Goal: Task Accomplishment & Management: Complete application form

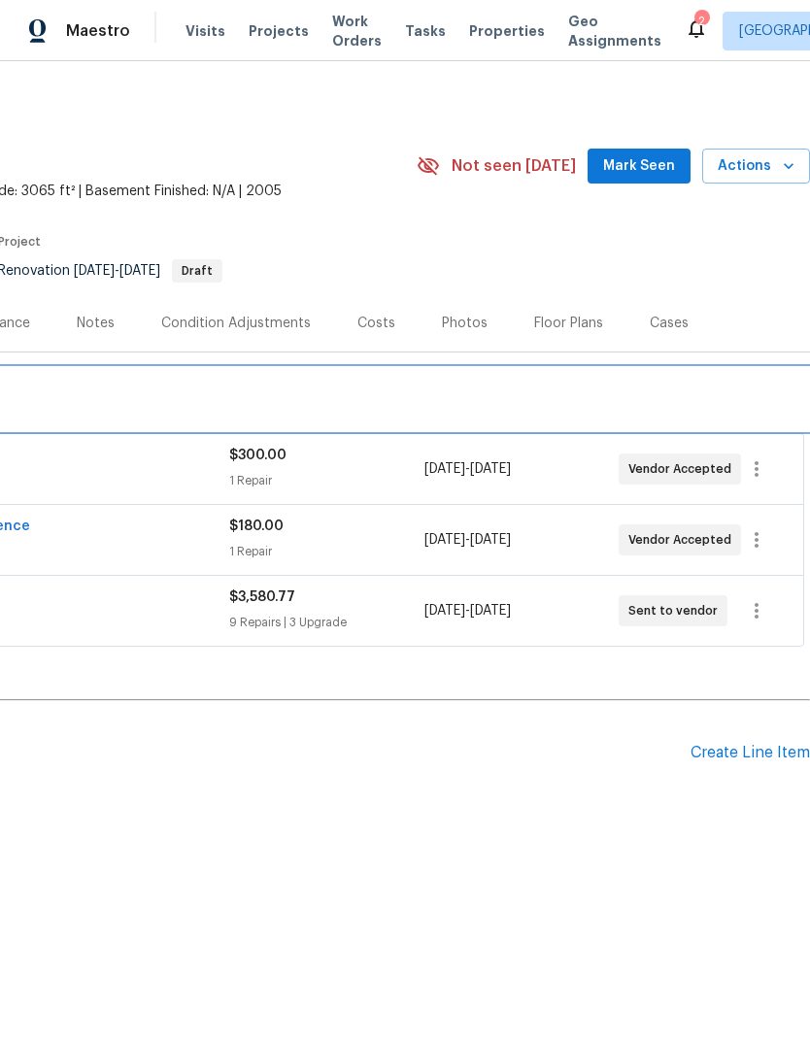
scroll to position [0, 287]
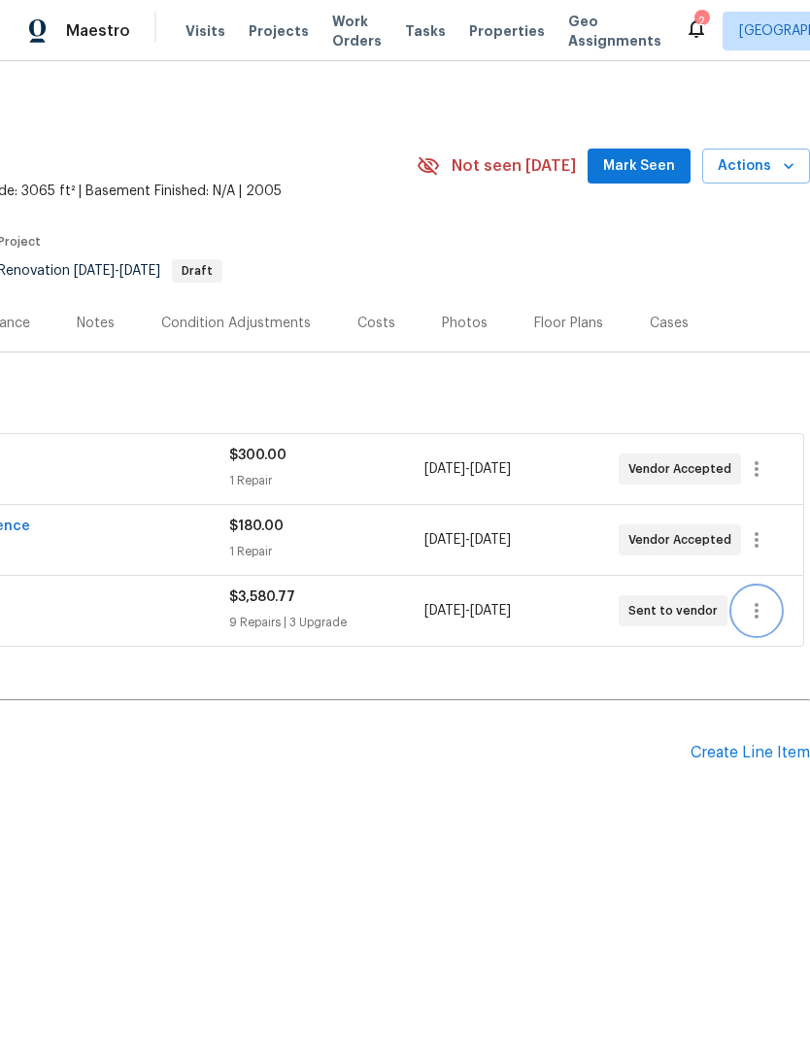
click at [763, 618] on icon "button" at bounding box center [756, 610] width 23 height 23
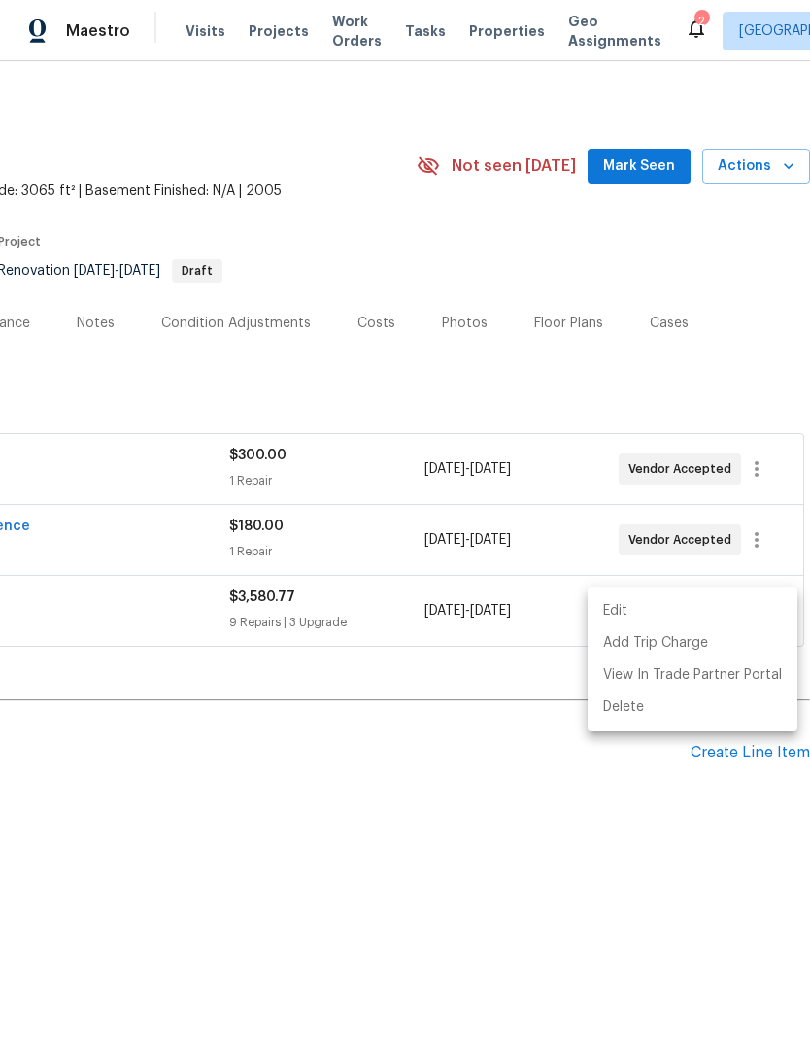
click at [673, 613] on li "Edit" at bounding box center [693, 611] width 210 height 32
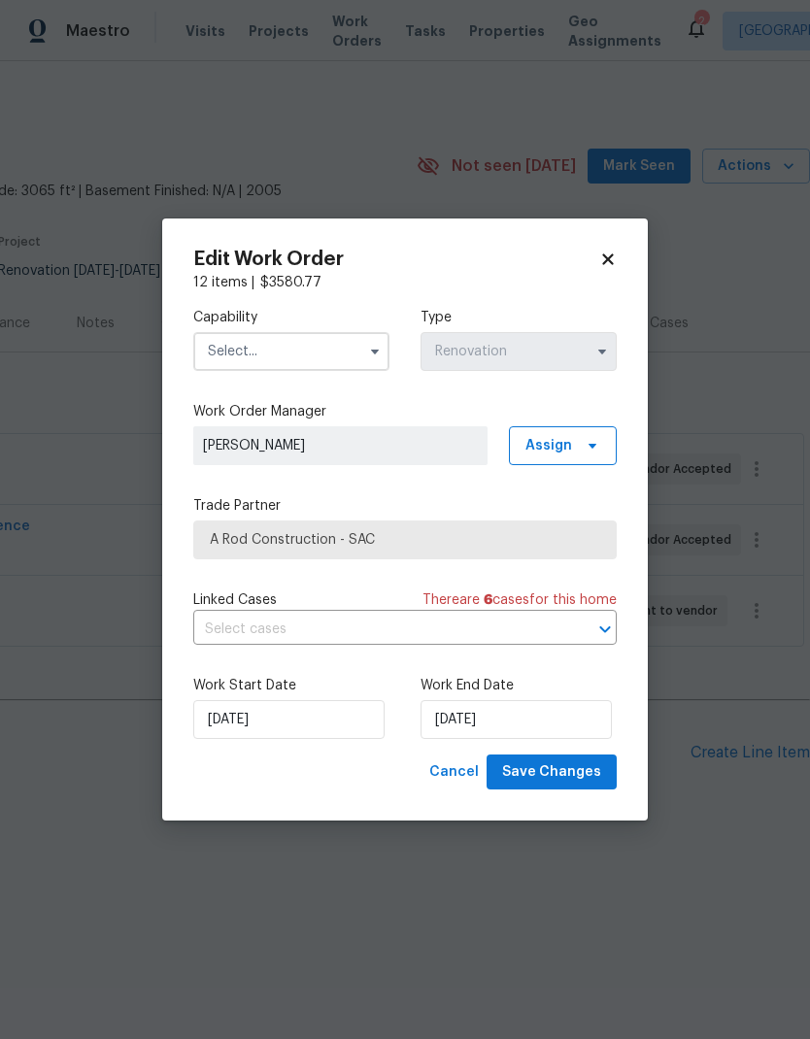
click at [355, 352] on input "text" at bounding box center [291, 351] width 196 height 39
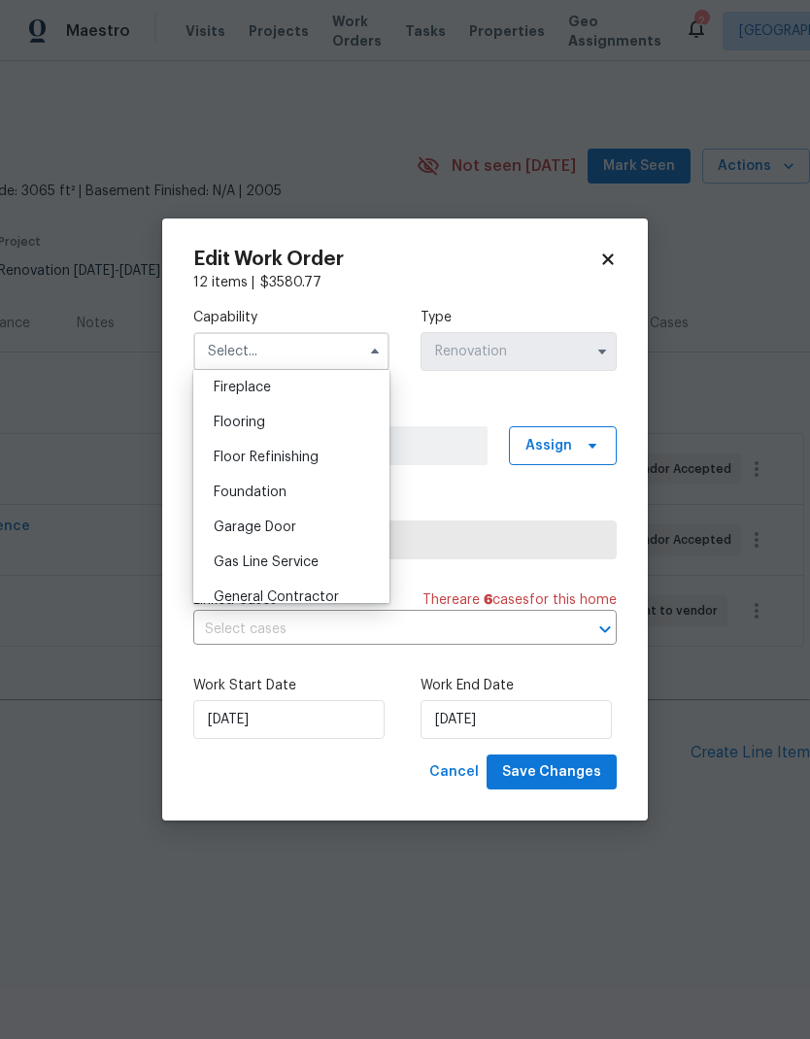
scroll to position [725, 0]
click at [719, 300] on body "Maestro Visits Projects Work Orders Tasks Properties Geo Assignments 2 Sacramen…" at bounding box center [405, 475] width 810 height 950
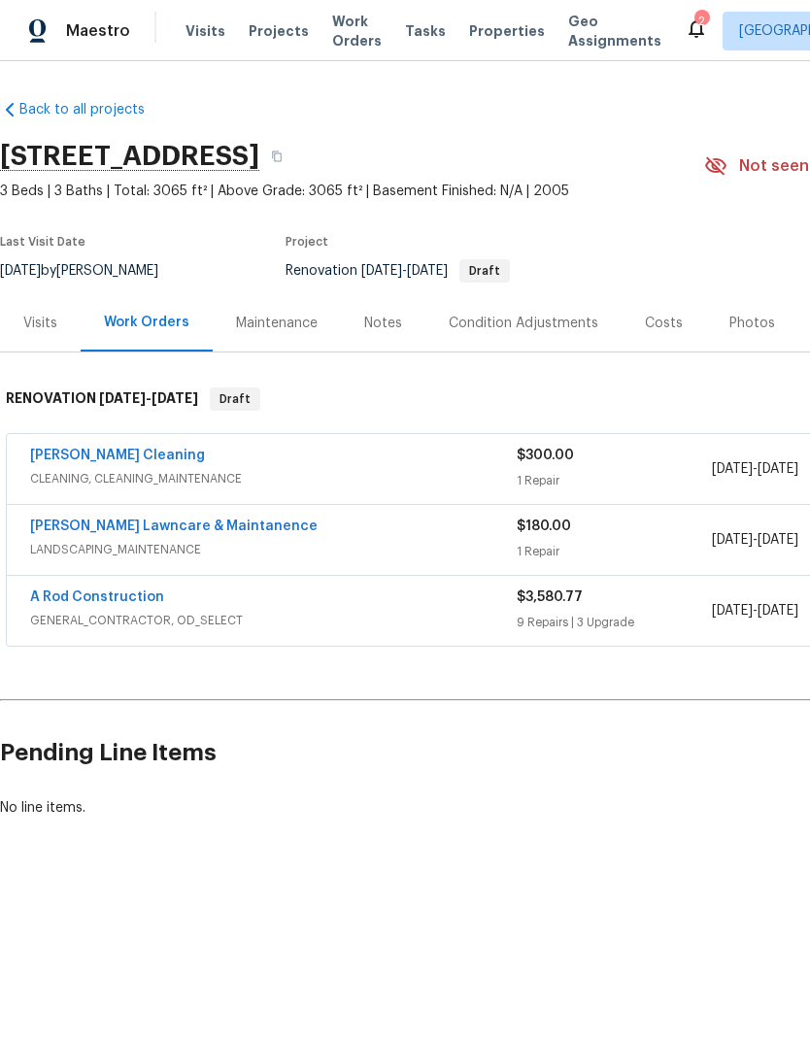
scroll to position [0, 0]
click at [254, 612] on span "GENERAL_CONTRACTOR, OD_SELECT" at bounding box center [273, 620] width 487 height 19
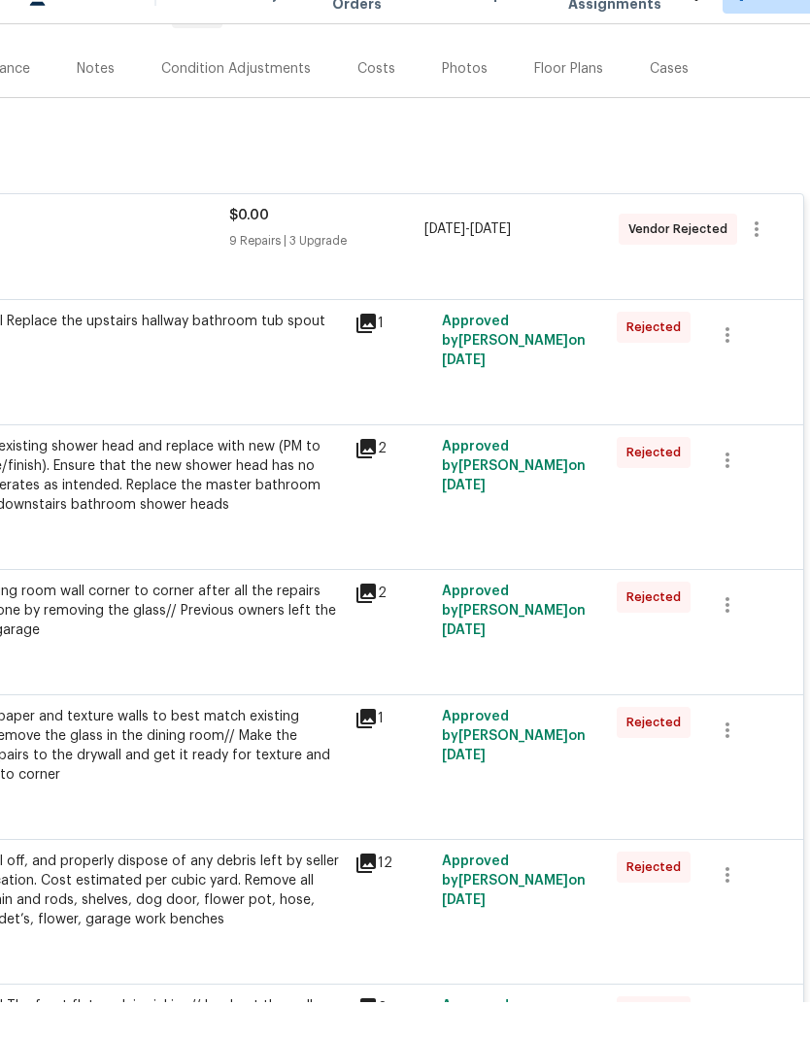
scroll to position [218, 287]
click at [756, 258] on icon "button" at bounding box center [757, 266] width 4 height 16
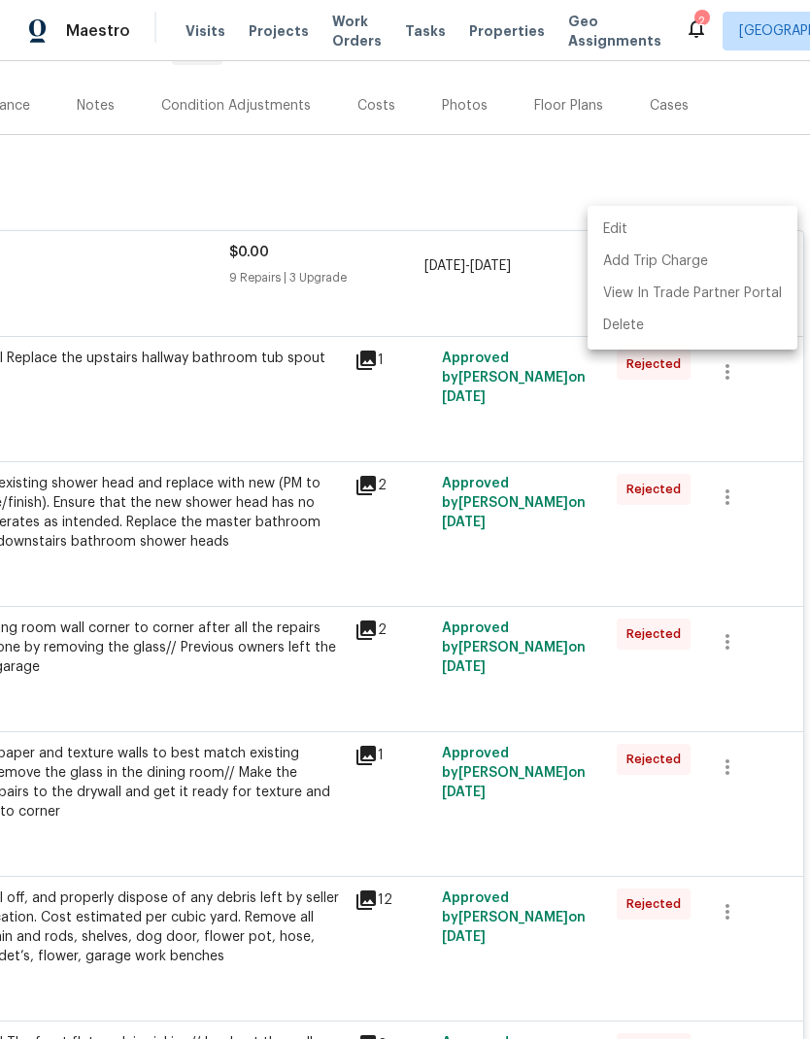
click at [750, 221] on li "Edit" at bounding box center [693, 230] width 210 height 32
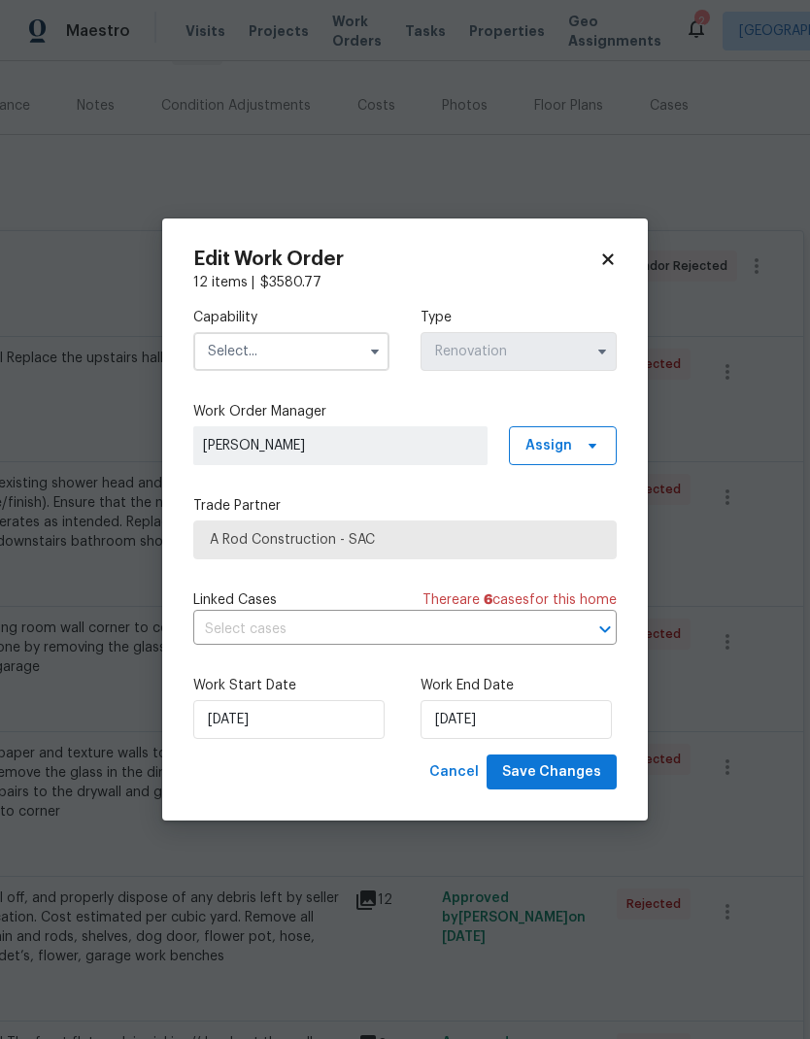
click at [338, 353] on input "text" at bounding box center [291, 351] width 196 height 39
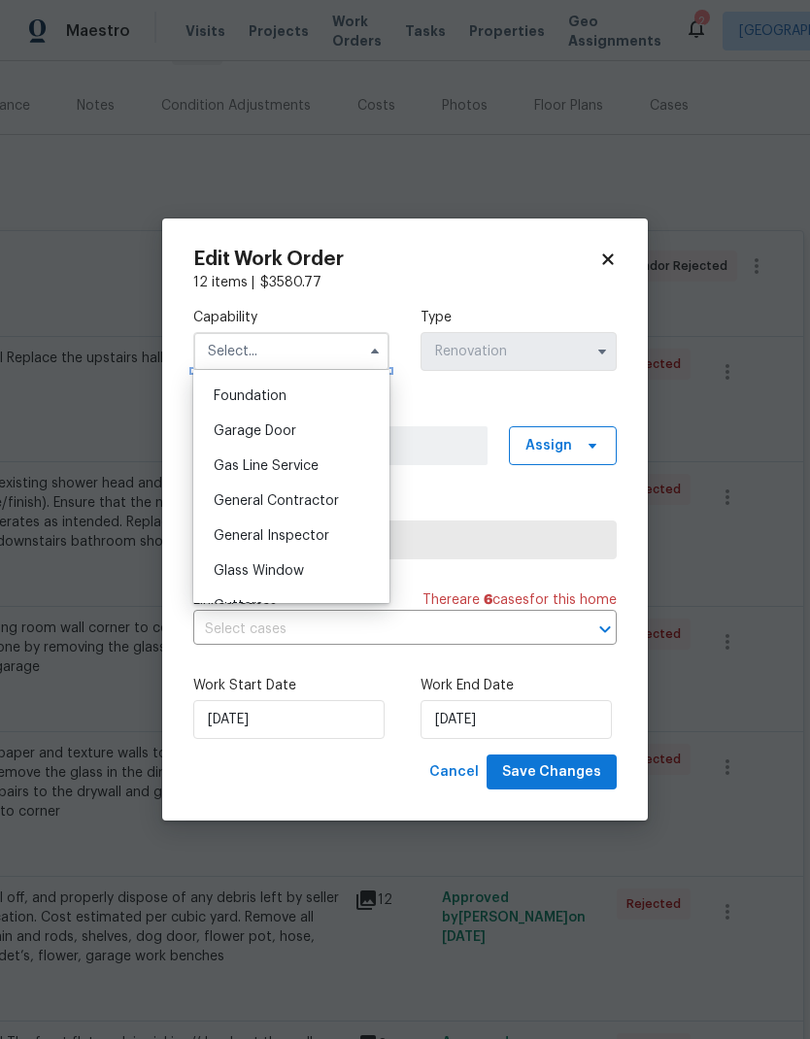
scroll to position [823, 0]
click at [332, 502] on span "General Contractor" at bounding box center [276, 498] width 125 height 14
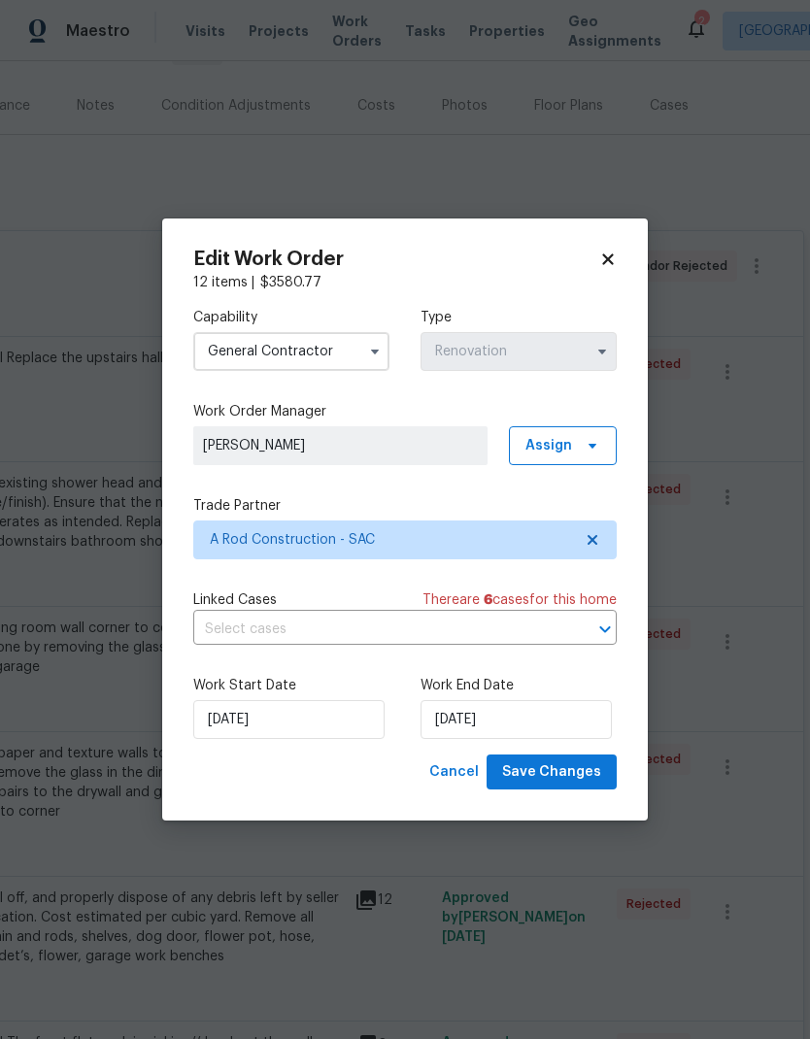
type input "General Contractor"
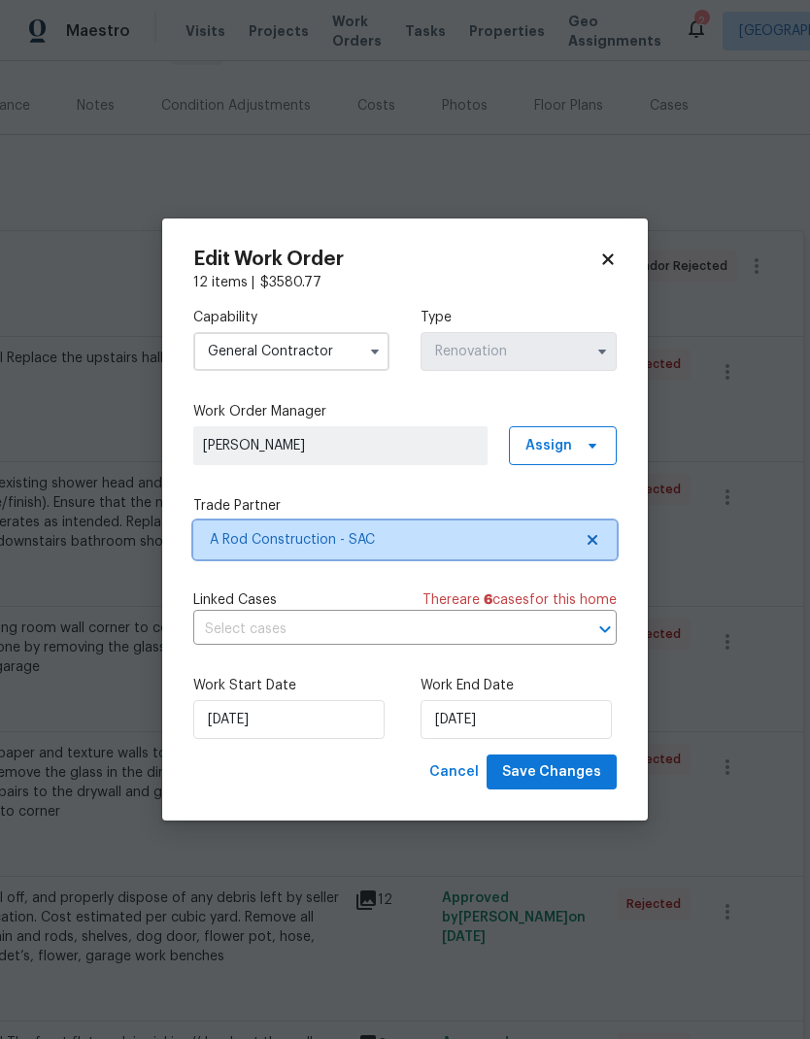
click at [428, 556] on span "A Rod Construction - SAC" at bounding box center [404, 540] width 423 height 39
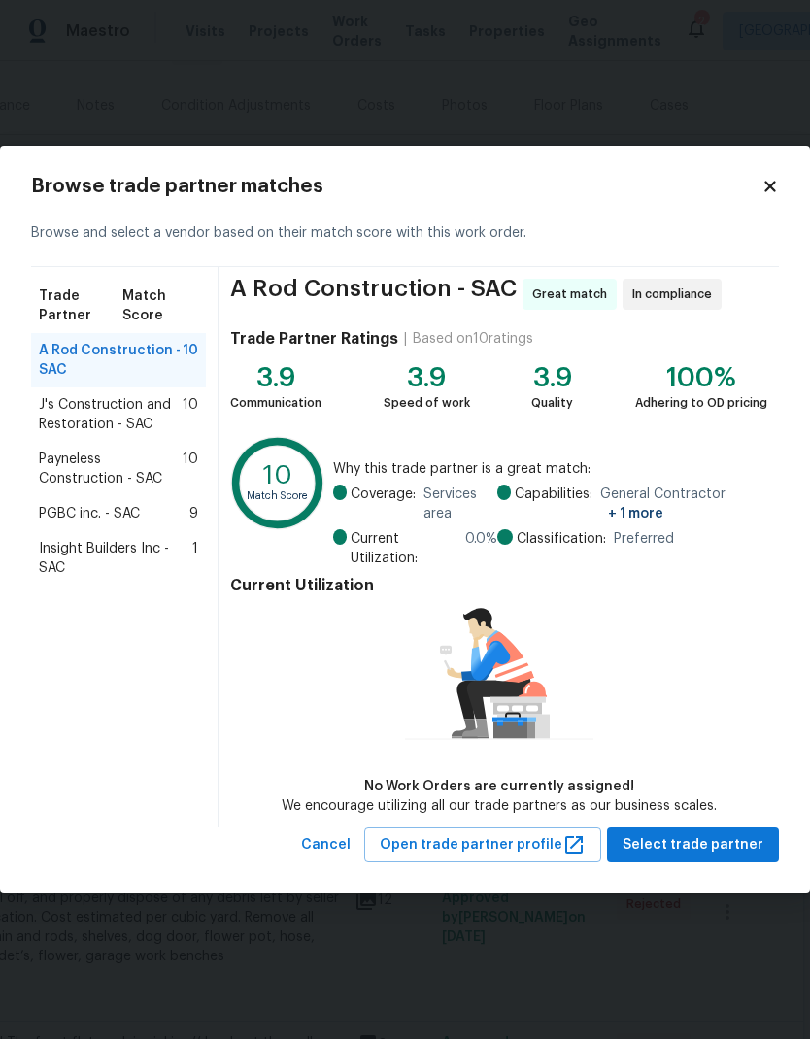
click at [152, 508] on div "PGBC inc. - SAC 9" at bounding box center [118, 513] width 159 height 19
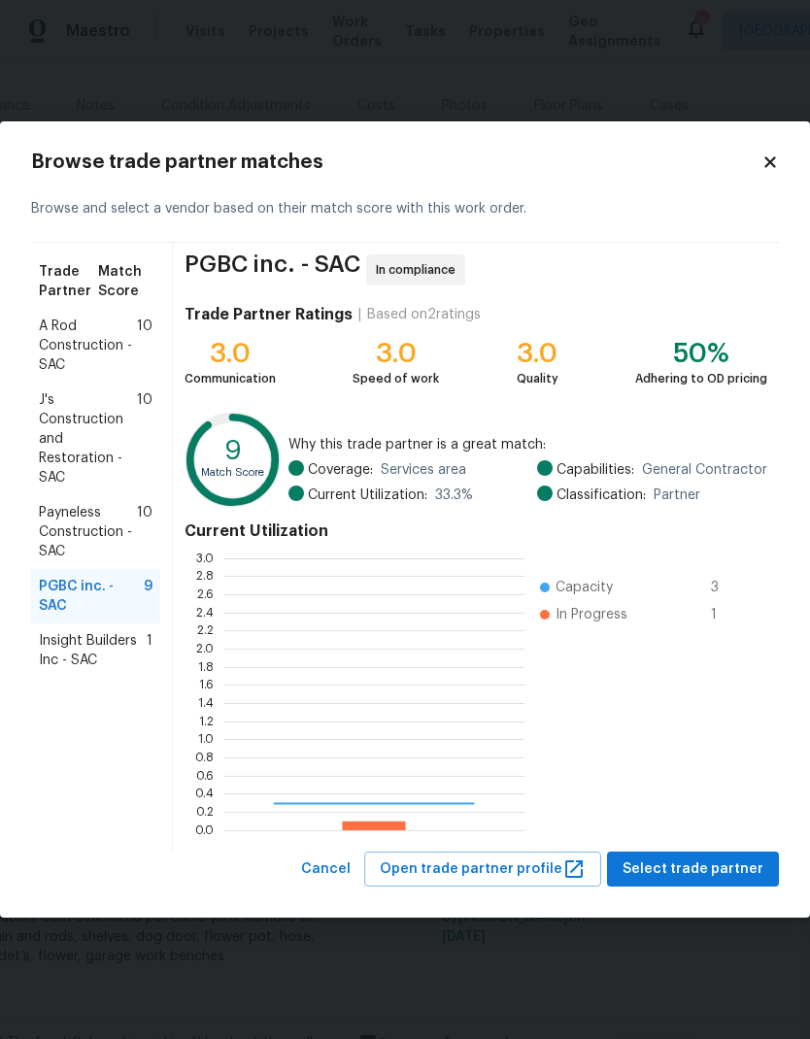
scroll to position [272, 301]
click at [134, 631] on span "Insight Builders Inc - SAC" at bounding box center [93, 650] width 108 height 39
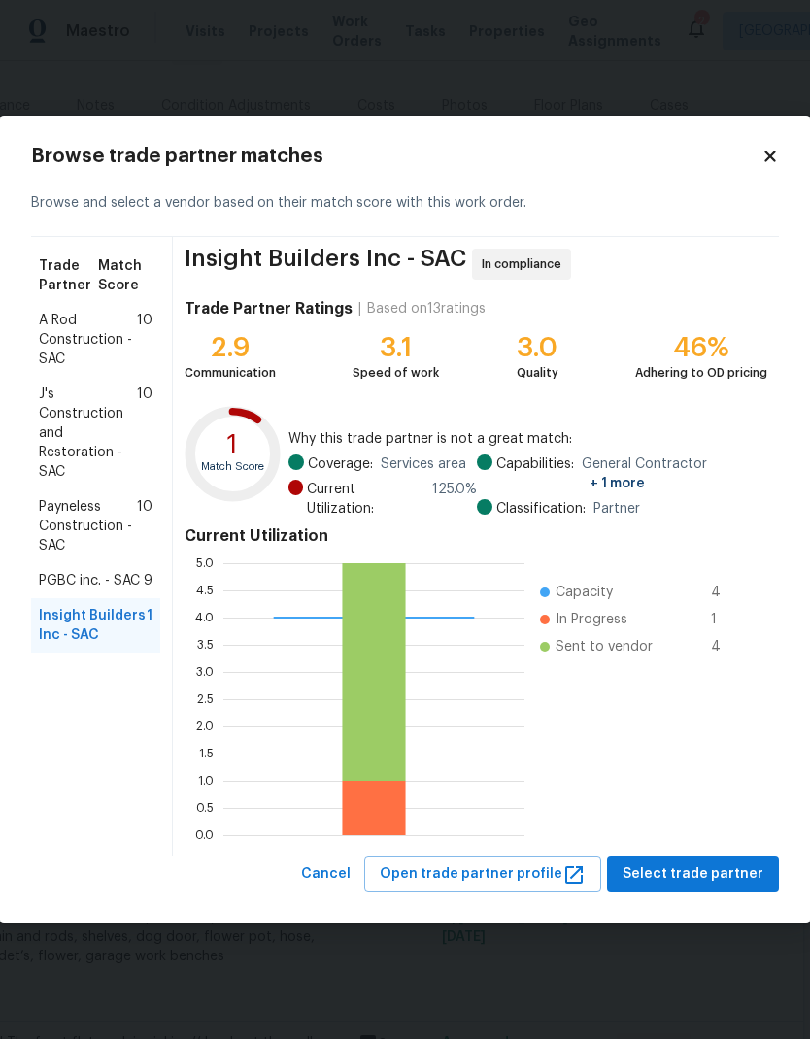
click at [134, 581] on span "PGBC inc. - SAC" at bounding box center [89, 580] width 101 height 19
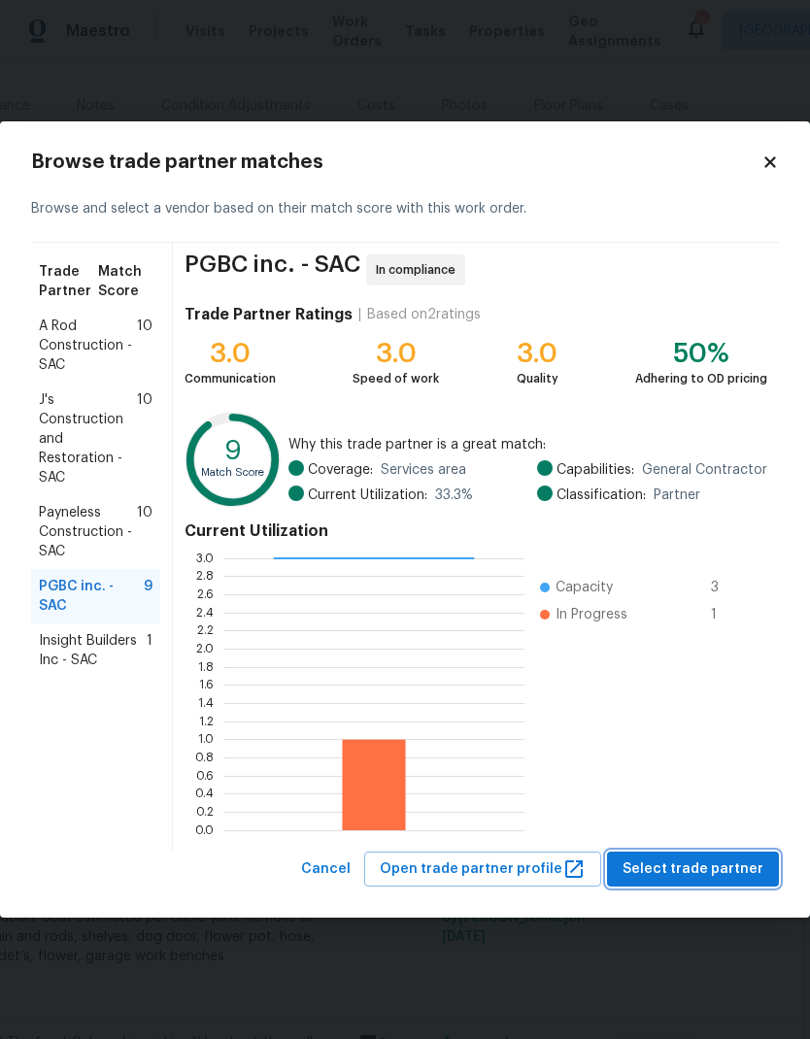
click at [725, 863] on span "Select trade partner" at bounding box center [693, 870] width 141 height 24
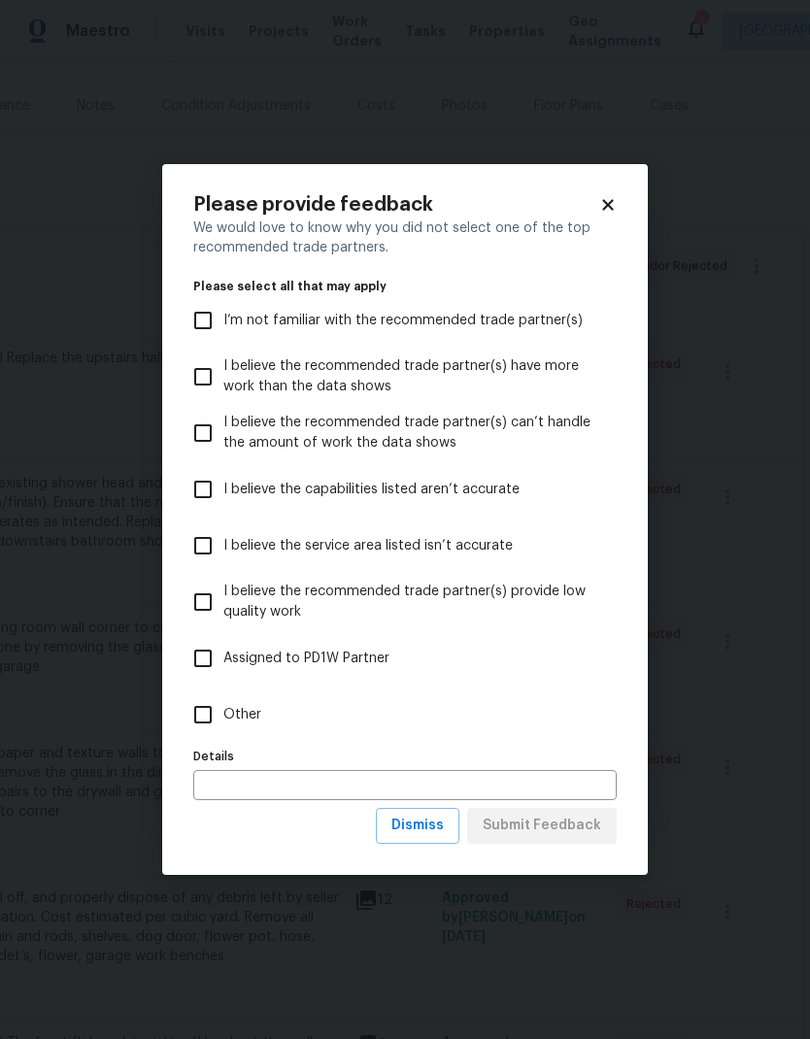
click at [205, 702] on input "Other" at bounding box center [203, 714] width 41 height 41
checkbox input "true"
click at [570, 832] on span "Submit Feedback" at bounding box center [542, 826] width 118 height 24
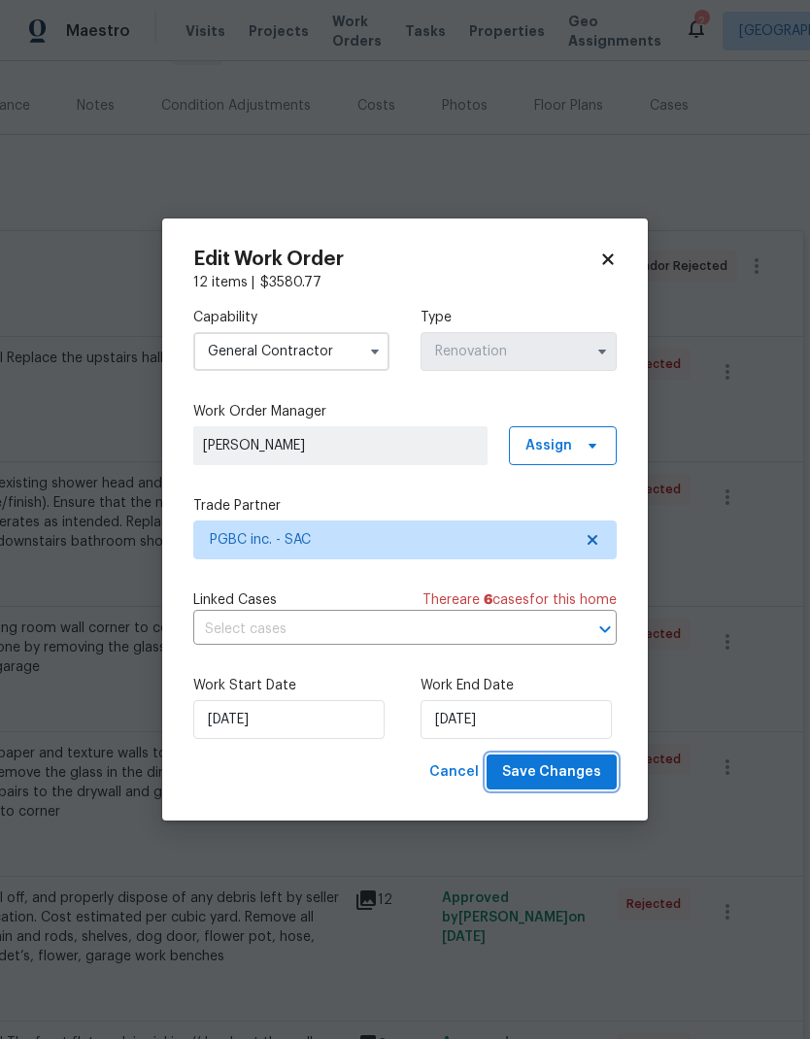
click at [575, 775] on span "Save Changes" at bounding box center [551, 772] width 99 height 24
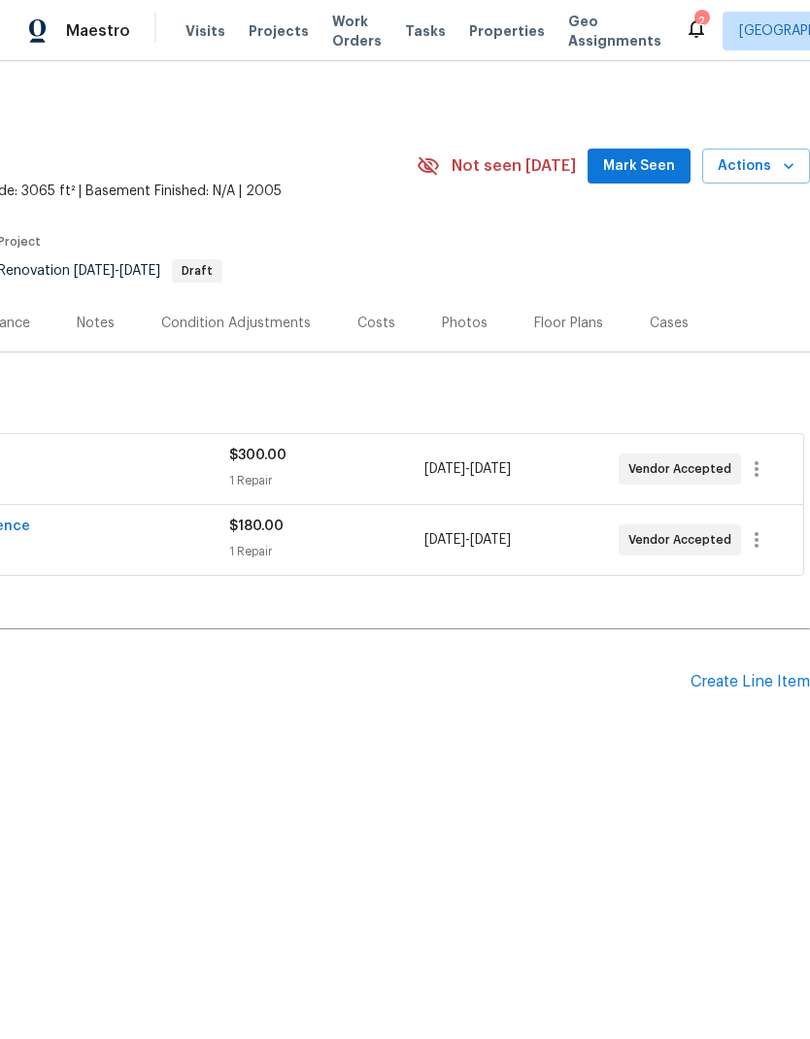
scroll to position [0, 0]
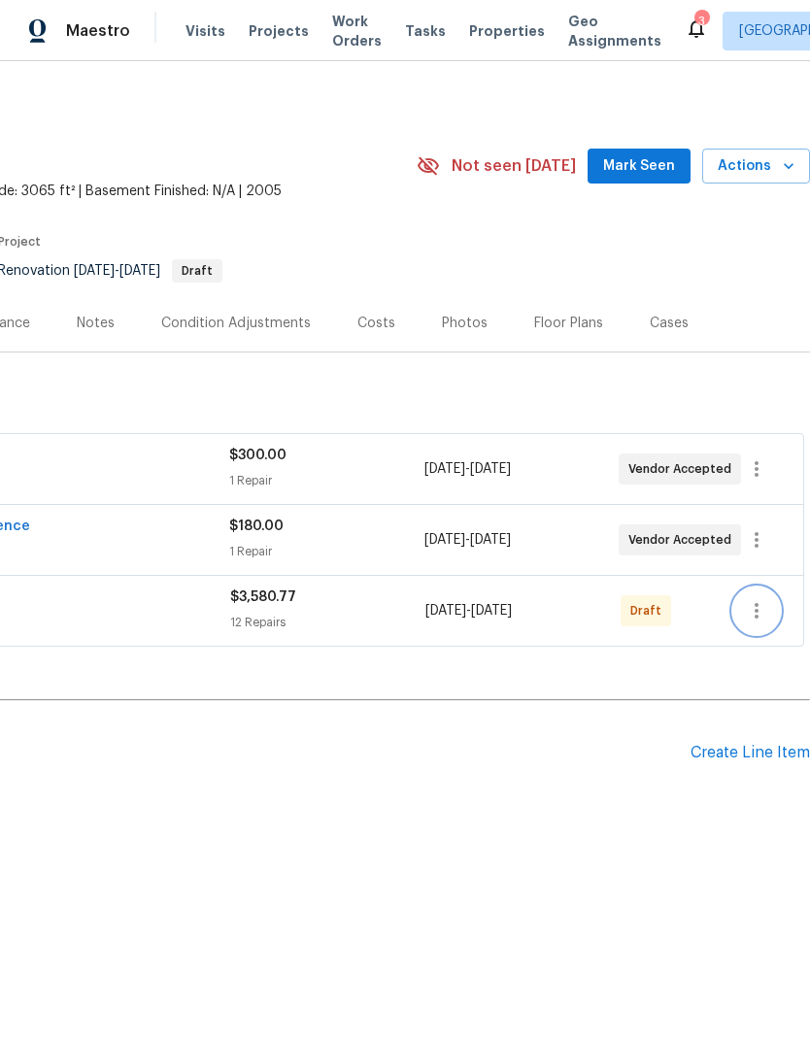
click at [754, 620] on icon "button" at bounding box center [756, 610] width 23 height 23
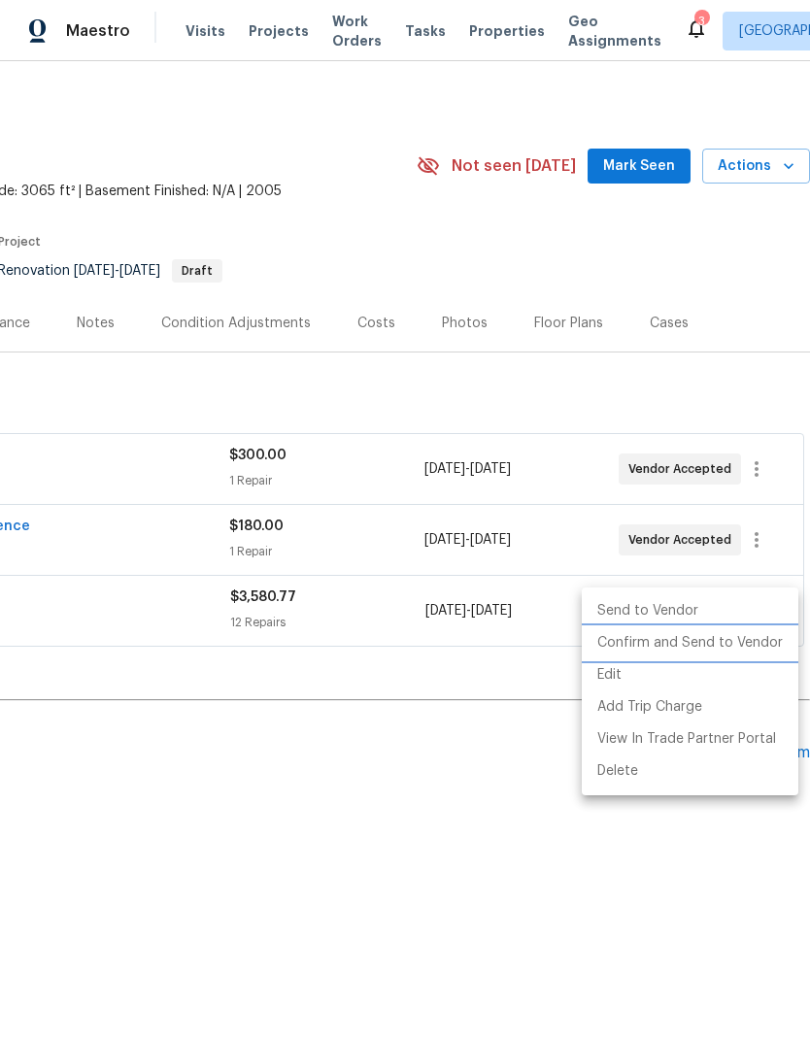
click at [735, 636] on li "Confirm and Send to Vendor" at bounding box center [690, 643] width 217 height 32
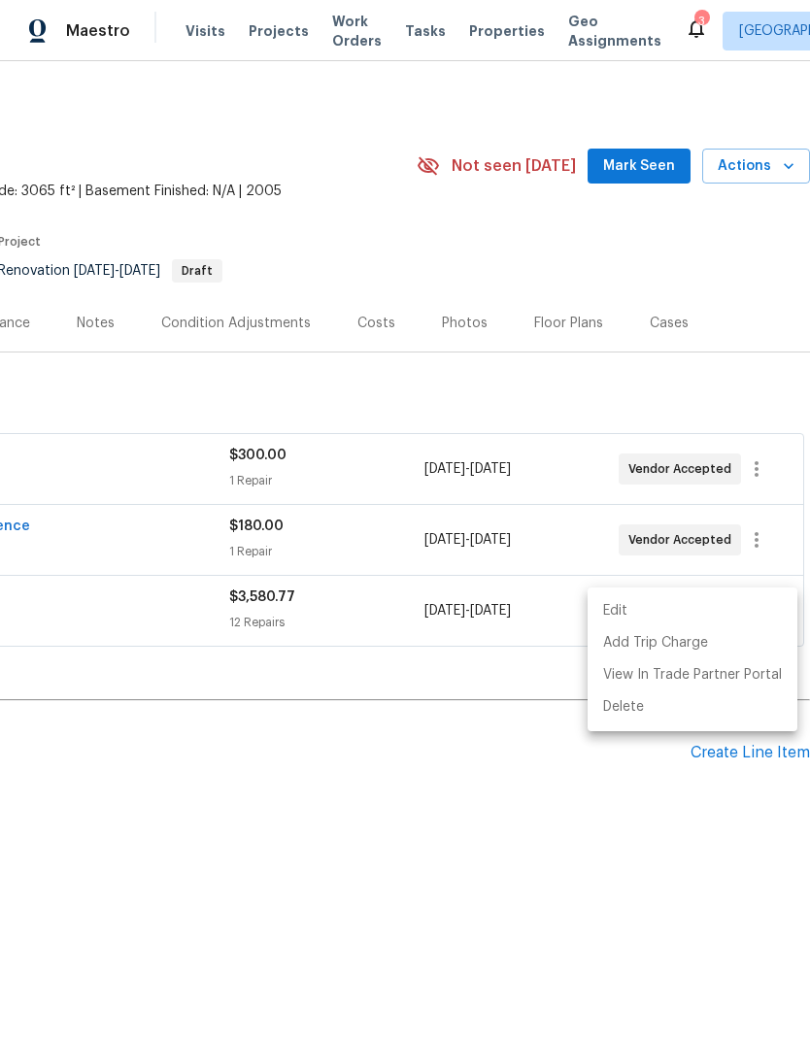
click at [497, 785] on div at bounding box center [405, 519] width 810 height 1039
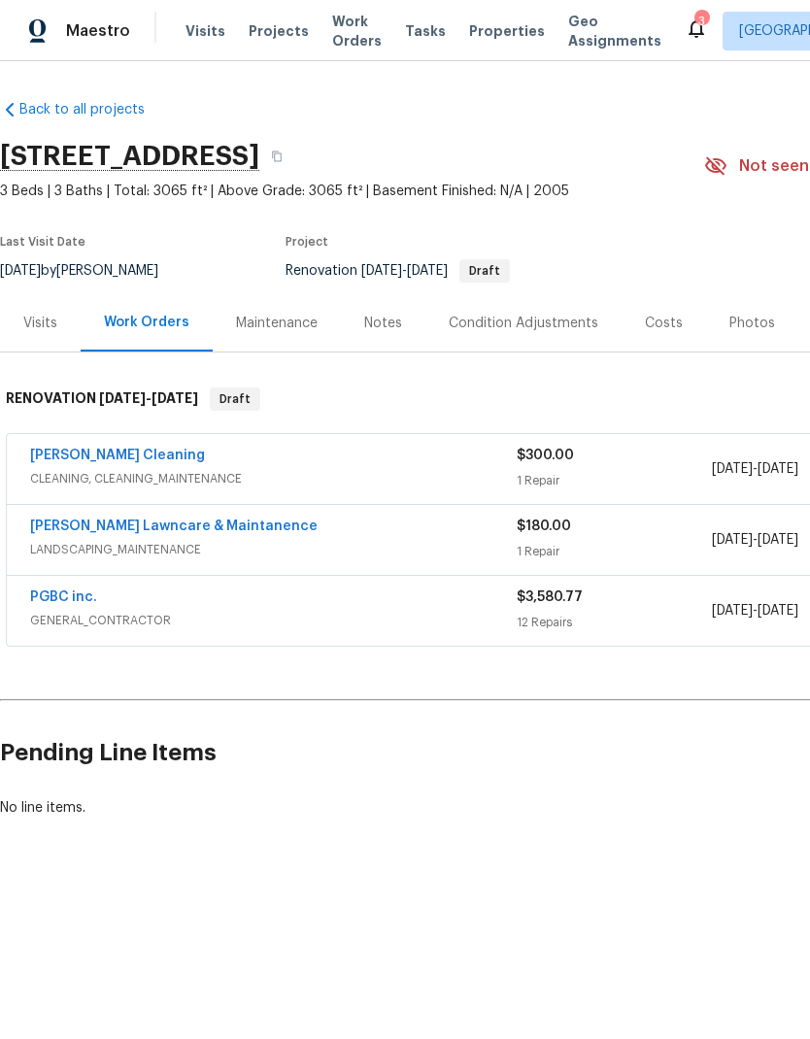
scroll to position [0, 0]
click at [445, 608] on div "PGBC inc." at bounding box center [273, 599] width 487 height 23
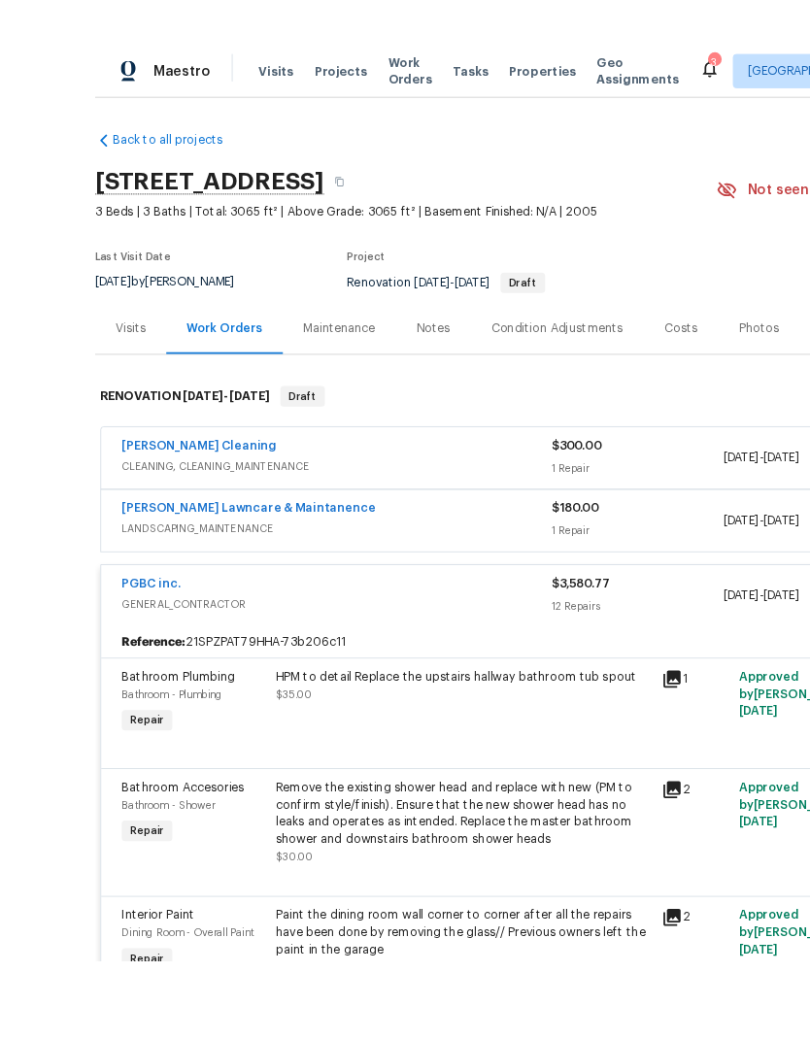
scroll to position [34, 0]
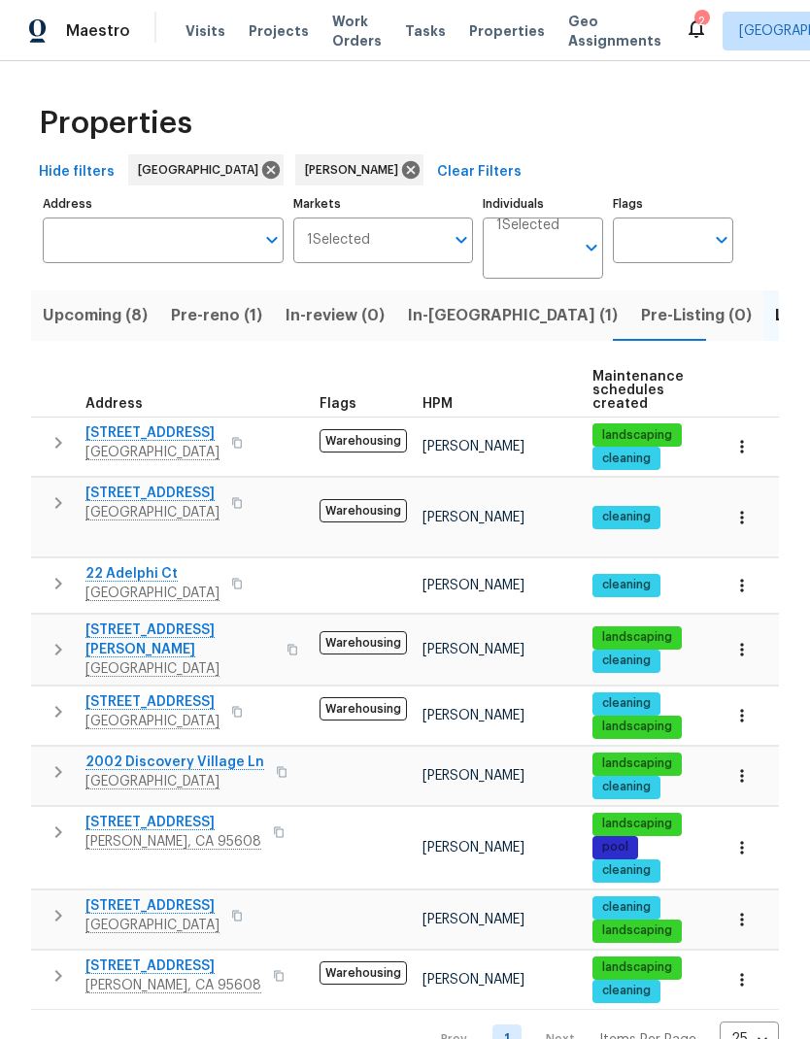
scroll to position [22, 0]
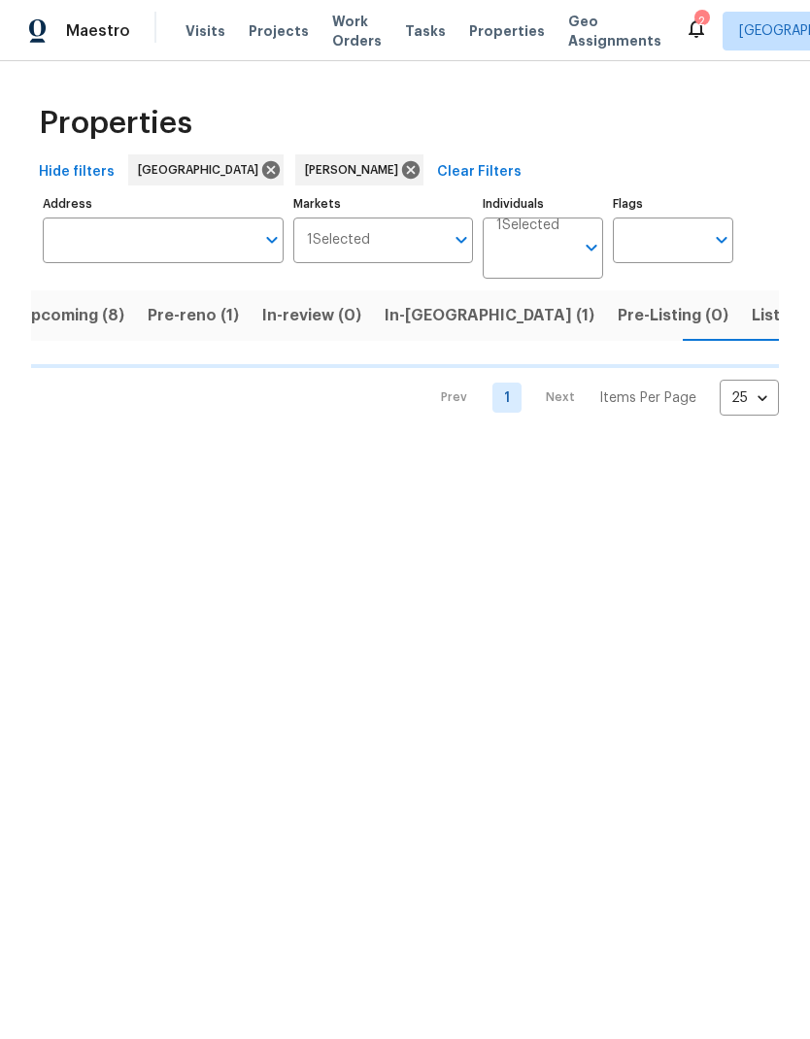
scroll to position [0, 24]
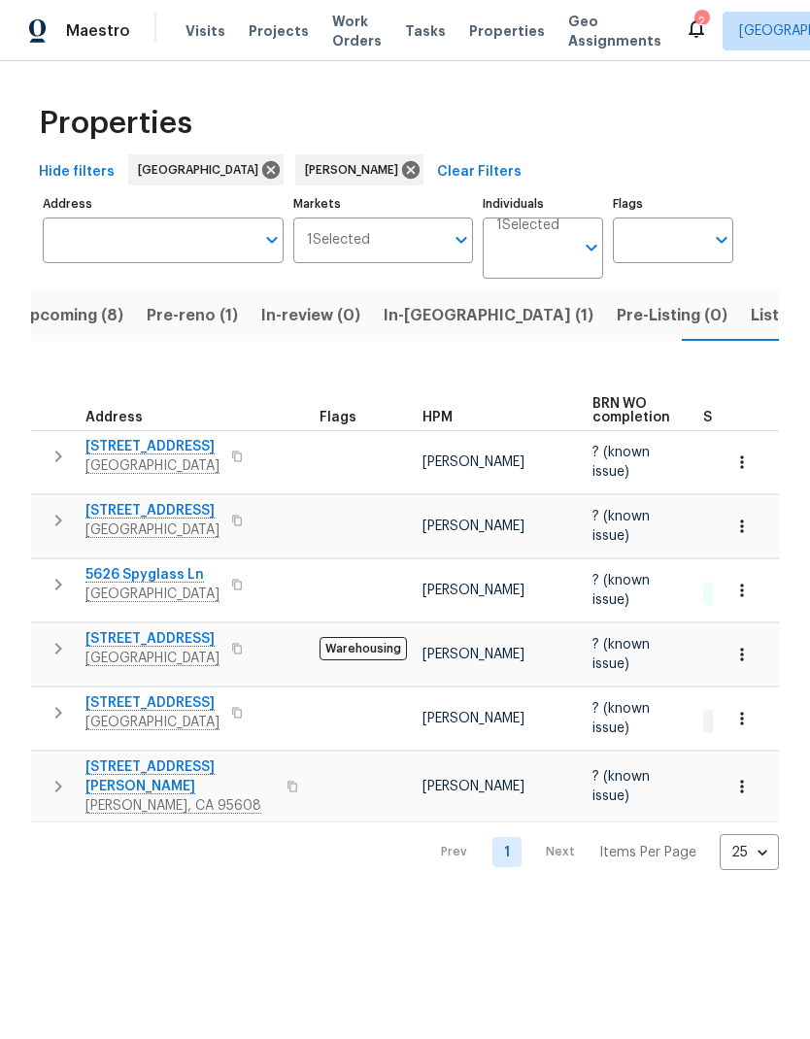
click at [751, 312] on span "Listed (9)" at bounding box center [788, 315] width 74 height 27
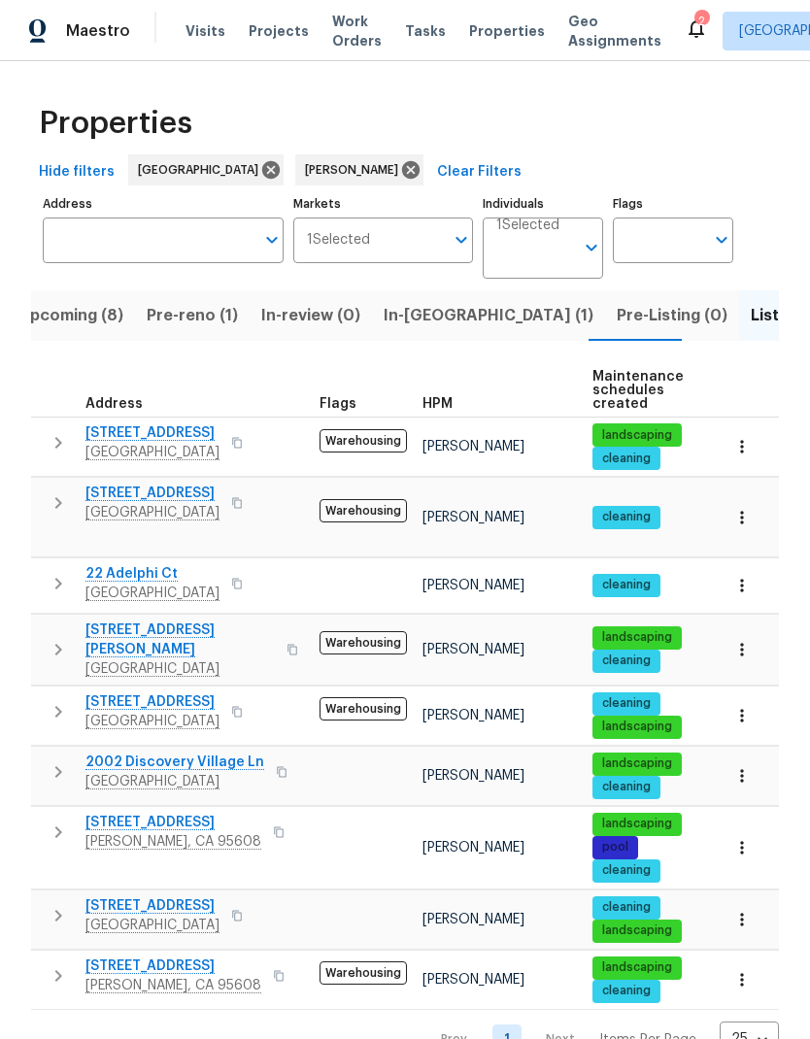
scroll to position [22, 0]
click at [267, 962] on button "button" at bounding box center [278, 975] width 23 height 27
click at [267, 819] on button "button" at bounding box center [278, 832] width 23 height 27
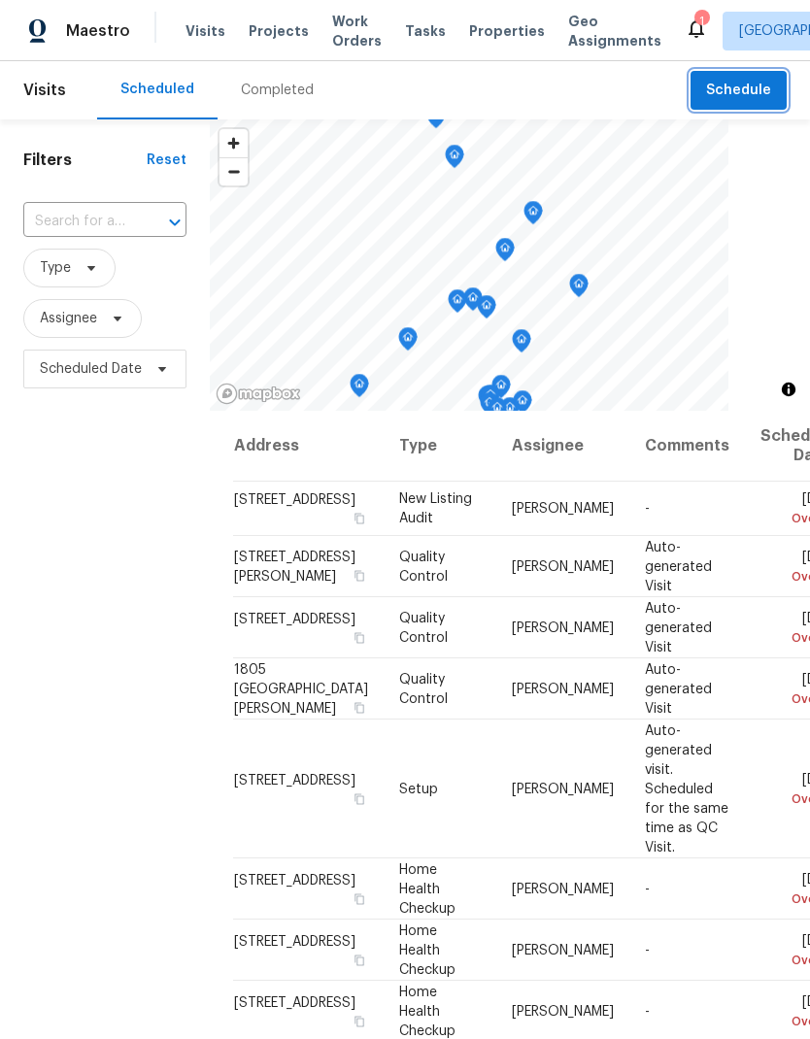
click at [754, 84] on span "Schedule" at bounding box center [738, 91] width 65 height 24
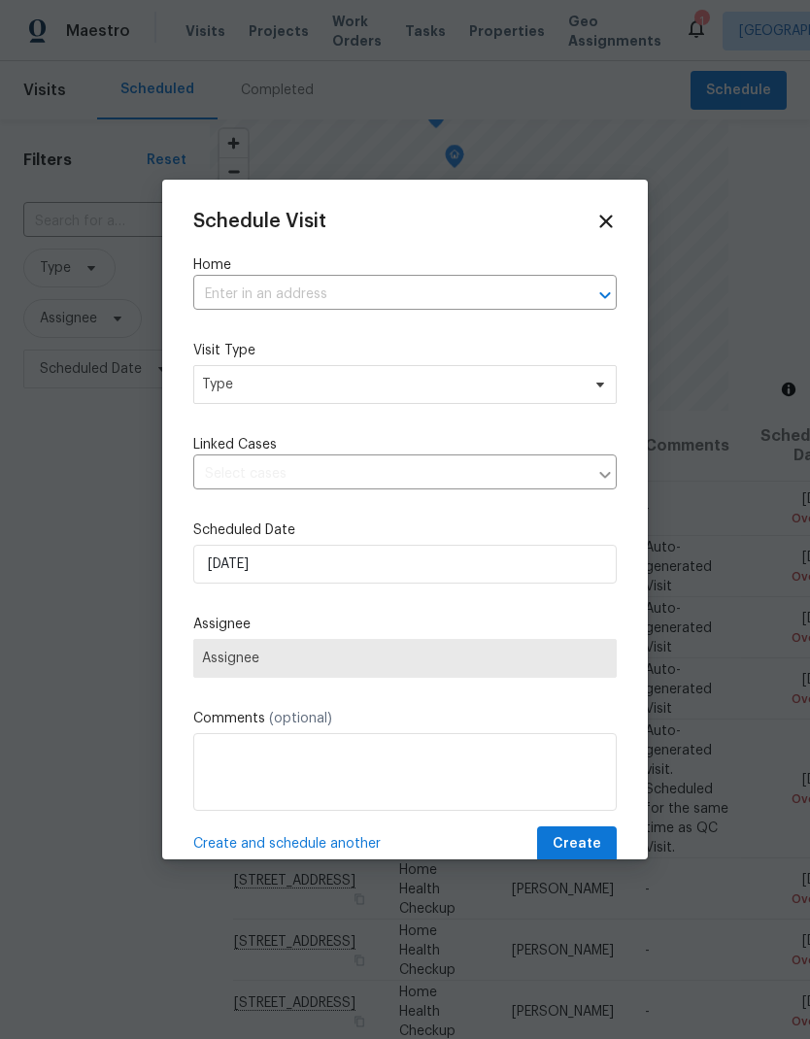
click at [390, 304] on input "text" at bounding box center [377, 295] width 369 height 30
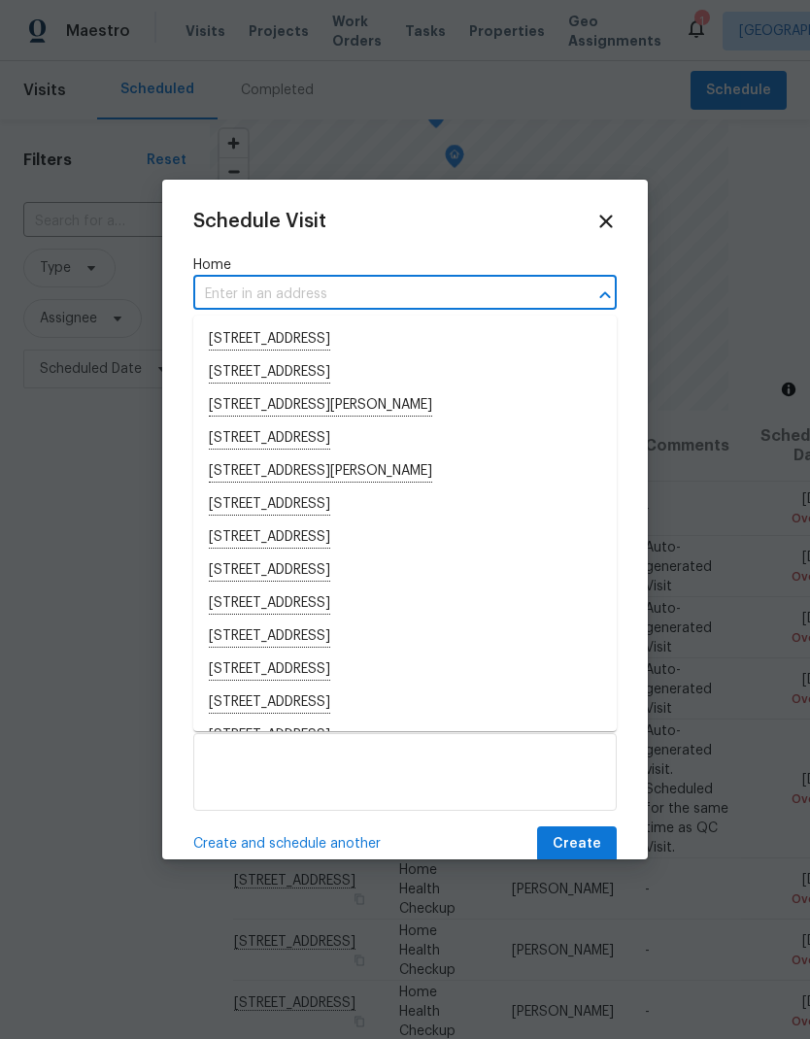
click at [301, 301] on input "text" at bounding box center [377, 295] width 369 height 30
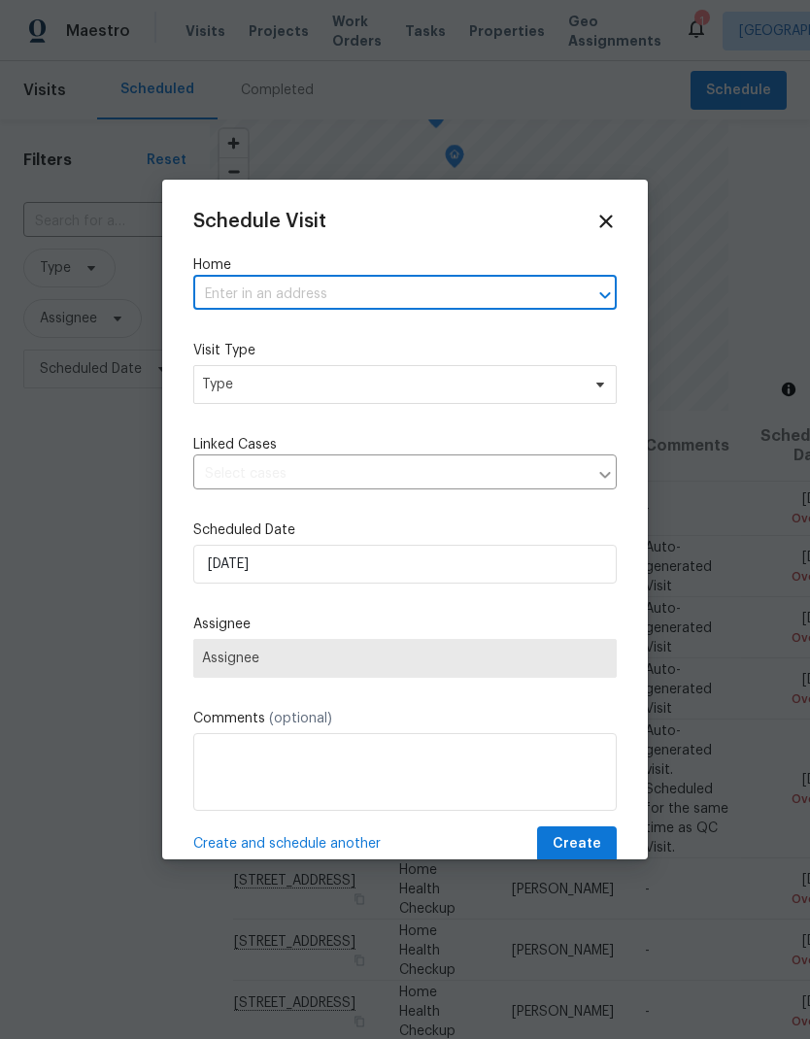
paste input "[STREET_ADDRESS][PERSON_NAME]"
type input "[STREET_ADDRESS][PERSON_NAME]"
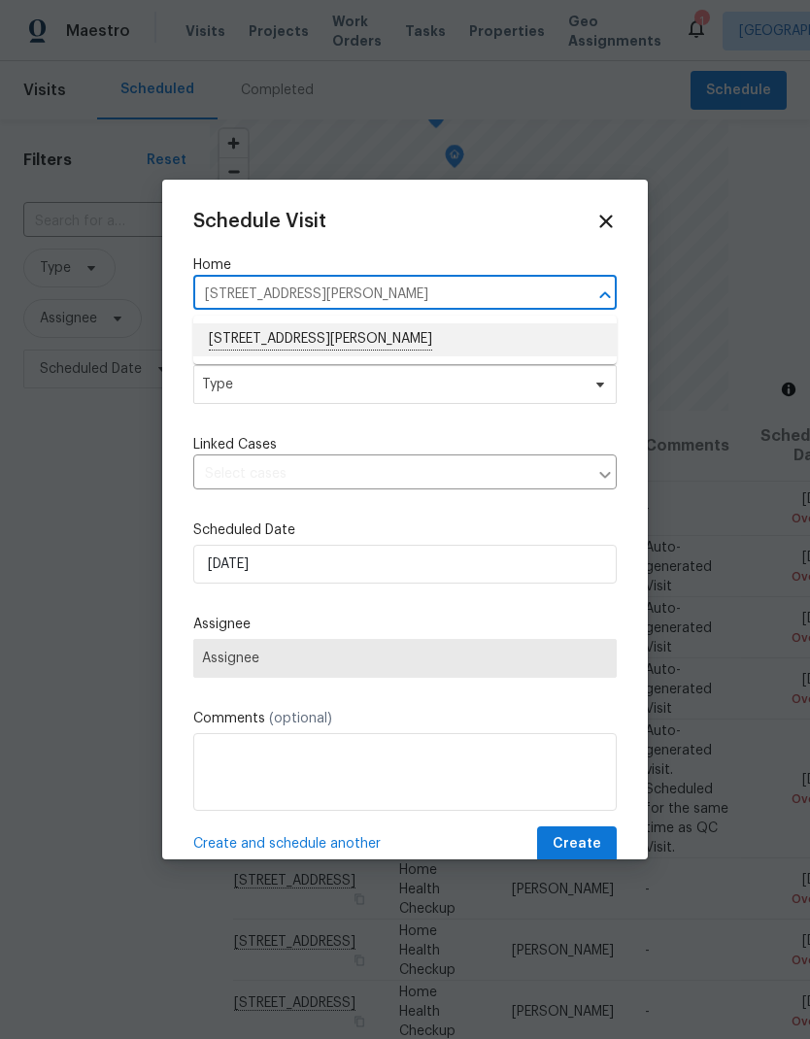
click at [421, 334] on li "[STREET_ADDRESS][PERSON_NAME]" at bounding box center [404, 339] width 423 height 33
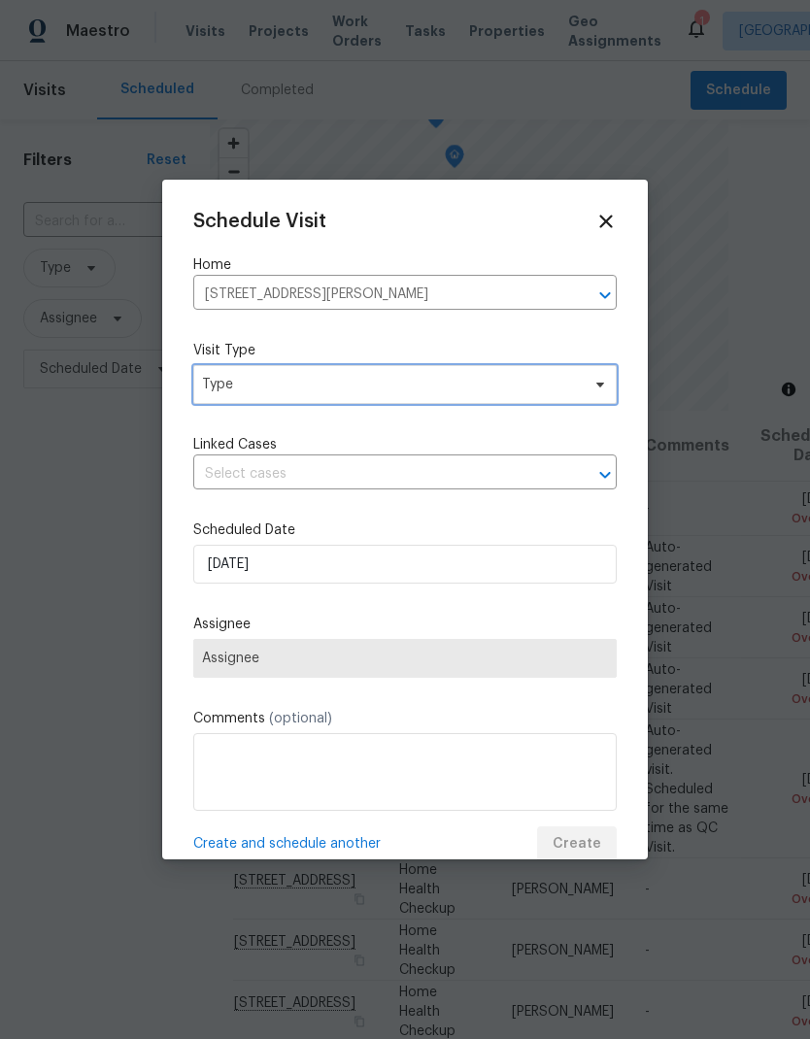
click at [404, 388] on span "Type" at bounding box center [391, 384] width 378 height 19
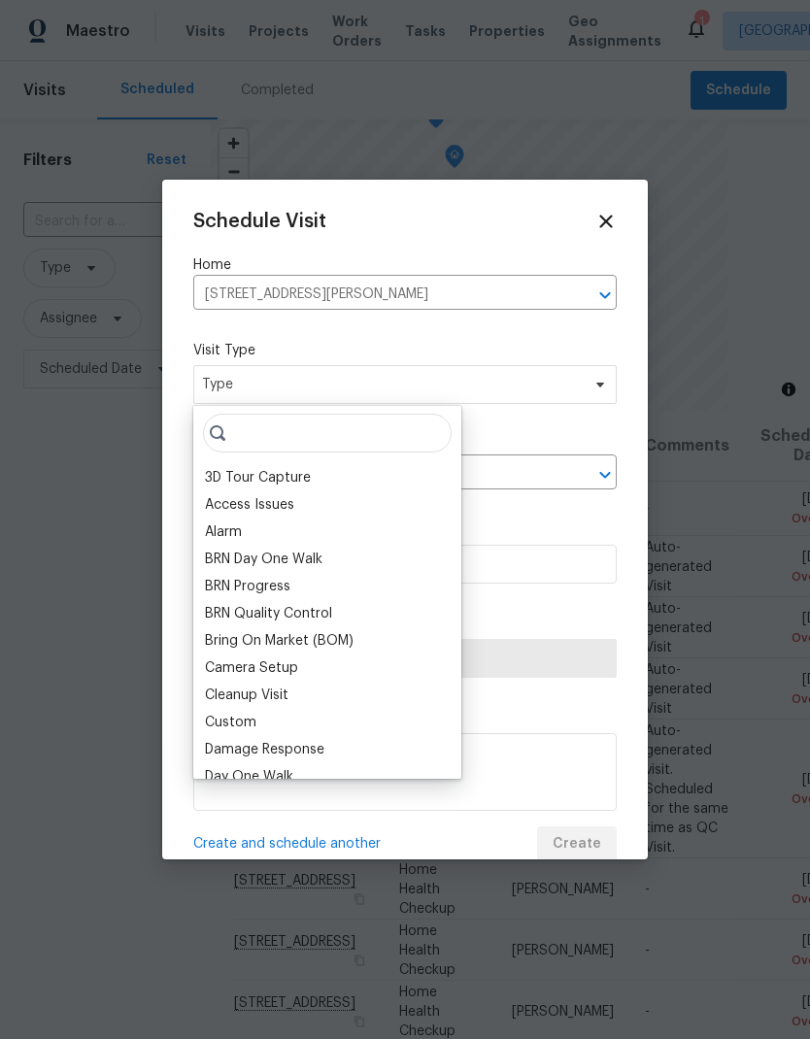
type input "C"
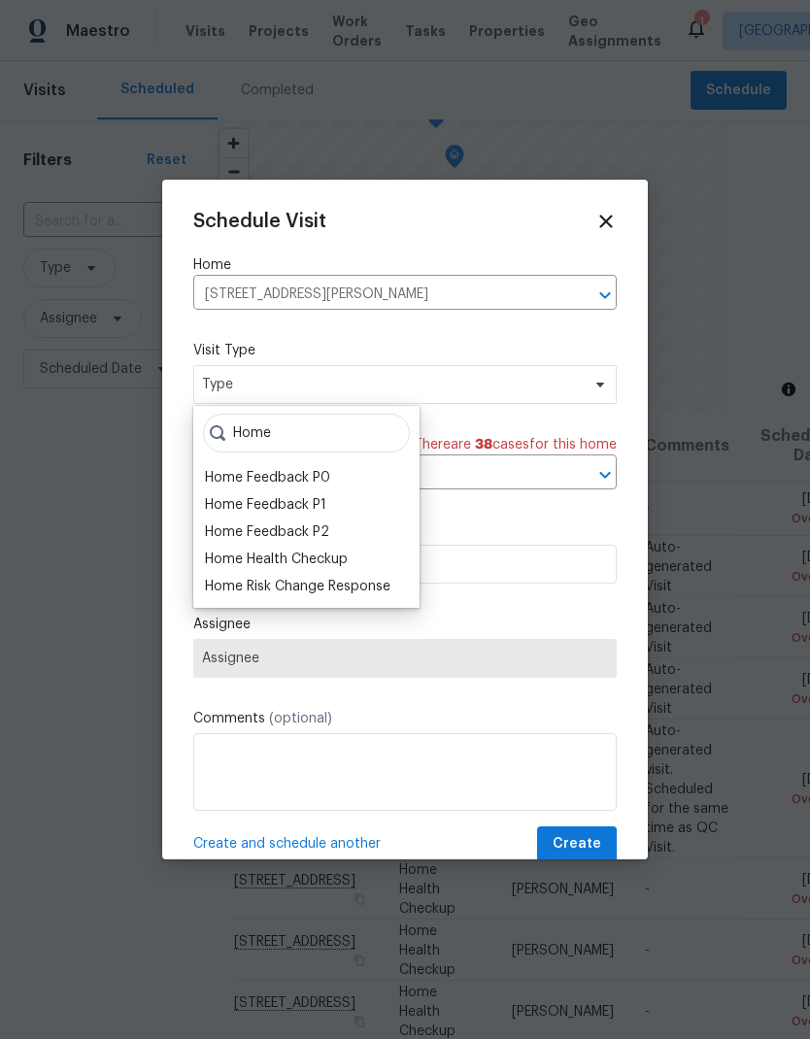
type input "Home"
click at [346, 553] on div "Home Health Checkup" at bounding box center [276, 559] width 143 height 19
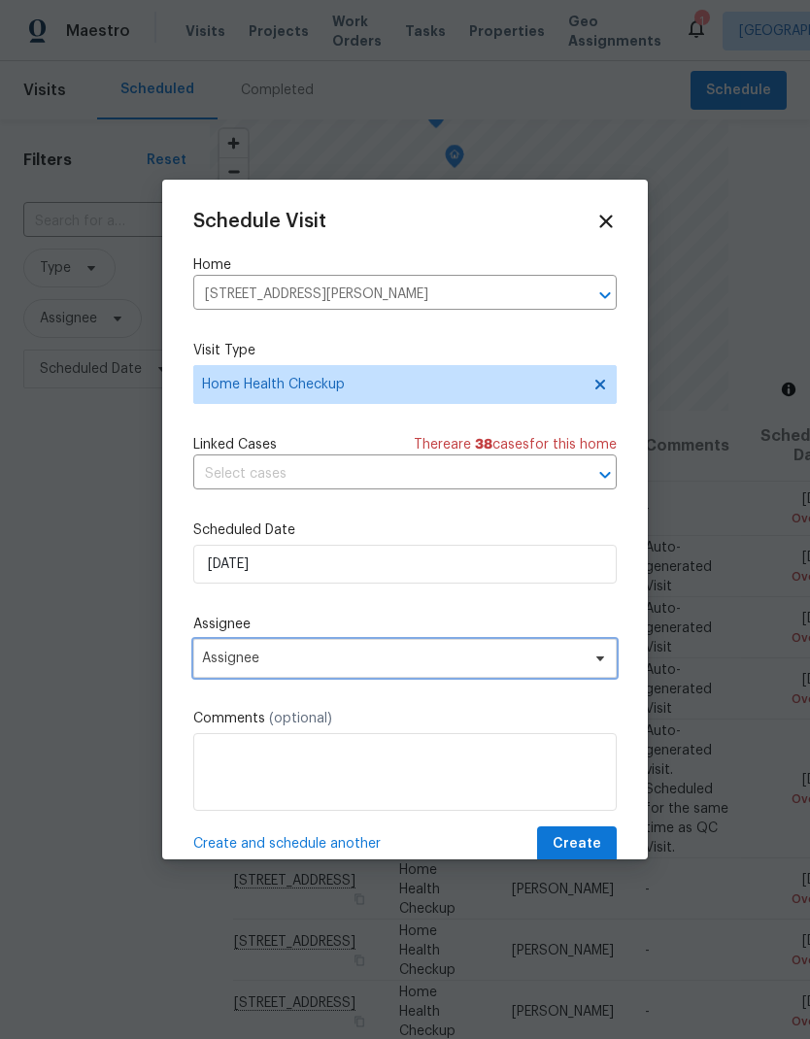
click at [423, 665] on span "Assignee" at bounding box center [392, 659] width 381 height 16
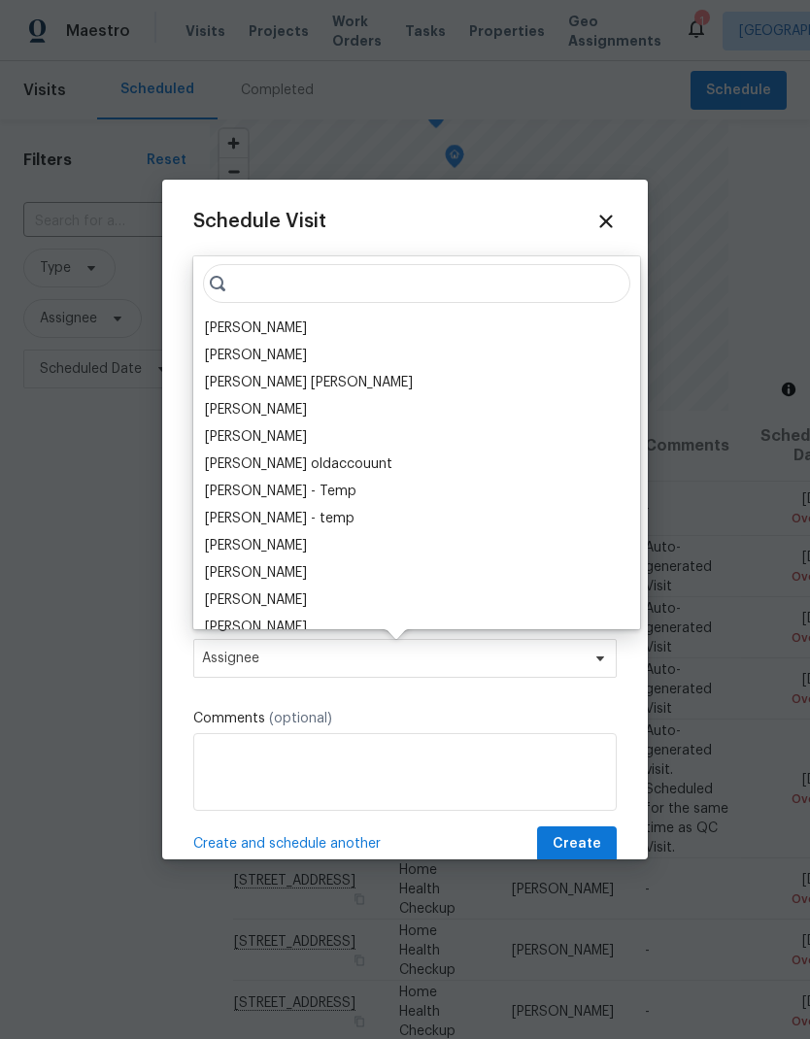
click at [295, 323] on div "[PERSON_NAME]" at bounding box center [416, 328] width 435 height 27
click at [281, 325] on div "[PERSON_NAME]" at bounding box center [256, 328] width 102 height 19
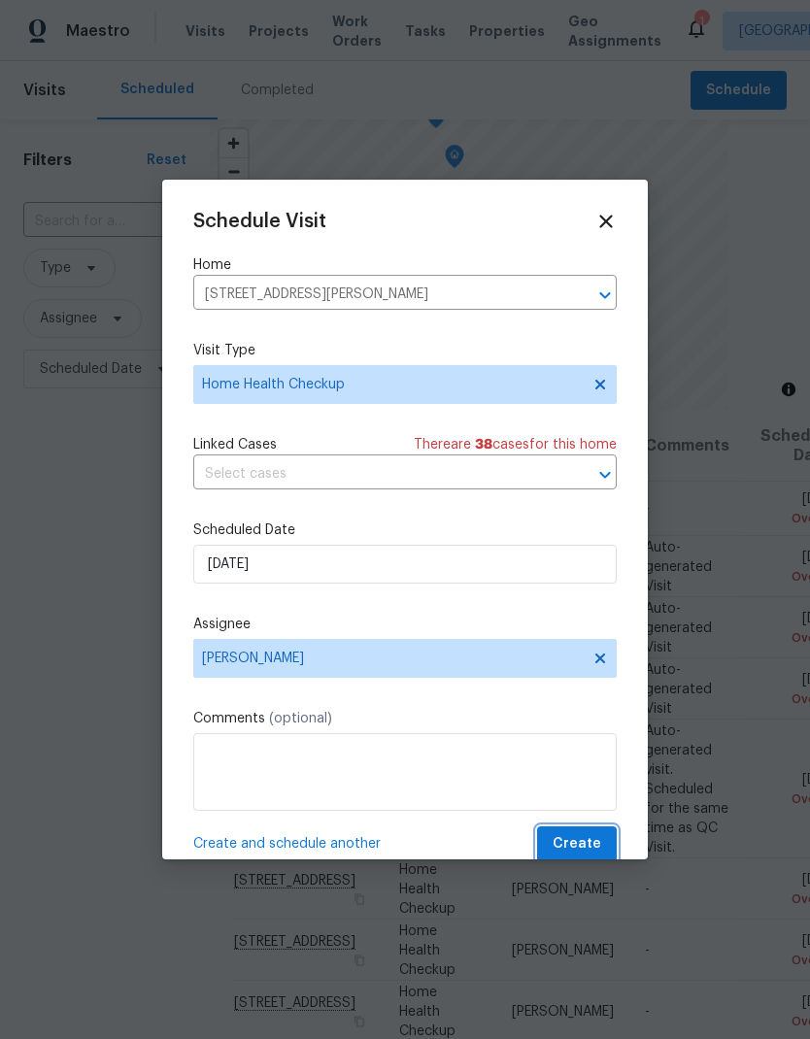
click at [584, 845] on span "Create" at bounding box center [577, 844] width 49 height 24
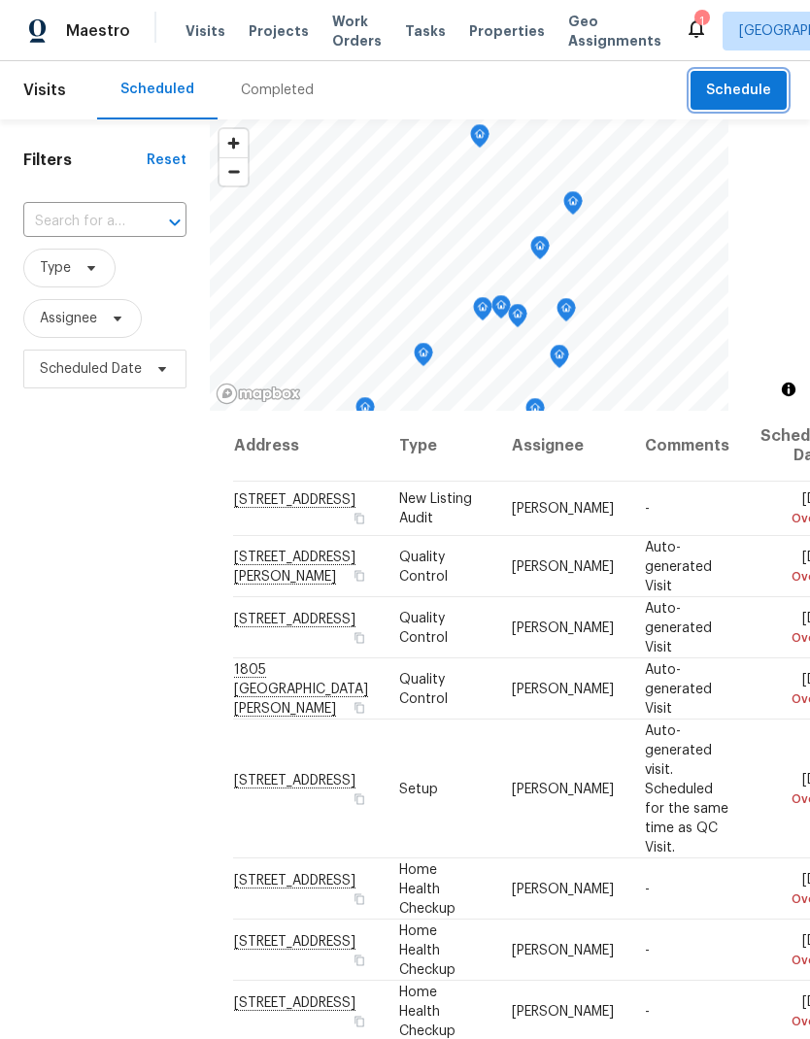
click at [754, 85] on span "Schedule" at bounding box center [738, 91] width 65 height 24
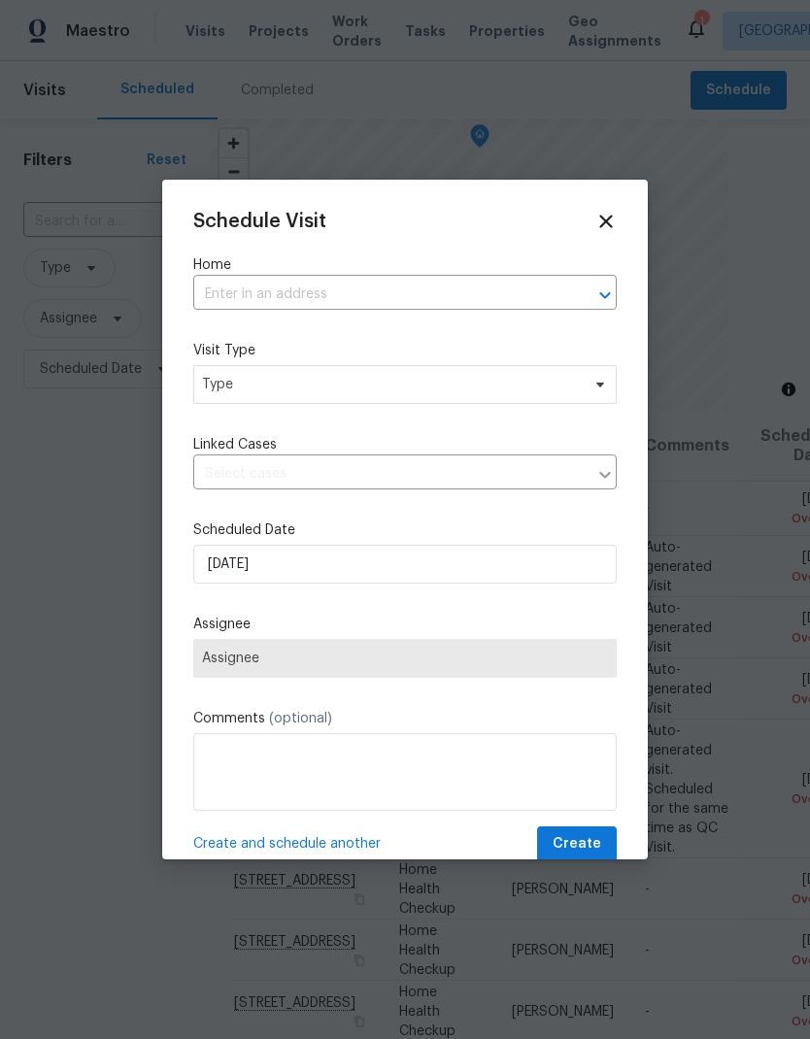
click at [320, 288] on input "text" at bounding box center [377, 295] width 369 height 30
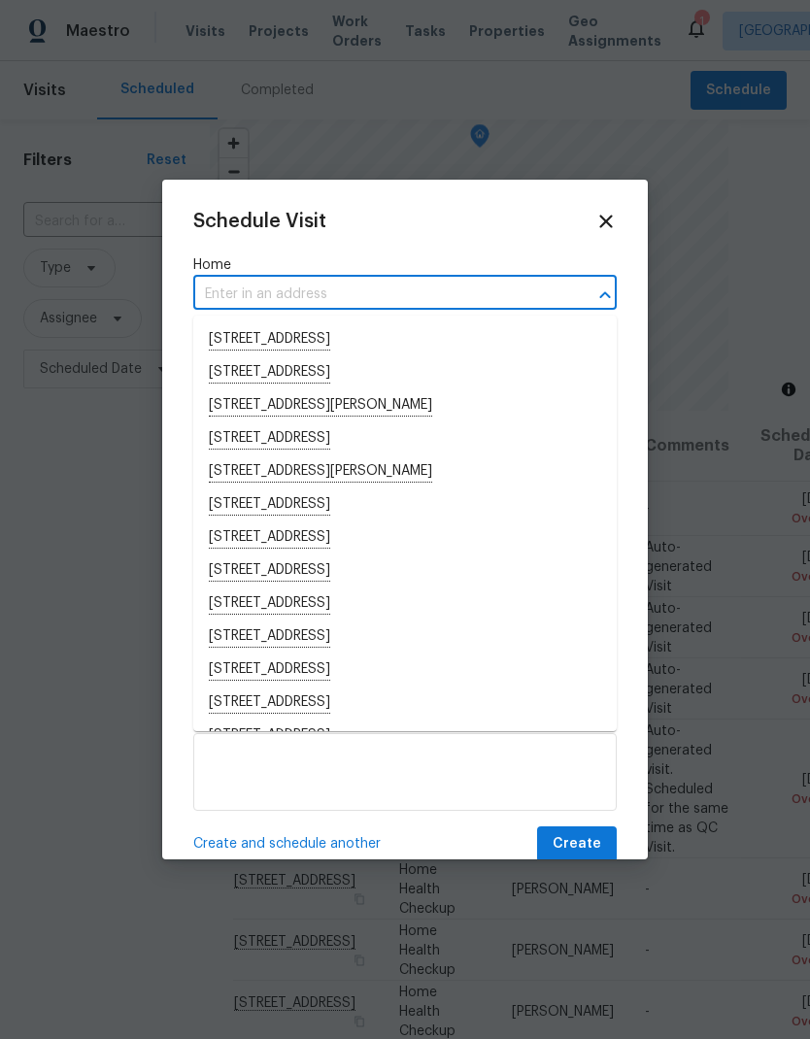
click at [299, 293] on input "text" at bounding box center [377, 295] width 369 height 30
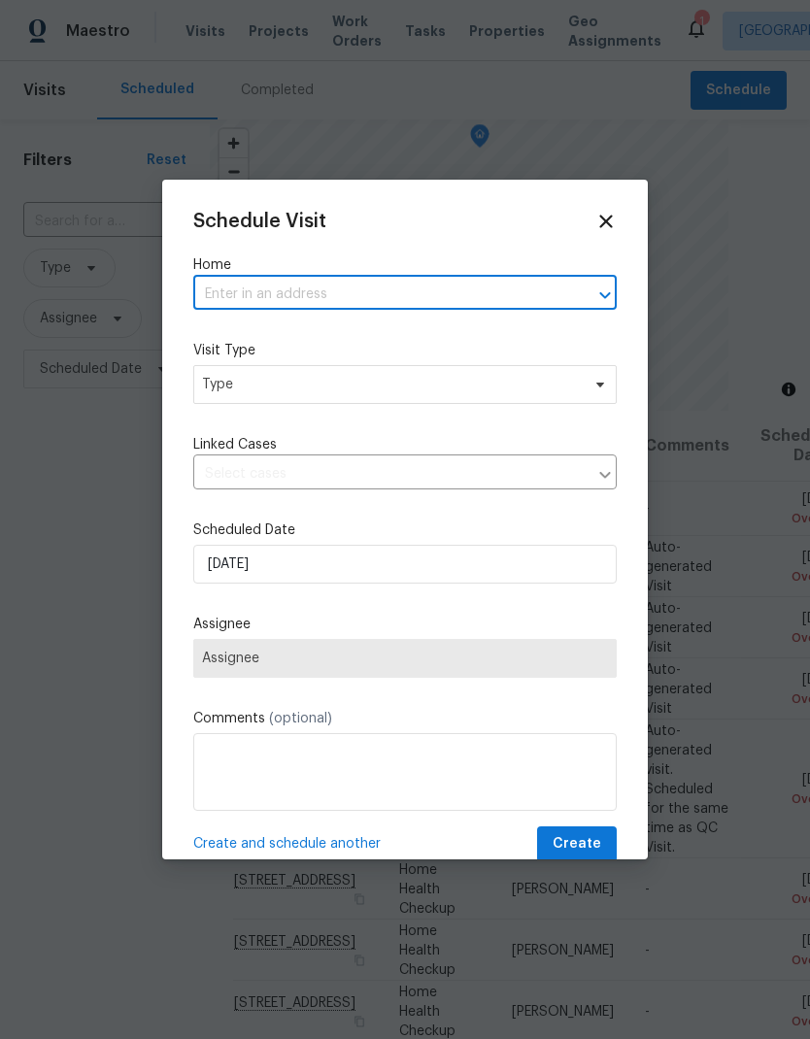
paste input "5735 Hesper Way Carmichael CA 95608"
type input "5735 Hesper Way Carmichael CA 95608"
click at [356, 343] on li "5735 Hesper Way, Carmichael, CA 95608" at bounding box center [404, 339] width 423 height 32
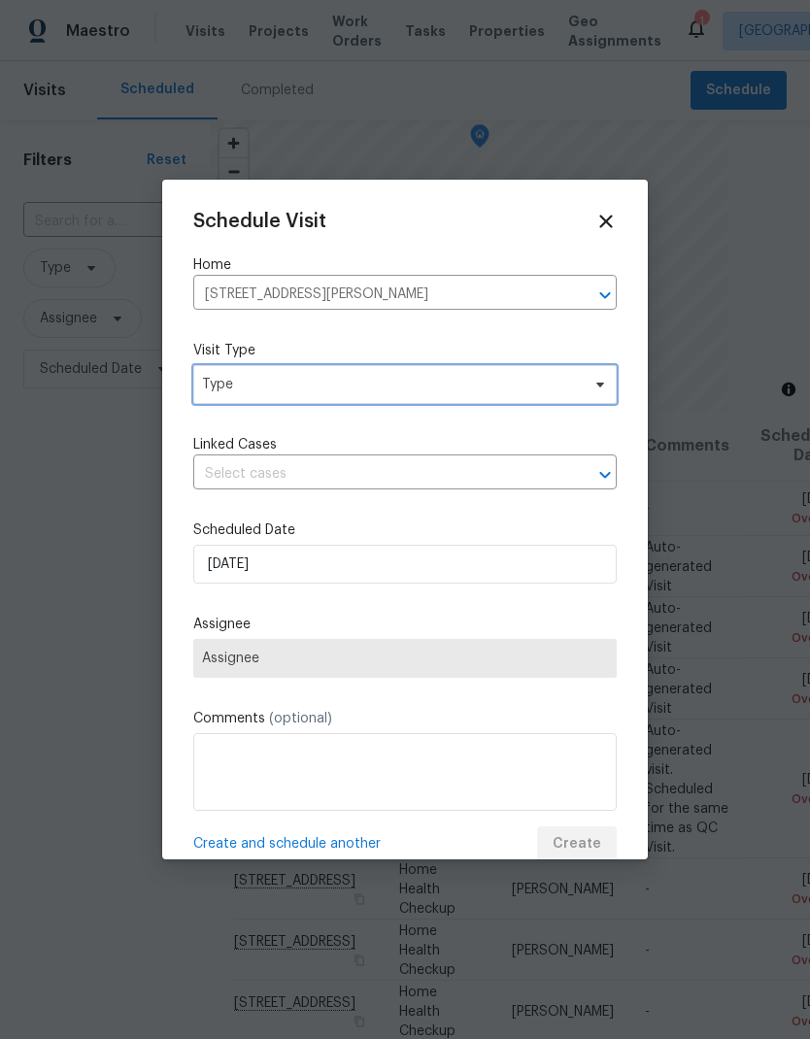
click at [370, 388] on span "Type" at bounding box center [391, 384] width 378 height 19
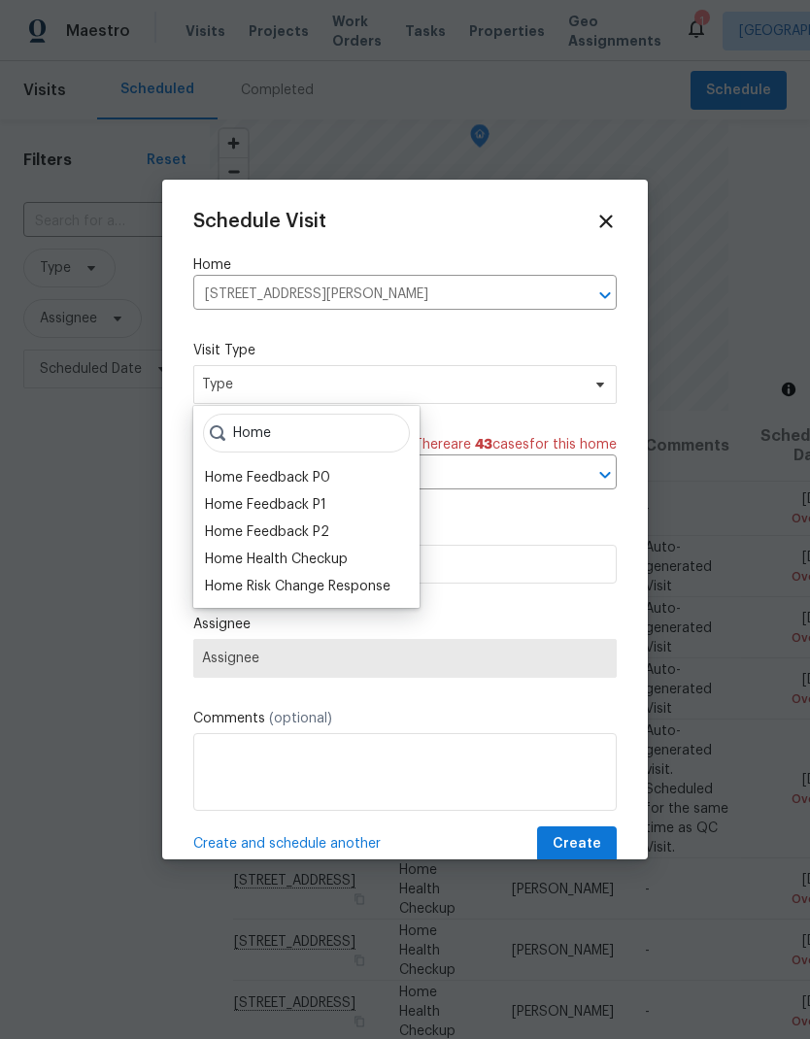
type input "Home"
click at [346, 562] on div "Home Health Checkup" at bounding box center [276, 559] width 143 height 19
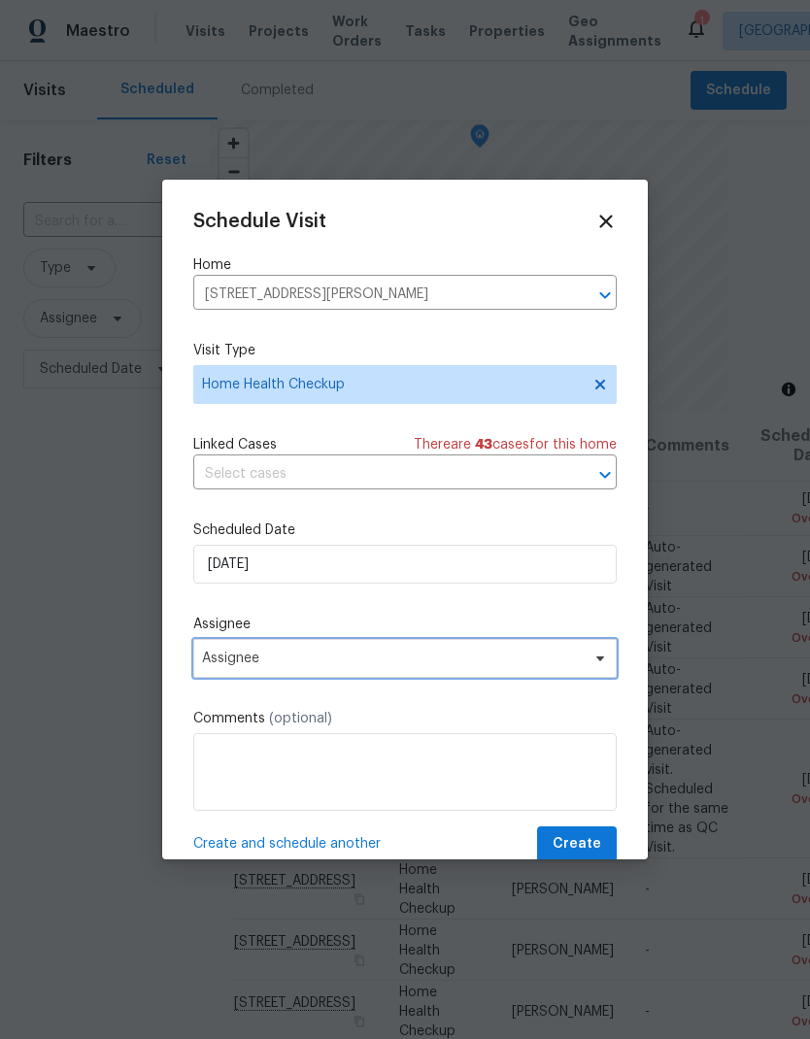
click at [397, 665] on span "Assignee" at bounding box center [392, 659] width 381 height 16
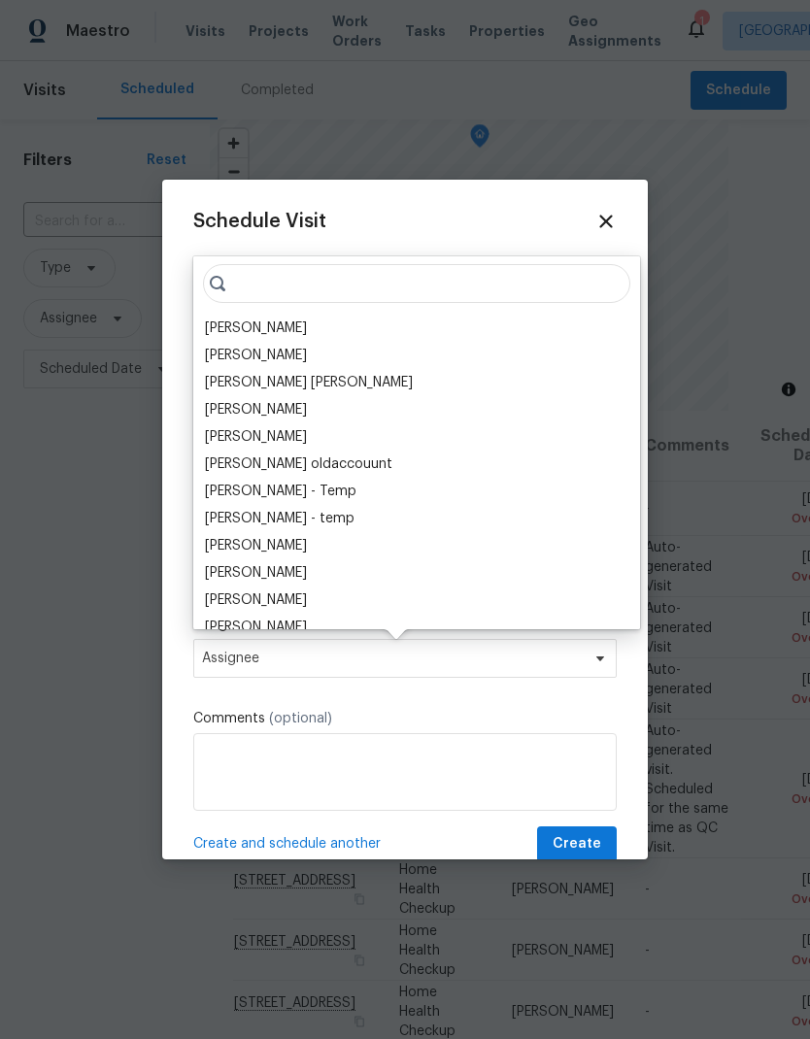
click at [286, 329] on div "[PERSON_NAME]" at bounding box center [256, 328] width 102 height 19
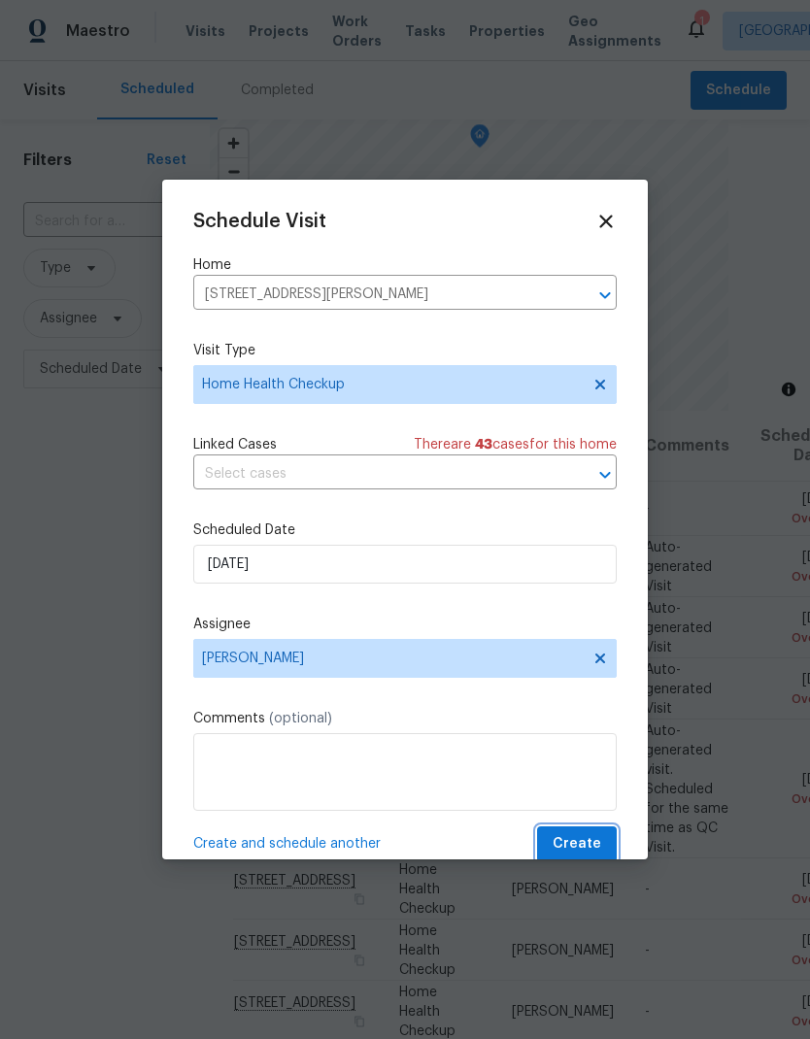
click at [585, 843] on span "Create" at bounding box center [577, 844] width 49 height 24
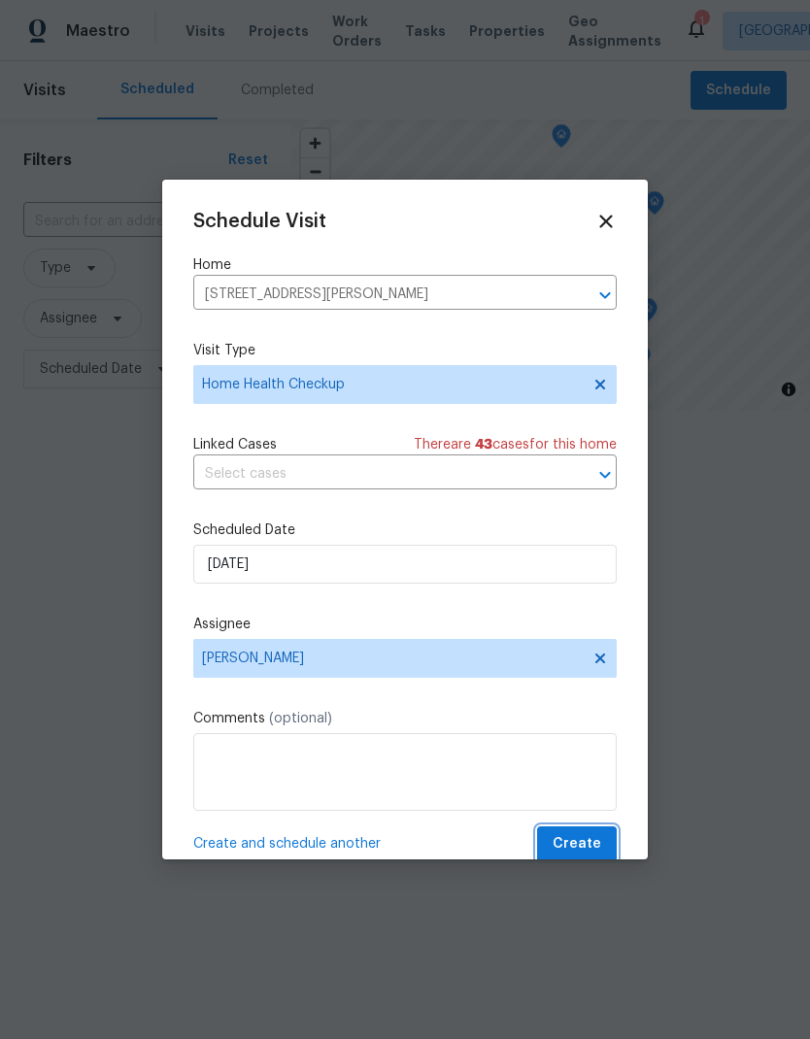
click at [585, 841] on span "Create" at bounding box center [577, 844] width 49 height 24
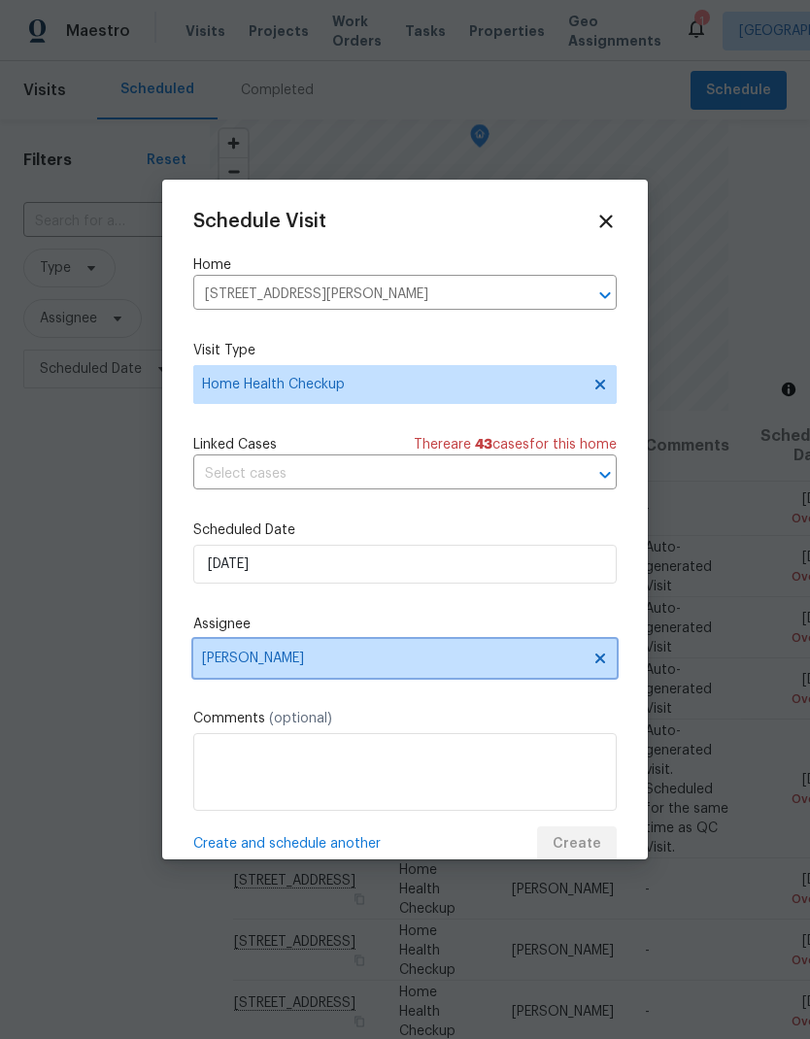
click at [440, 650] on span "[PERSON_NAME]" at bounding box center [404, 658] width 423 height 39
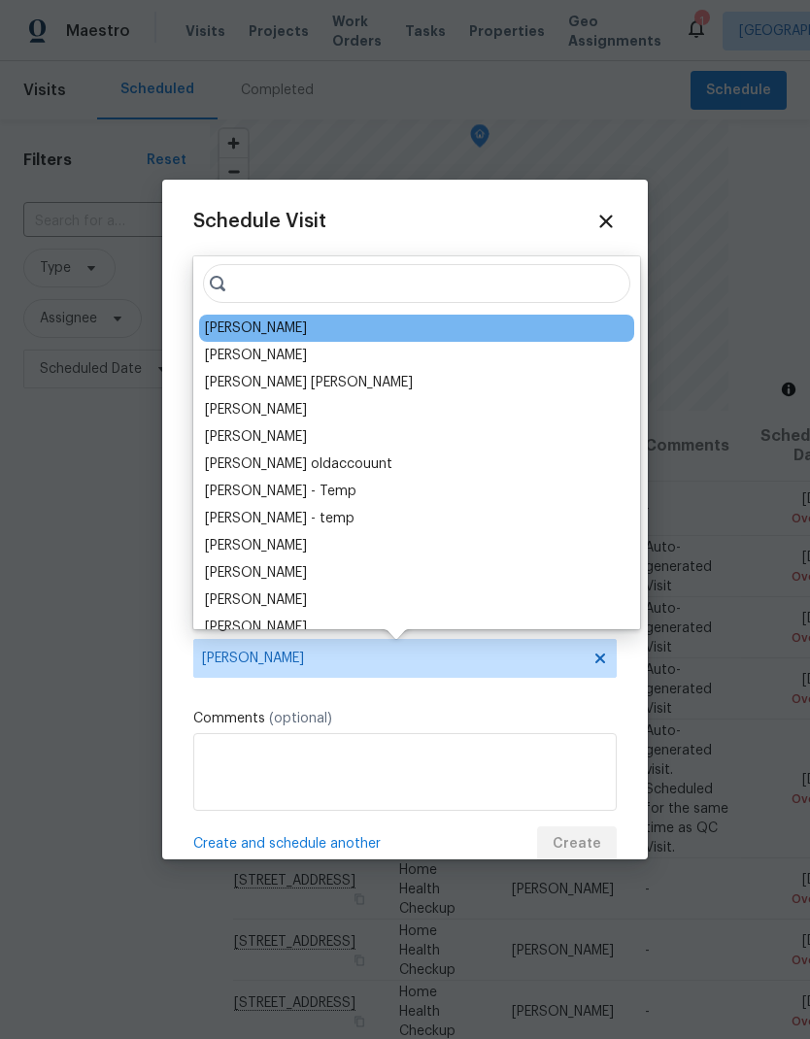
click at [509, 204] on div "Schedule Visit Home 5735 Hesper Way, Carmichael, CA 95608 ​ Visit Type Home Hea…" at bounding box center [405, 520] width 486 height 680
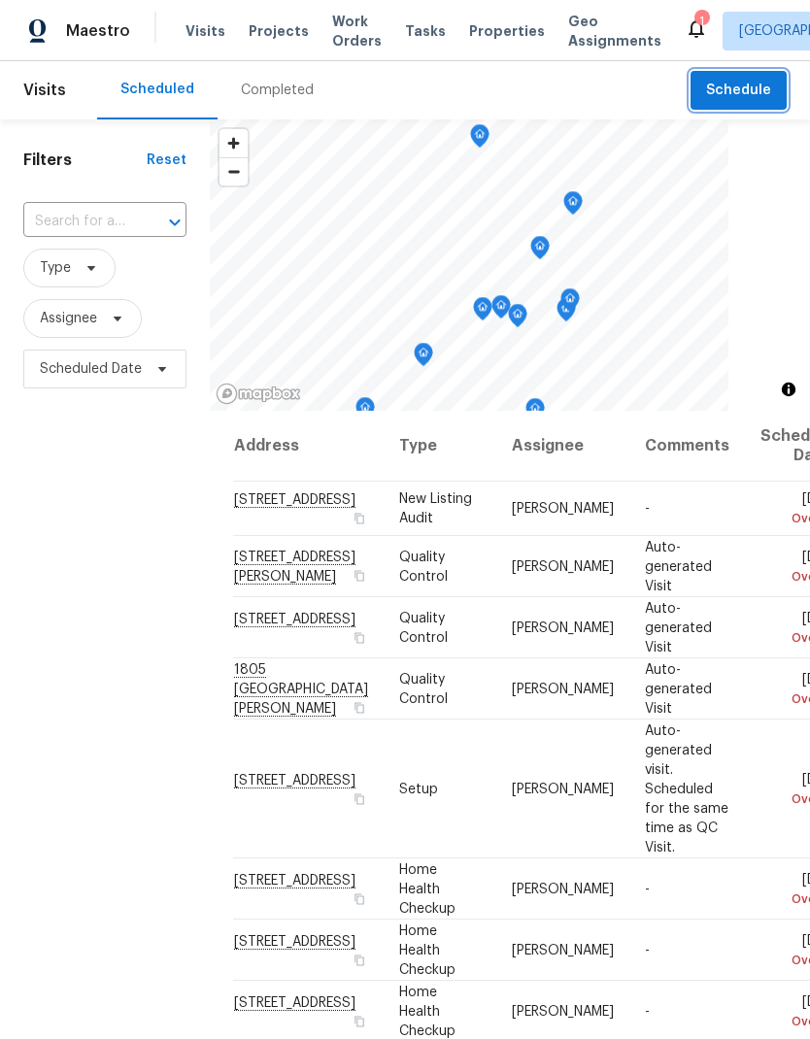
click at [744, 97] on span "Schedule" at bounding box center [738, 91] width 65 height 24
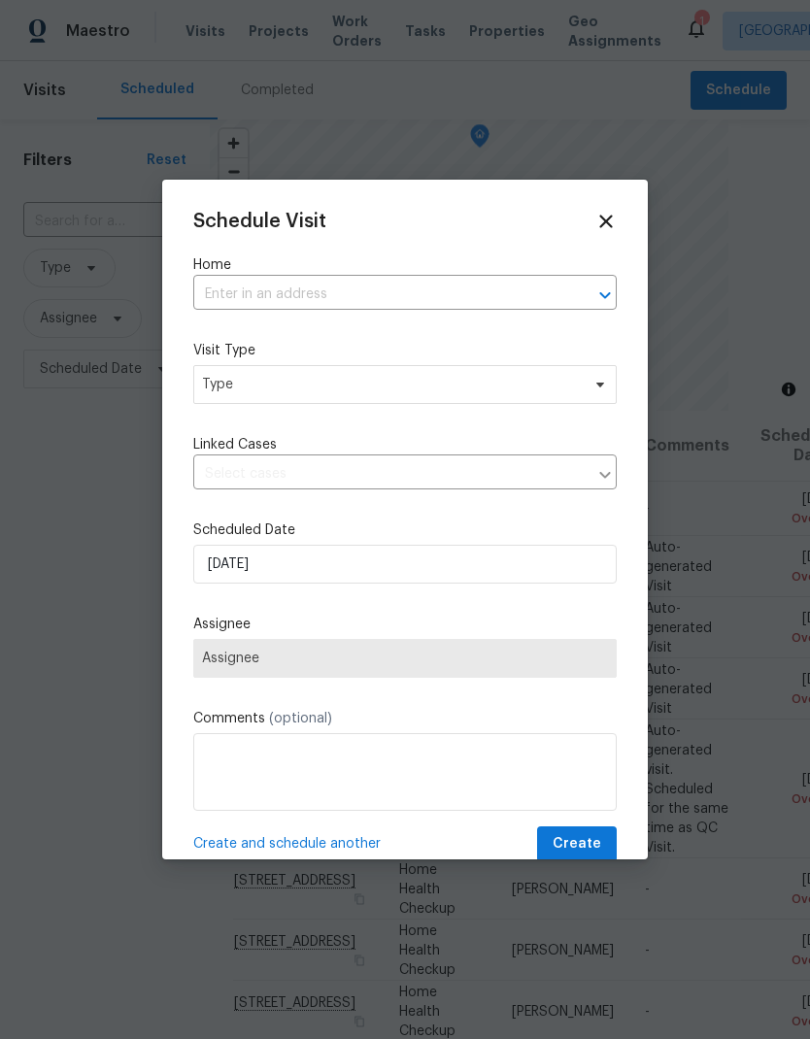
click at [286, 287] on input "text" at bounding box center [377, 295] width 369 height 30
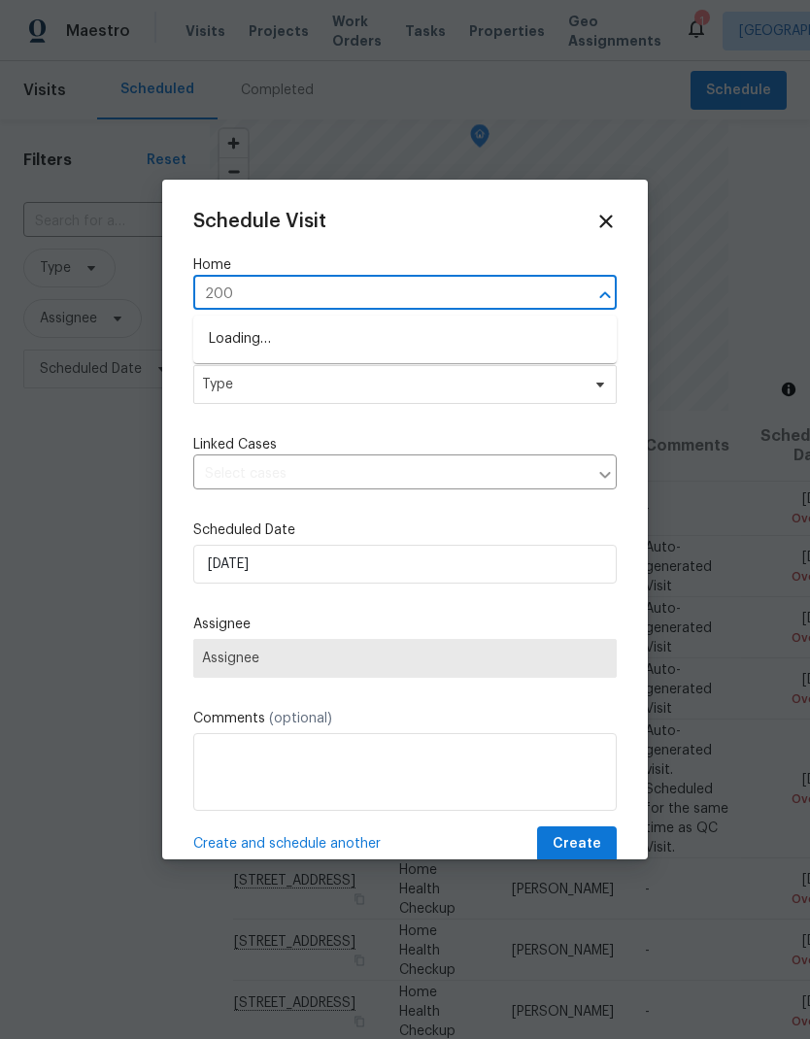
type input "2002"
click at [418, 324] on li "2002 Discovery Village Ln, Gold River, CA 95670" at bounding box center [404, 339] width 423 height 33
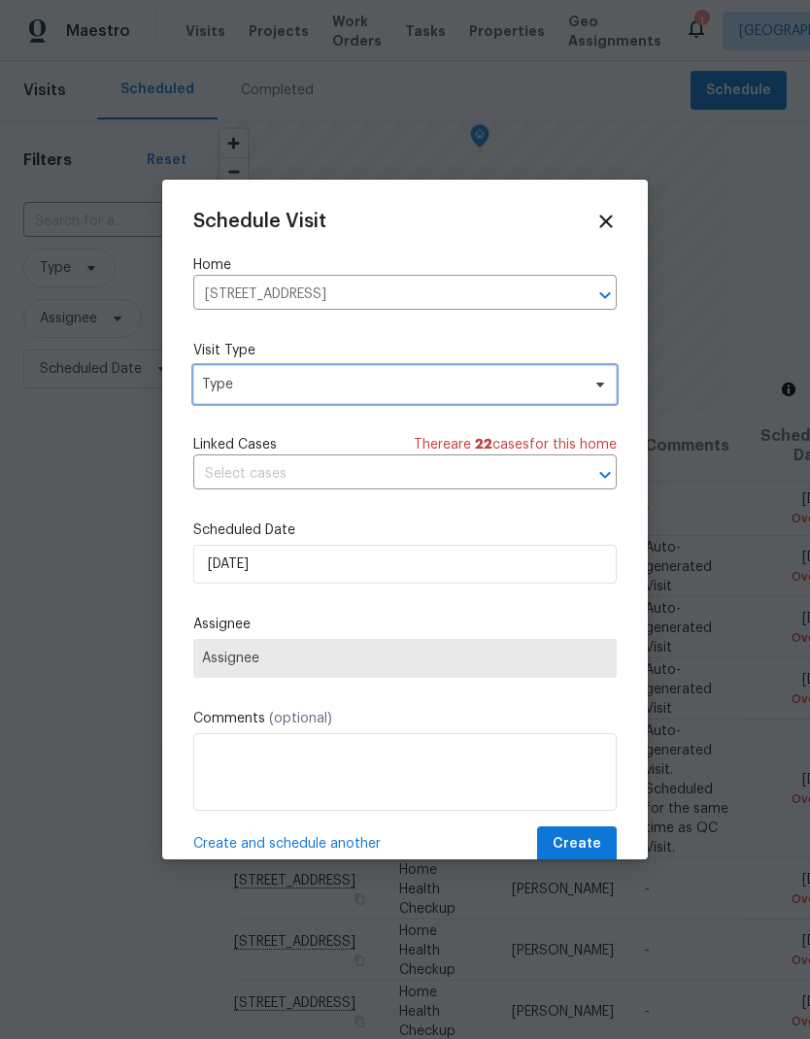
click at [439, 385] on span "Type" at bounding box center [391, 384] width 378 height 19
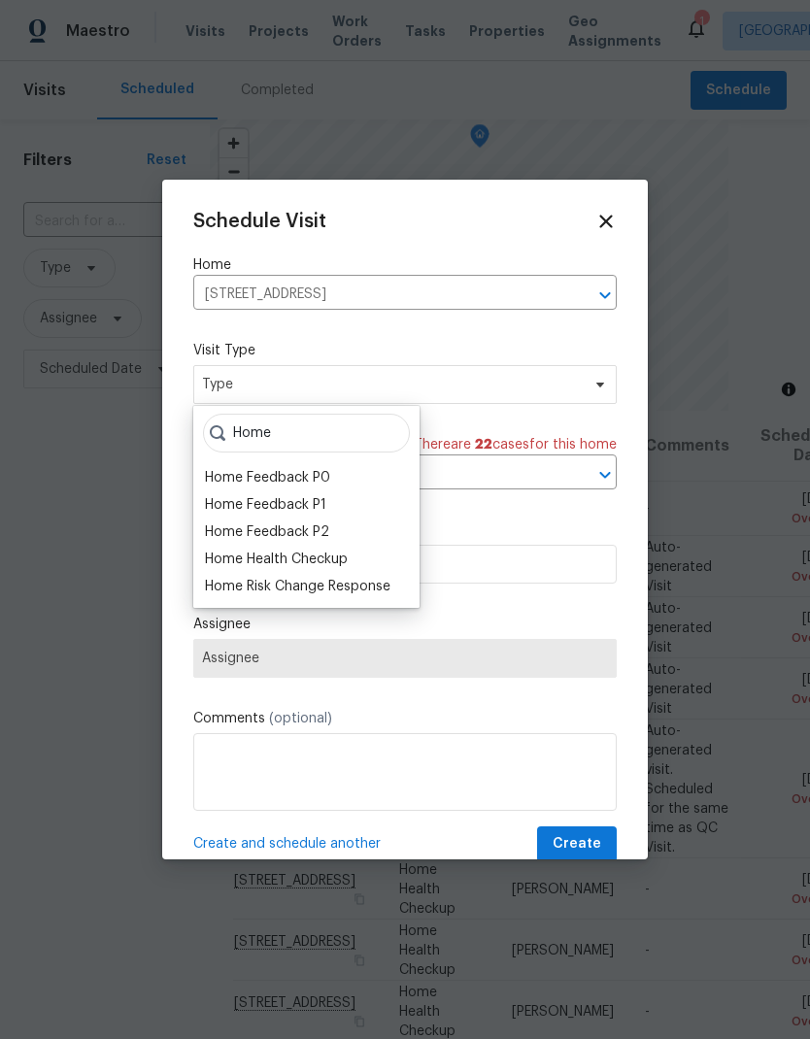
type input "Home"
click at [341, 558] on div "Home Health Checkup" at bounding box center [276, 559] width 143 height 19
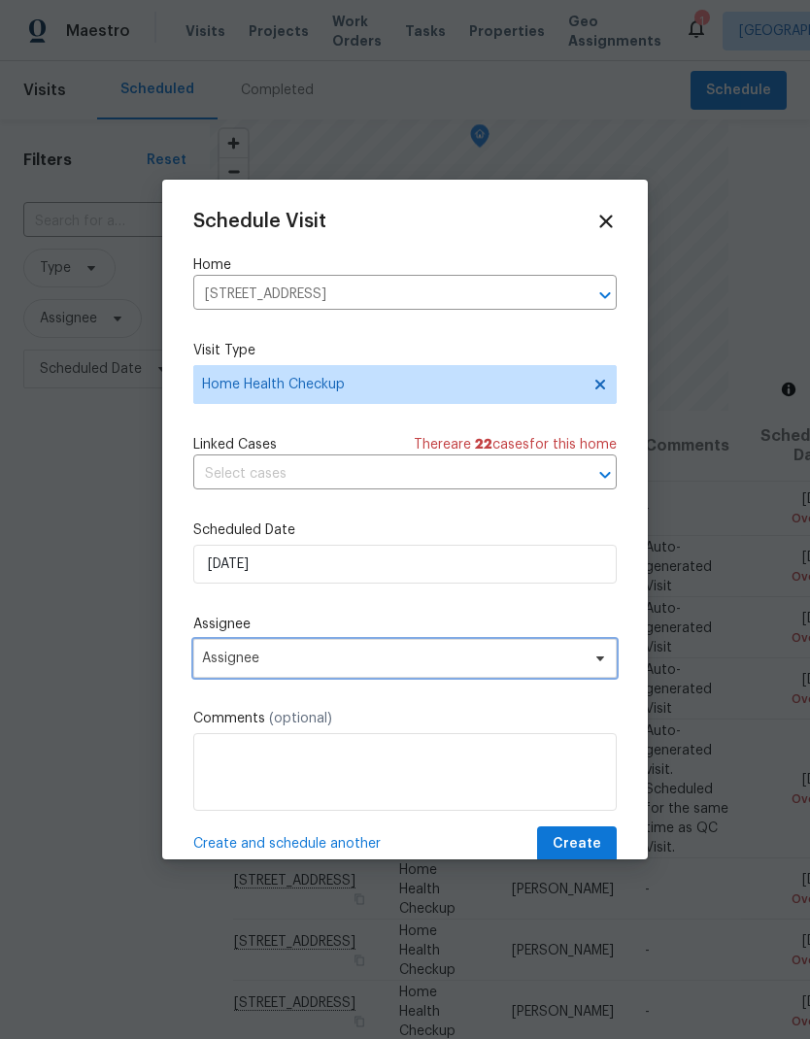
click at [439, 666] on span "Assignee" at bounding box center [392, 659] width 381 height 16
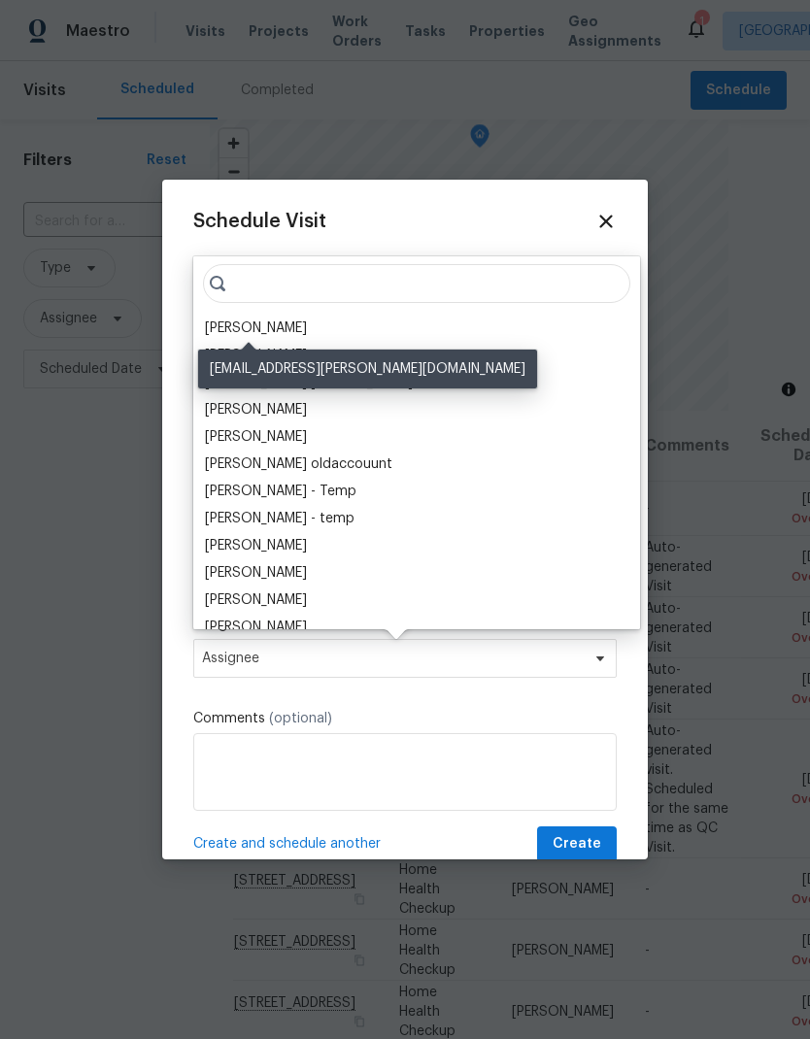
click at [265, 325] on div "[PERSON_NAME]" at bounding box center [256, 328] width 102 height 19
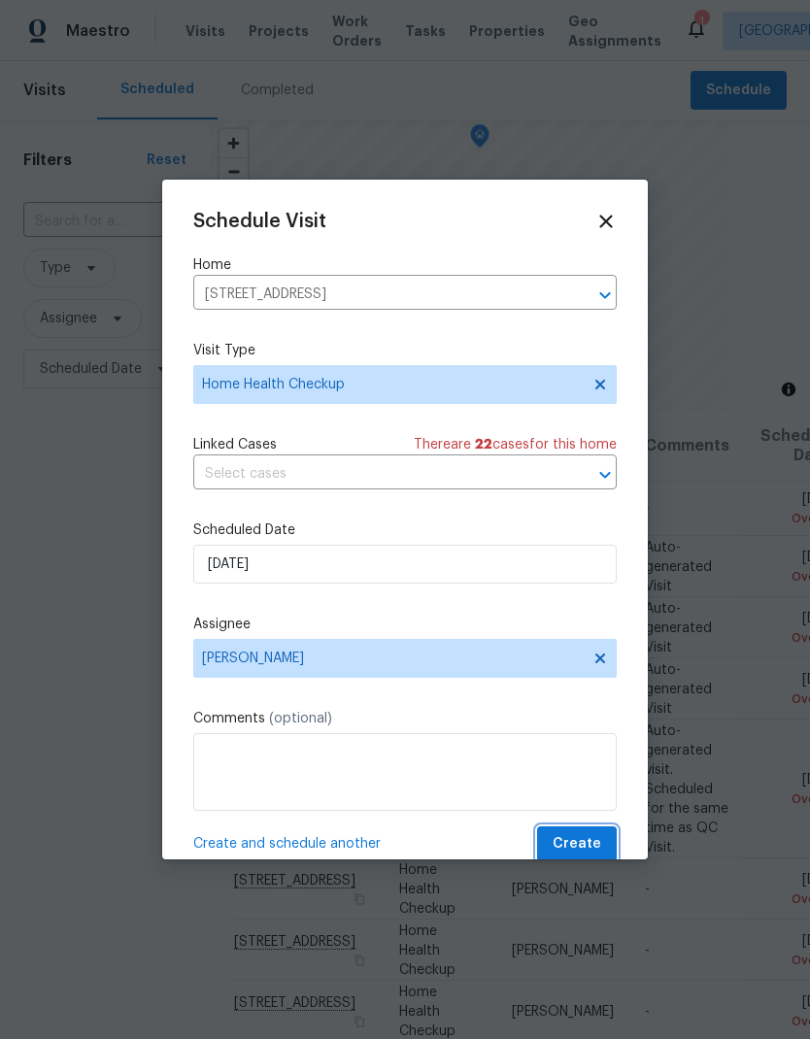
click at [588, 837] on span "Create" at bounding box center [577, 844] width 49 height 24
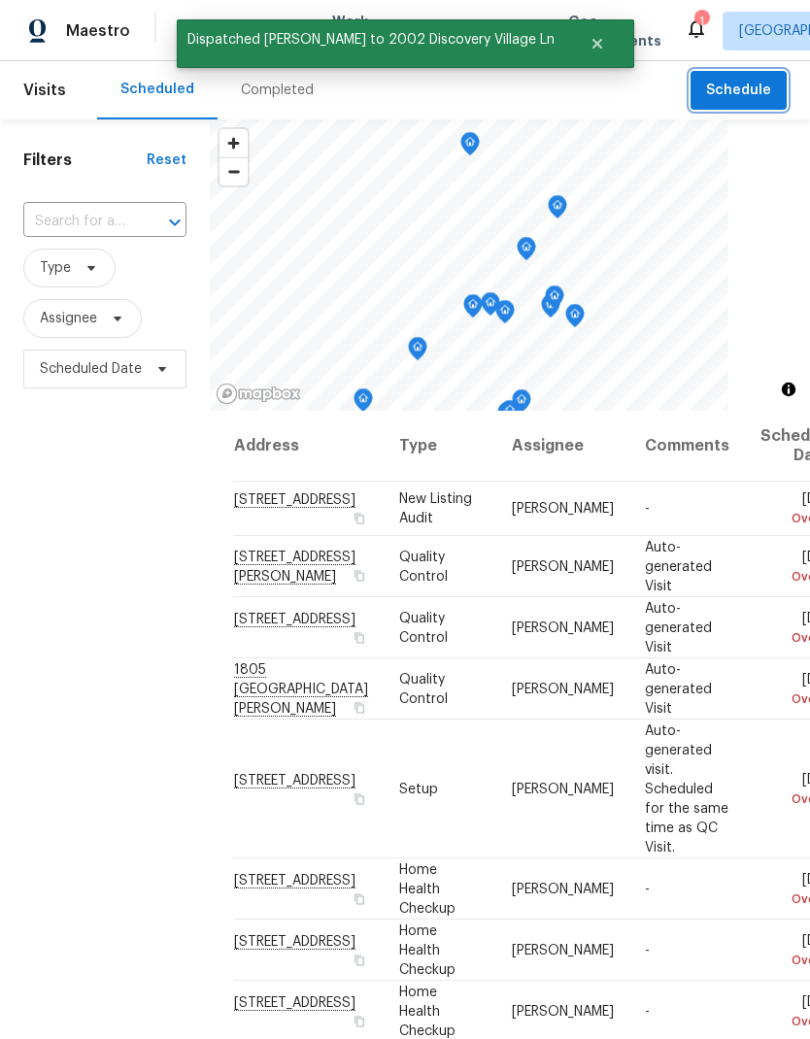
click at [752, 89] on span "Schedule" at bounding box center [738, 91] width 65 height 24
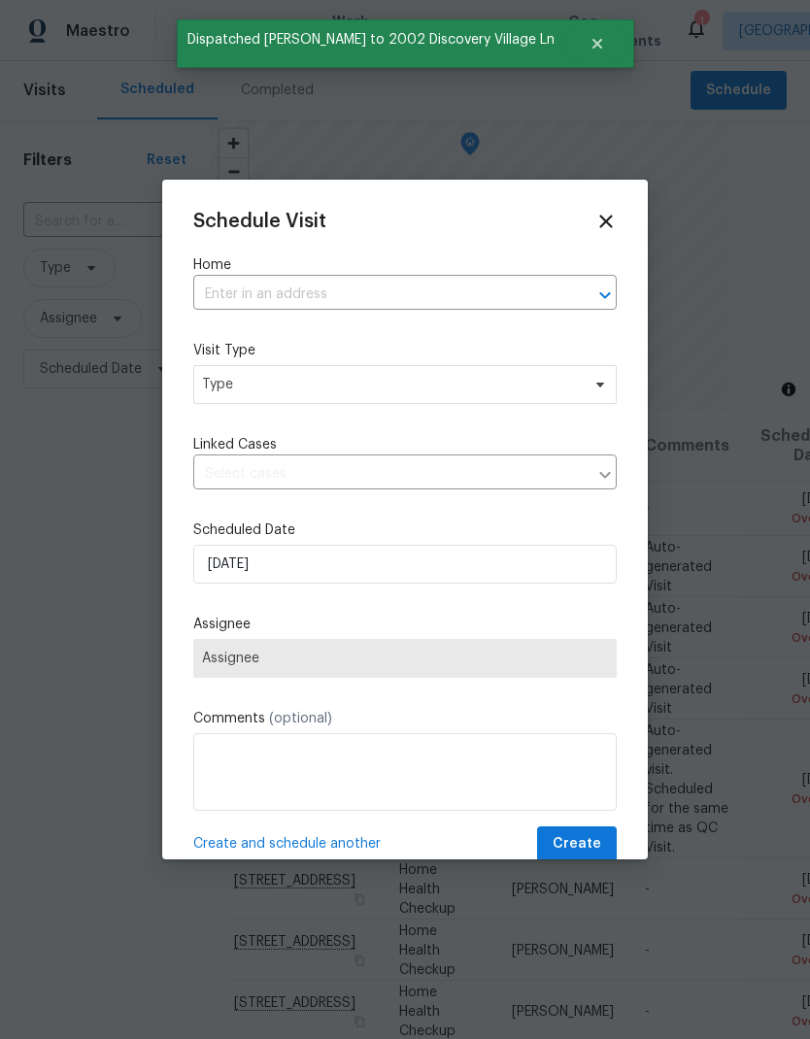
click at [355, 306] on input "text" at bounding box center [377, 295] width 369 height 30
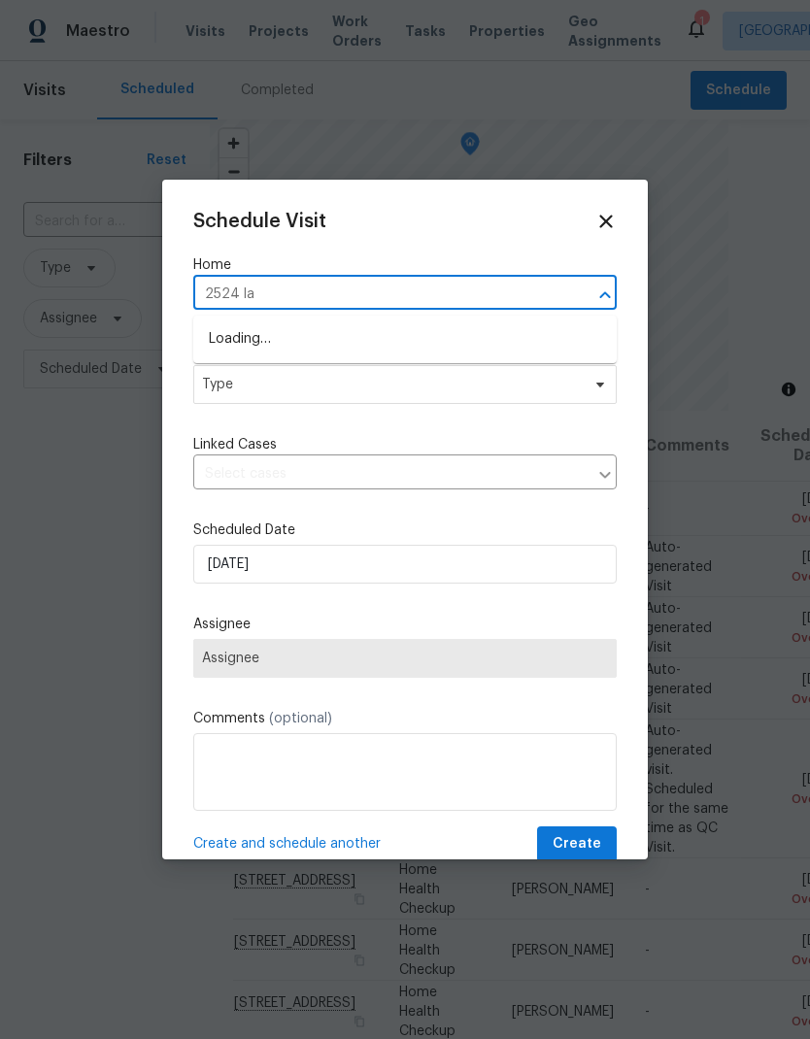
type input "2524 las"
click at [386, 337] on li "2524 Las Casas Way, Rancho Cordova, CA 95670" at bounding box center [404, 339] width 423 height 33
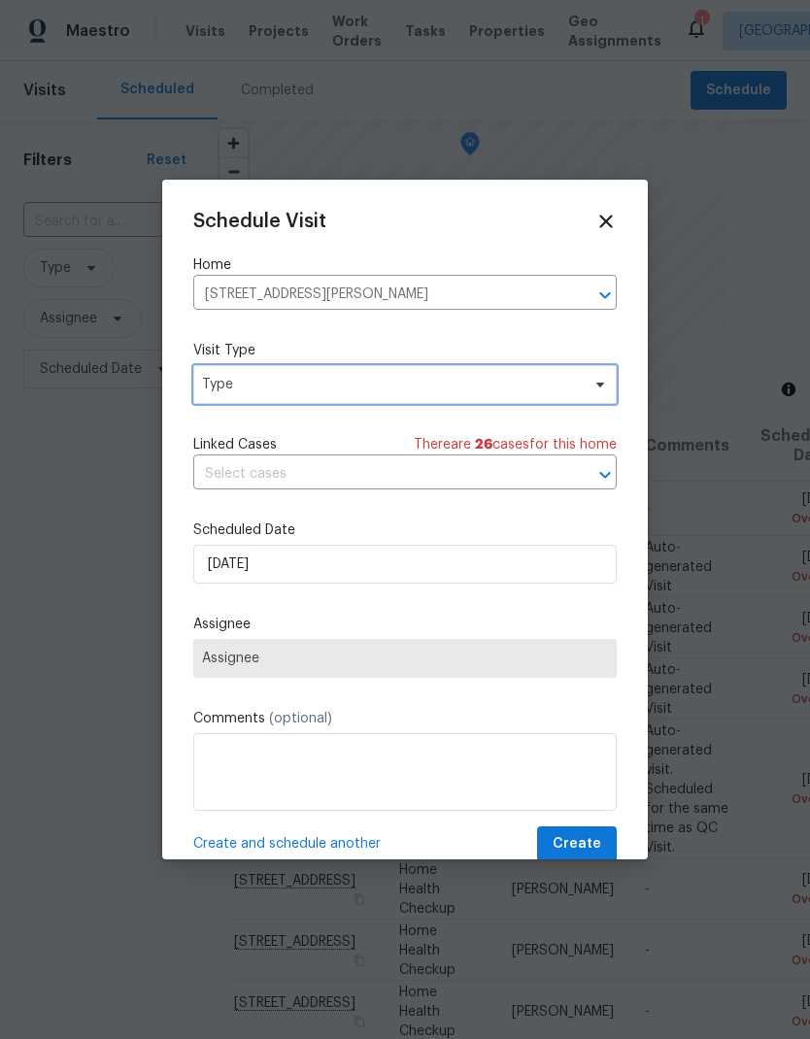
click at [410, 384] on span "Type" at bounding box center [391, 384] width 378 height 19
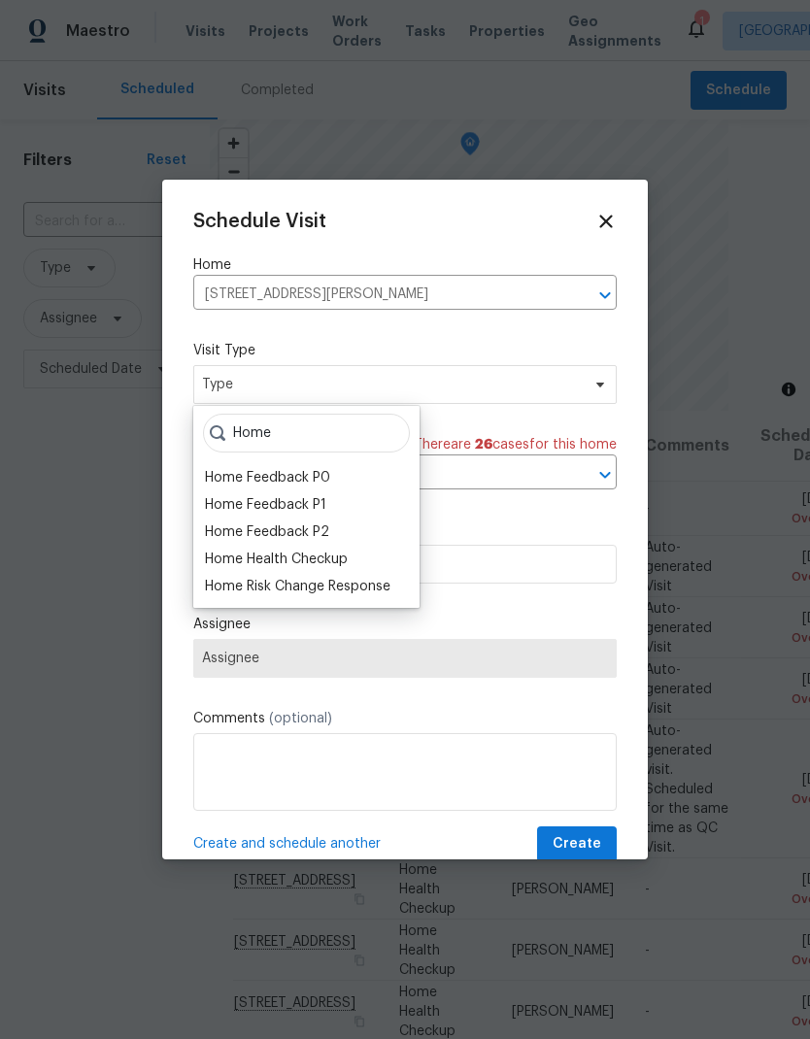
type input "Home"
click at [341, 560] on div "Home Health Checkup" at bounding box center [276, 559] width 143 height 19
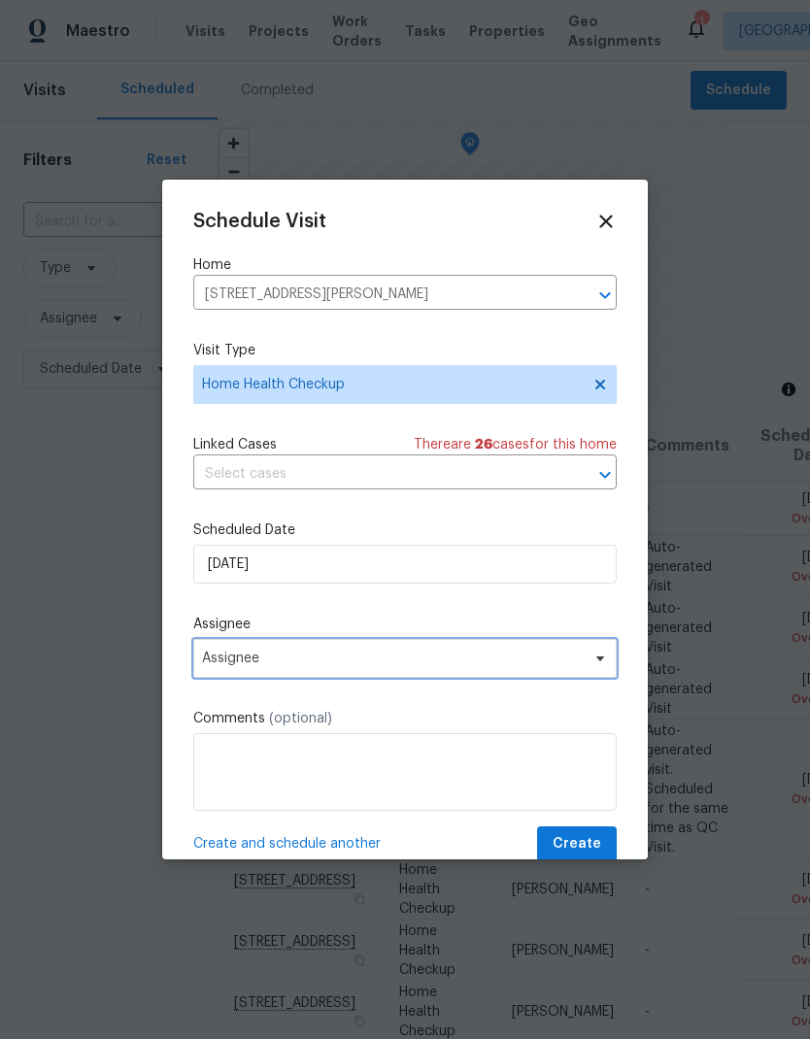
click at [456, 666] on span "Assignee" at bounding box center [392, 659] width 381 height 16
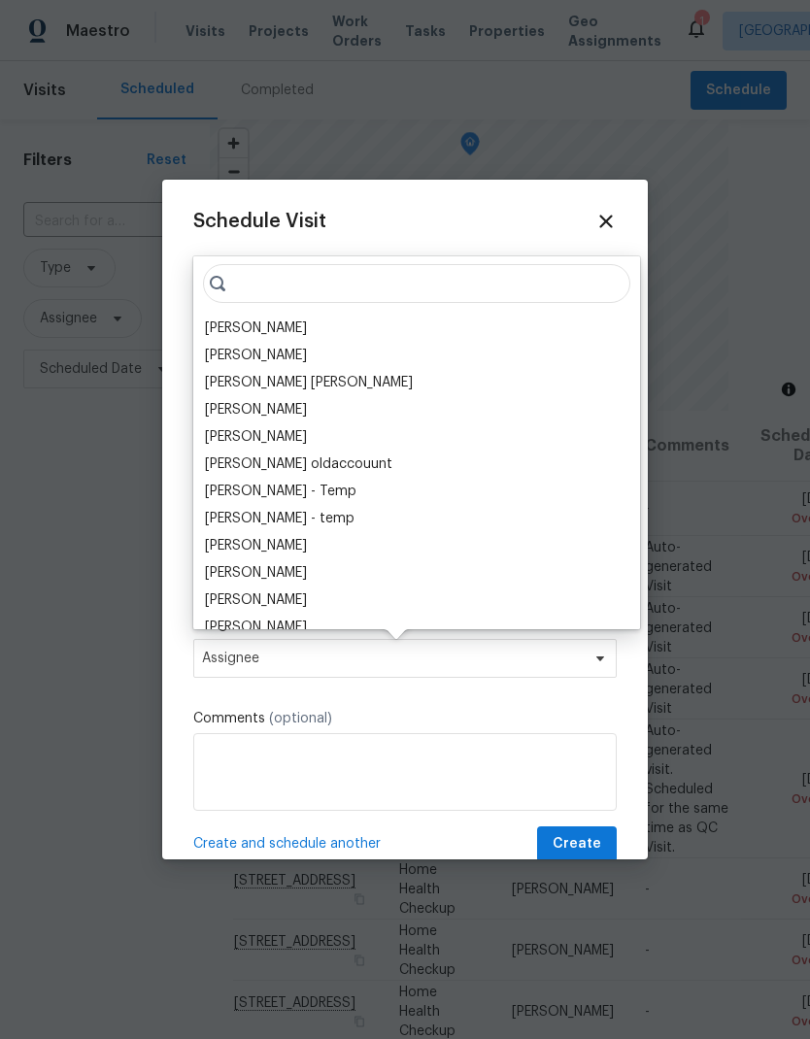
click at [278, 325] on div "[PERSON_NAME]" at bounding box center [256, 328] width 102 height 19
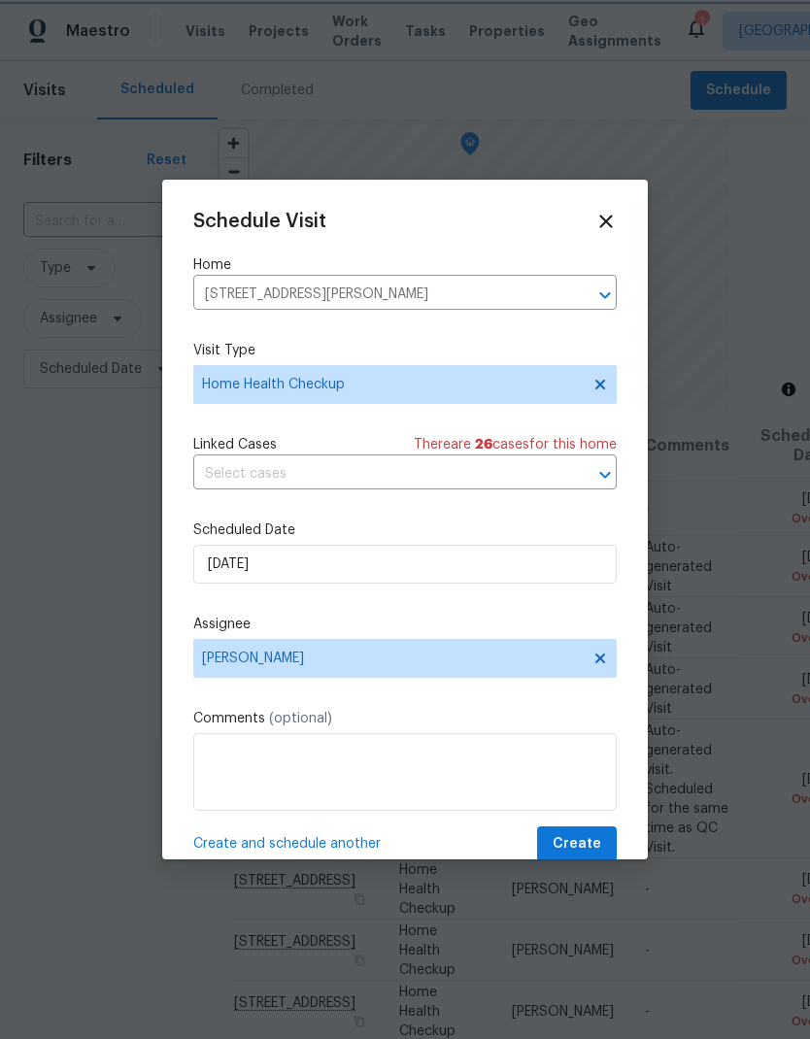
click at [589, 843] on span "Create" at bounding box center [577, 844] width 49 height 24
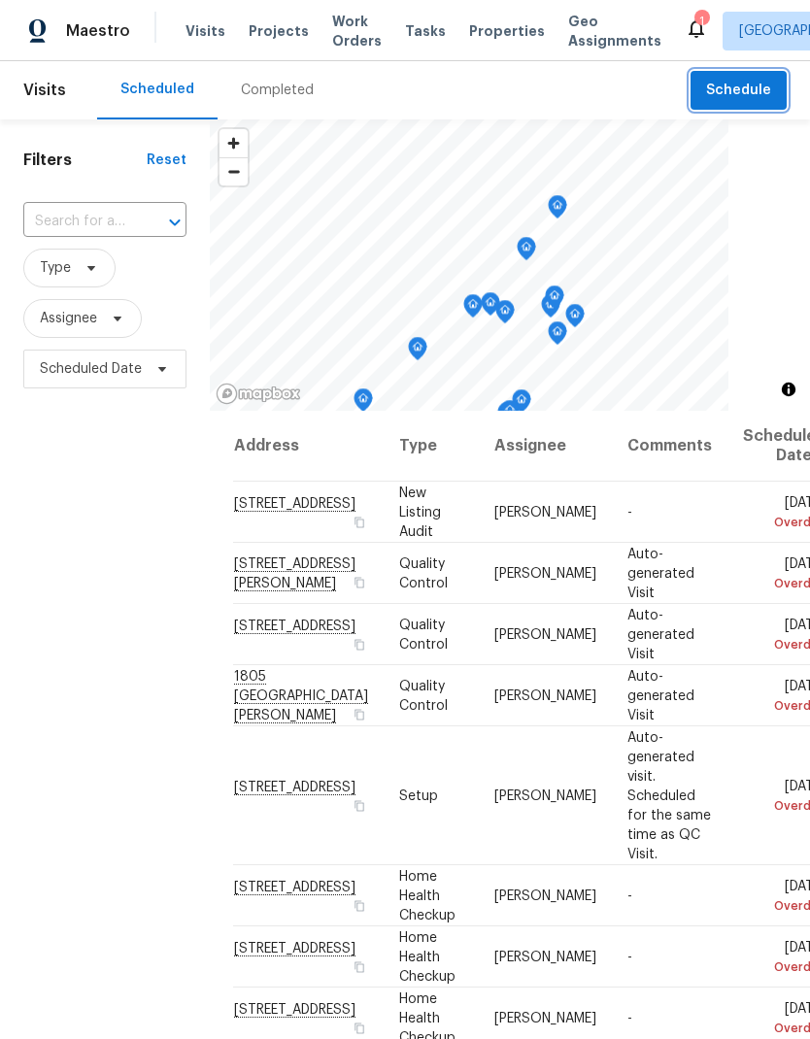
click at [756, 88] on span "Schedule" at bounding box center [738, 91] width 65 height 24
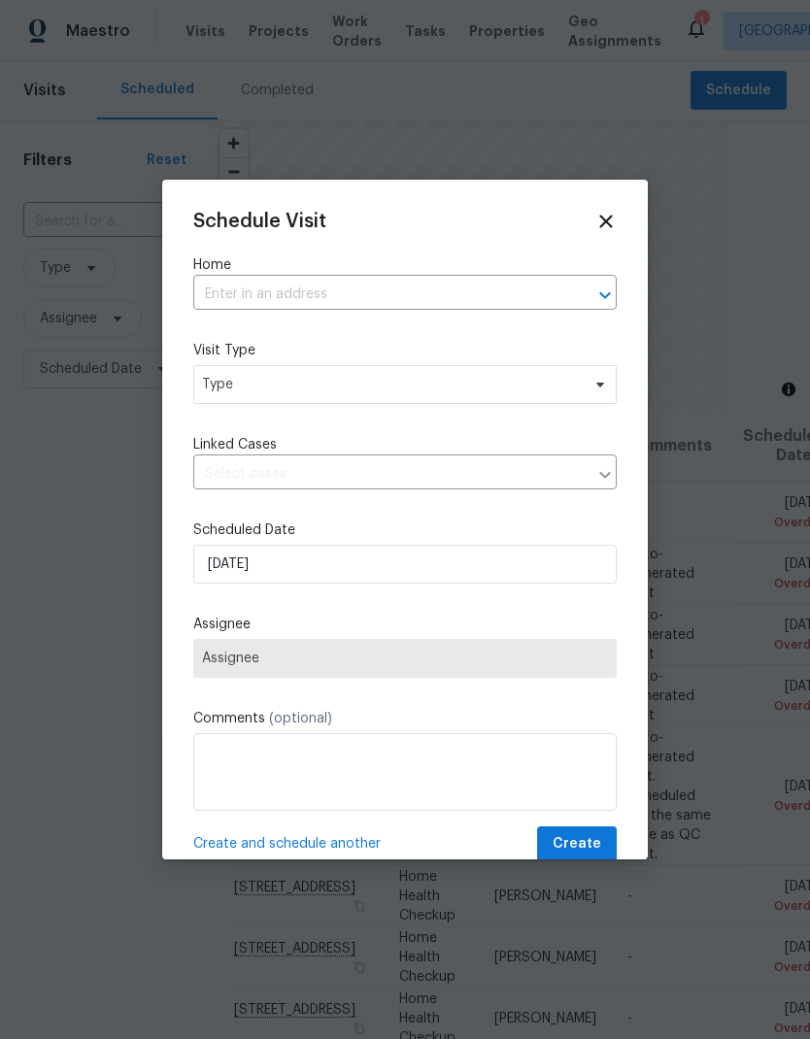
click at [293, 282] on input "text" at bounding box center [377, 295] width 369 height 30
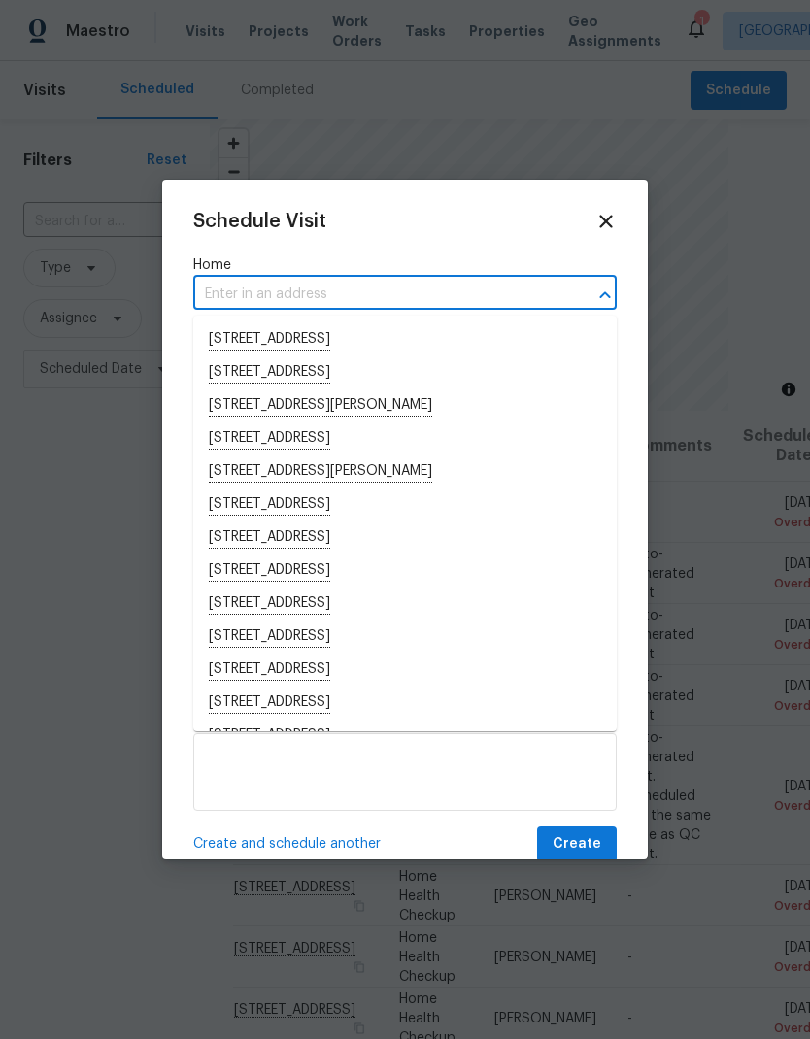
click at [277, 297] on input "text" at bounding box center [377, 295] width 369 height 30
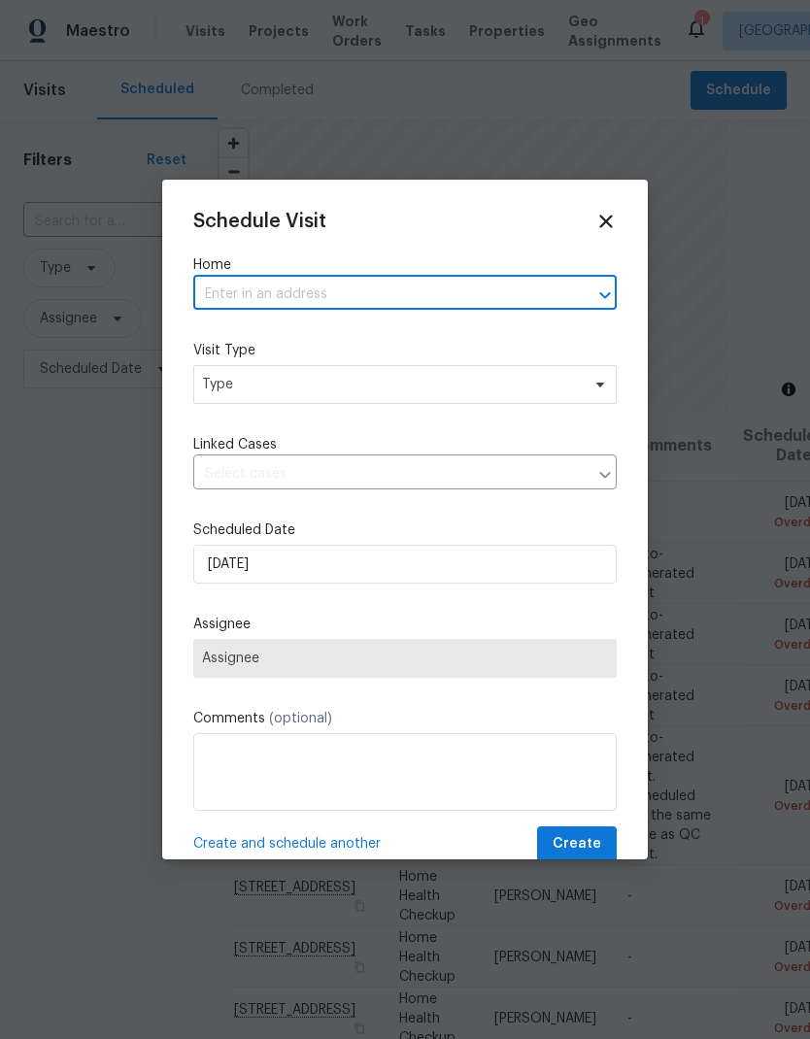
paste input "9616 Apple Mill Dr, Elk Grove, CA 95624"
type input "9616 Apple Mill Dr, Elk Grove, CA 95624"
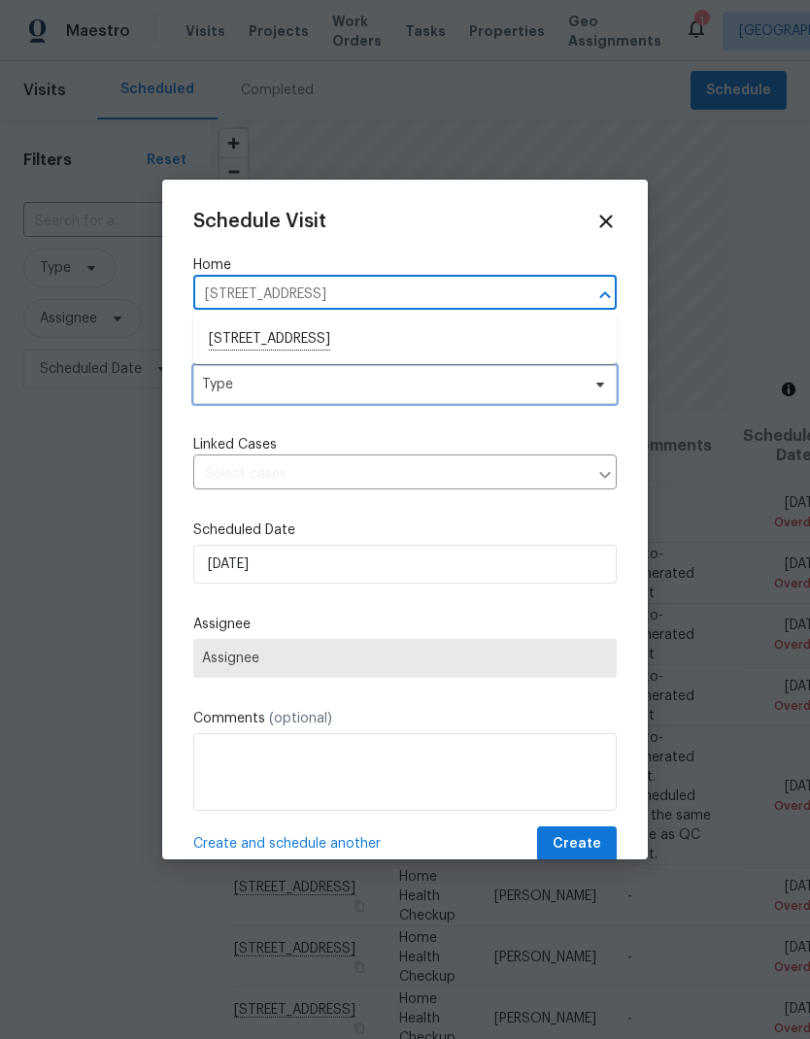
click at [377, 391] on span "Type" at bounding box center [391, 384] width 378 height 19
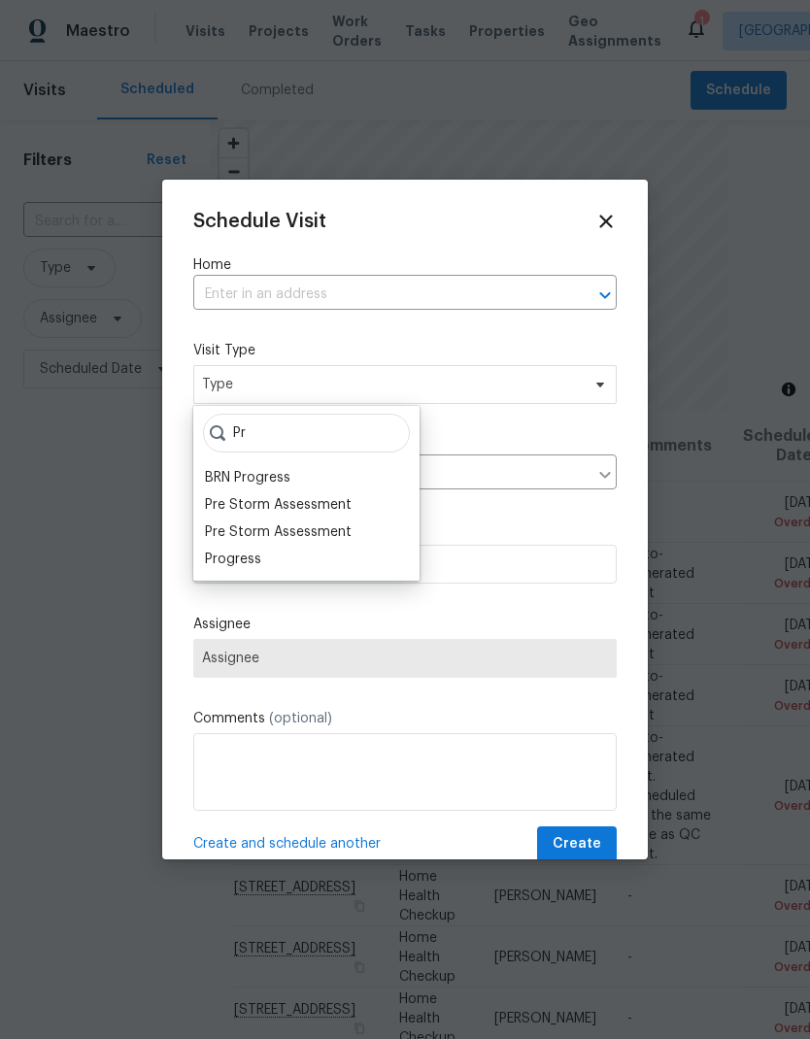
type input "Pr"
click at [254, 563] on div "Progress" at bounding box center [233, 559] width 56 height 19
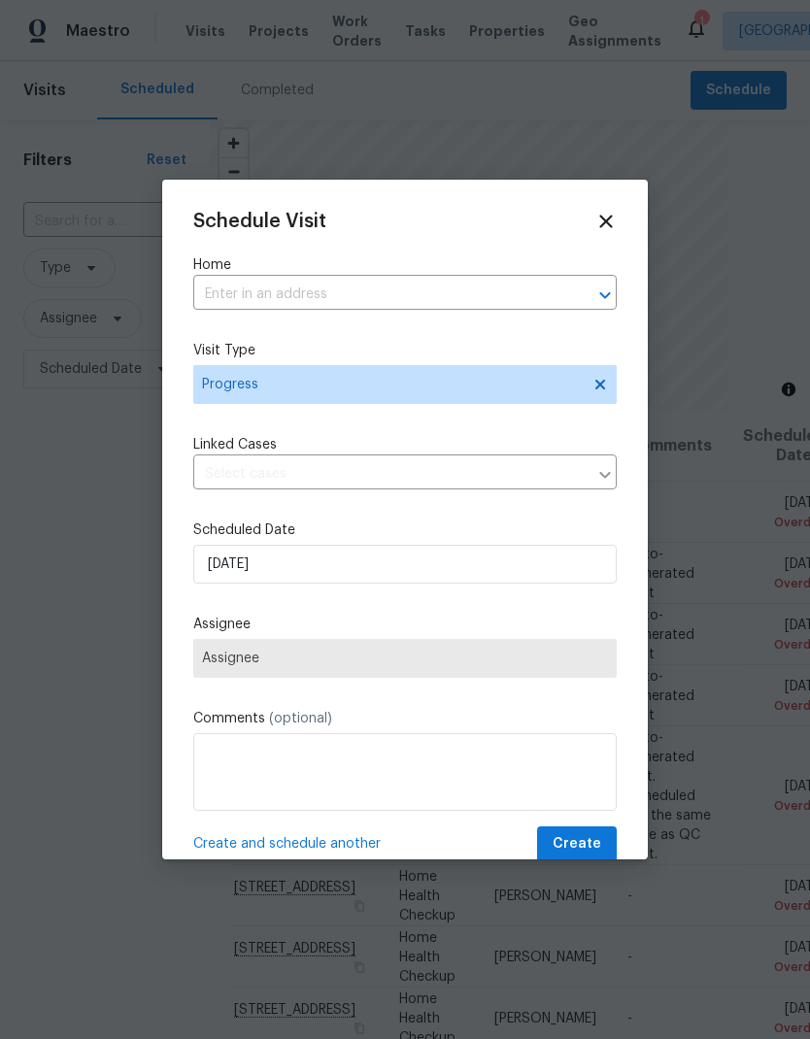
click at [403, 663] on span "Assignee" at bounding box center [405, 659] width 406 height 16
click at [413, 295] on input "text" at bounding box center [377, 295] width 369 height 30
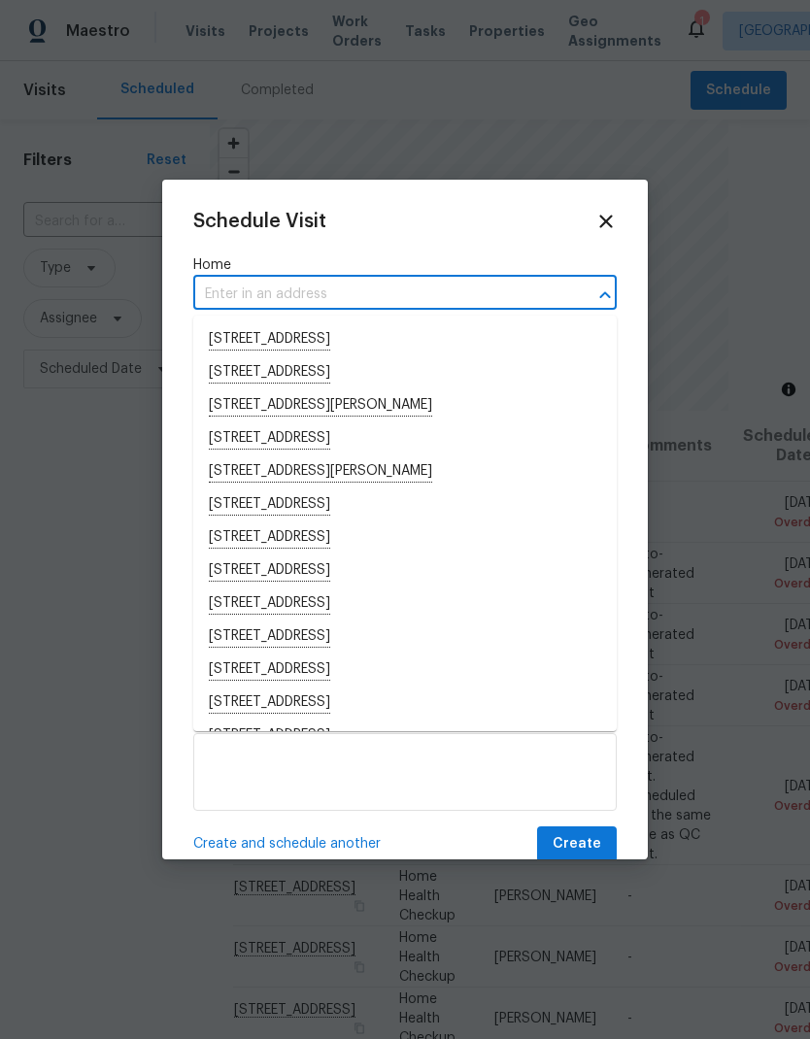
click at [321, 294] on input "text" at bounding box center [377, 295] width 369 height 30
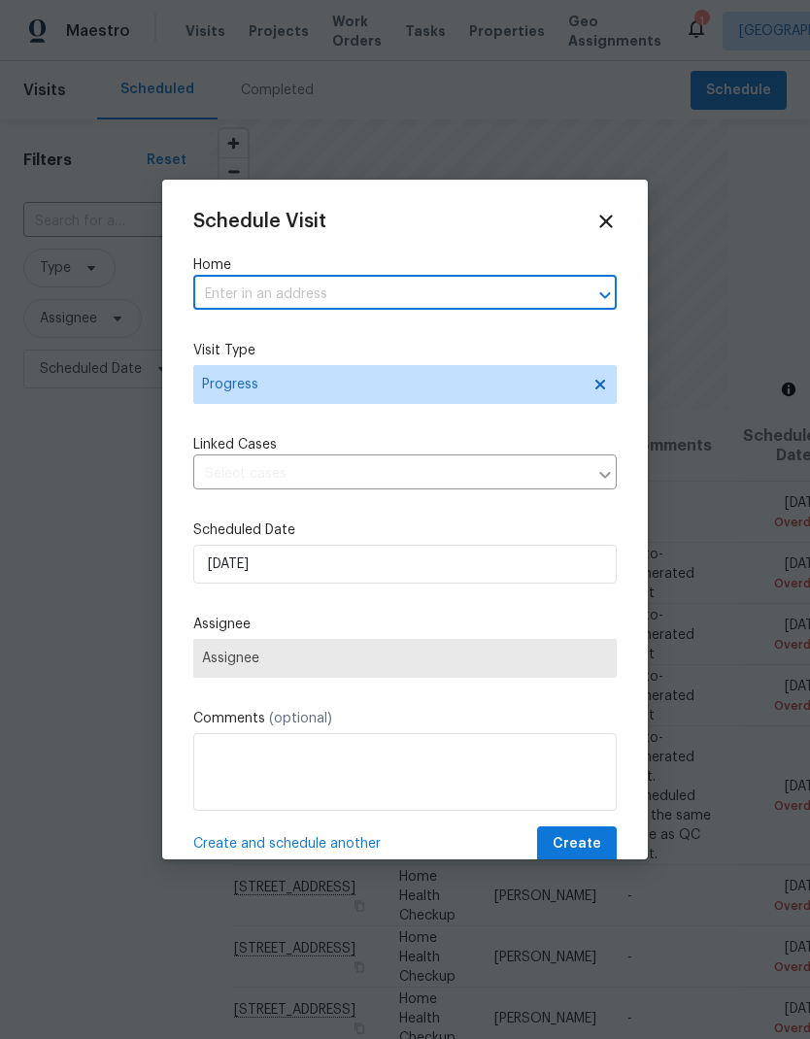
paste input "9616 Apple Mill Dr, Elk Grove, CA 95624"
type input "9616 Apple Mill Dr, Elk Grove, CA 95624"
click at [398, 343] on li "9616 Apple Mill Dr, Elk Grove, CA 95624" at bounding box center [404, 339] width 423 height 33
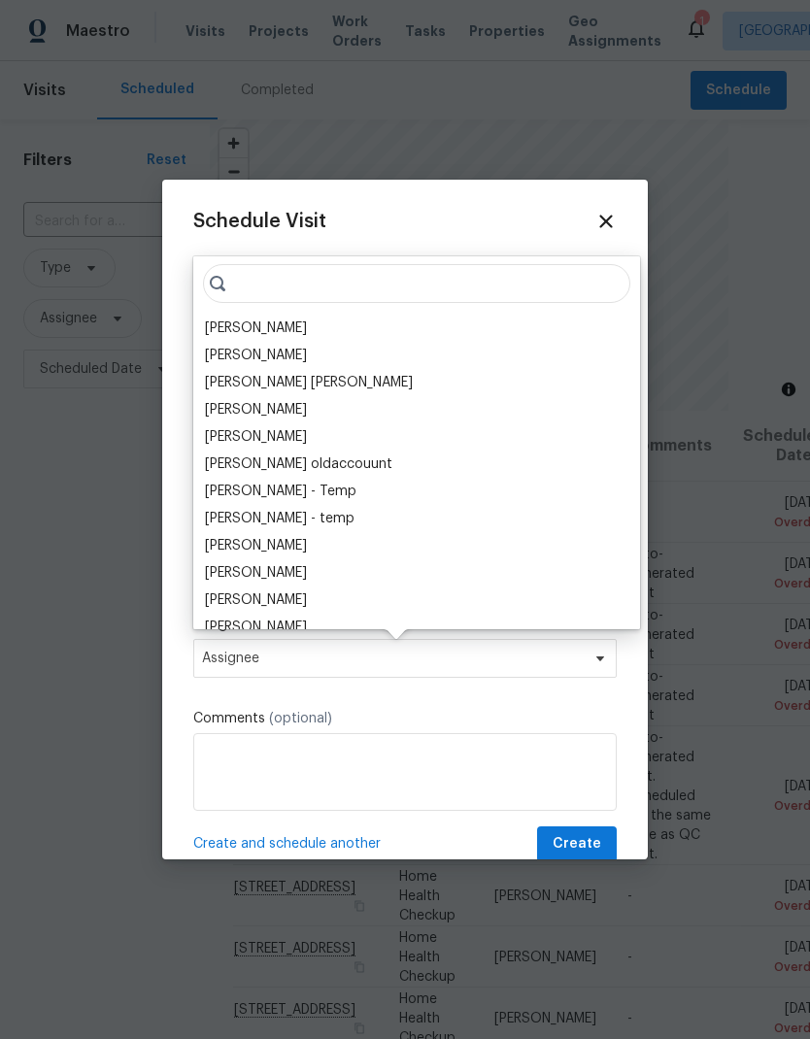
click at [269, 326] on div "[PERSON_NAME]" at bounding box center [256, 328] width 102 height 19
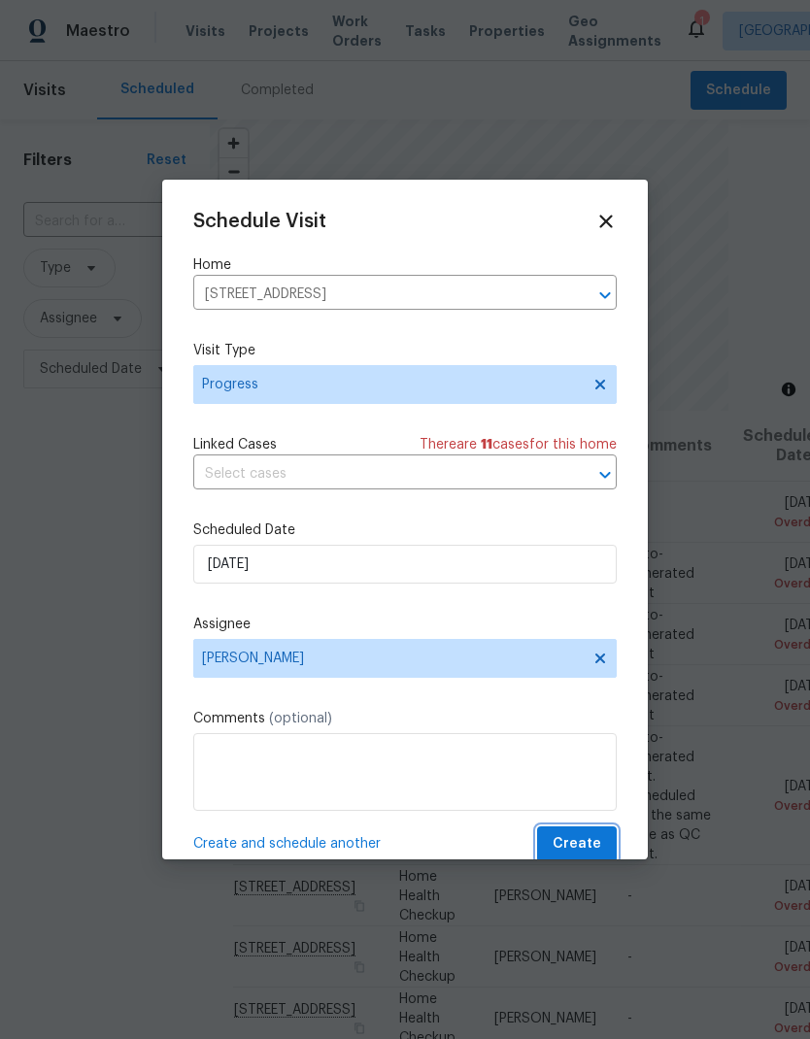
click at [593, 849] on span "Create" at bounding box center [577, 844] width 49 height 24
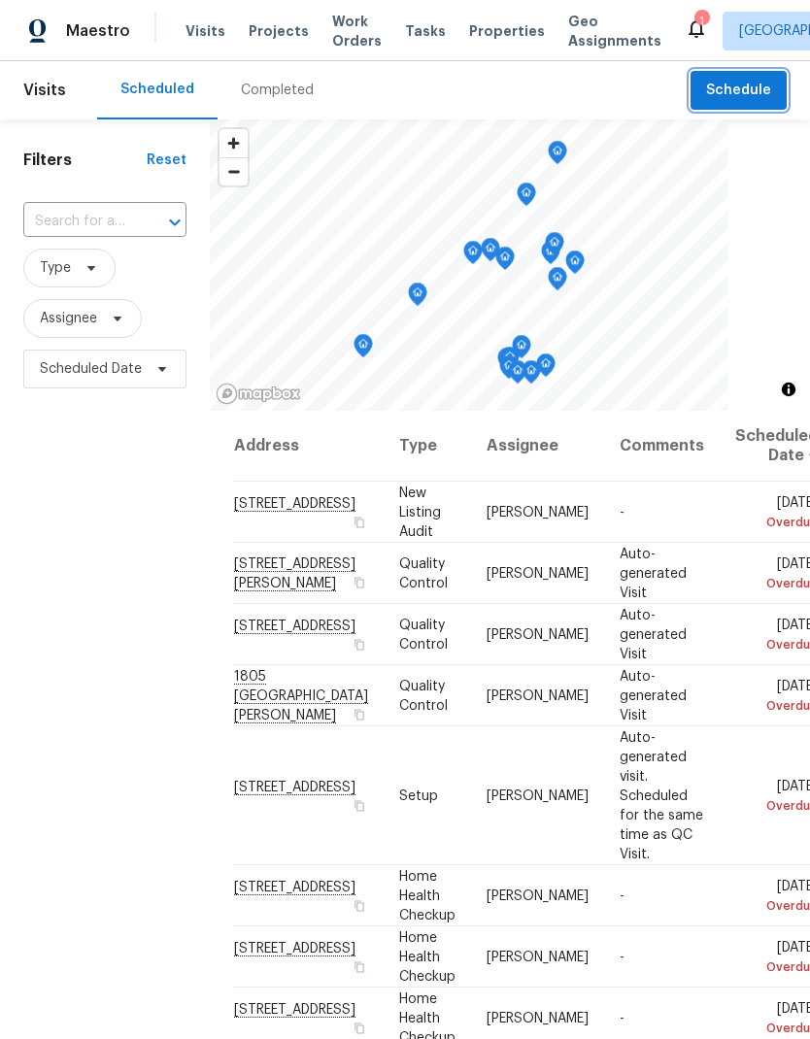
click at [758, 85] on span "Schedule" at bounding box center [738, 91] width 65 height 24
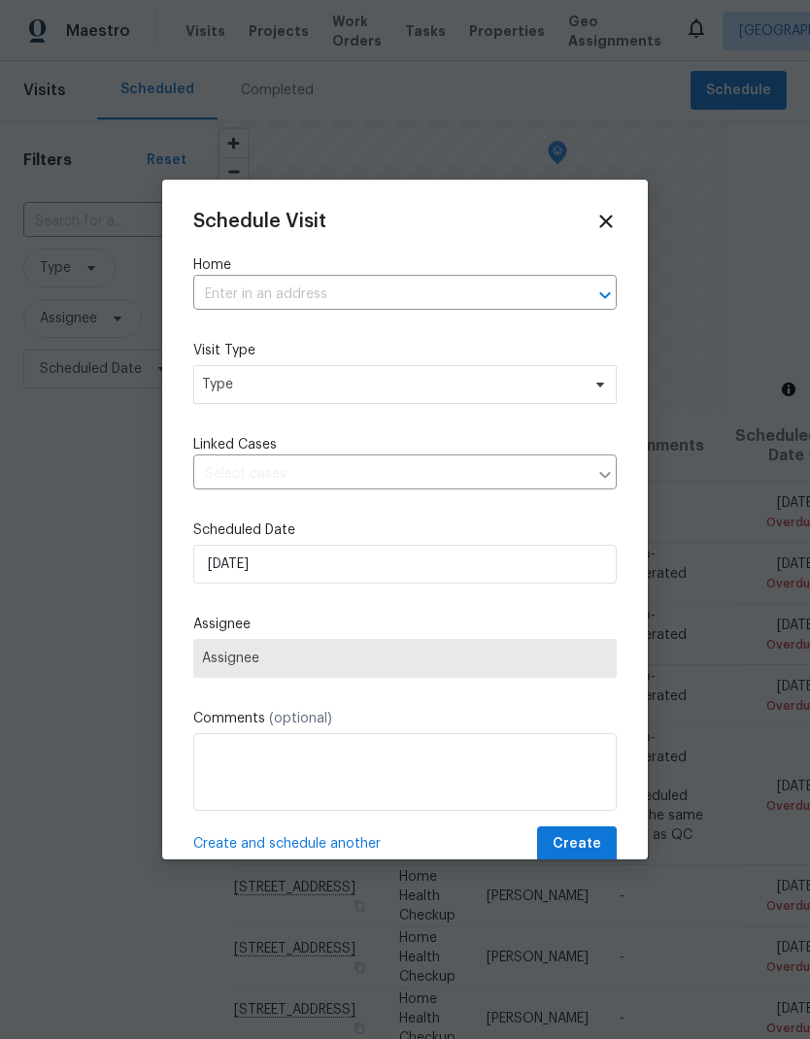
click at [320, 295] on input "text" at bounding box center [377, 295] width 369 height 30
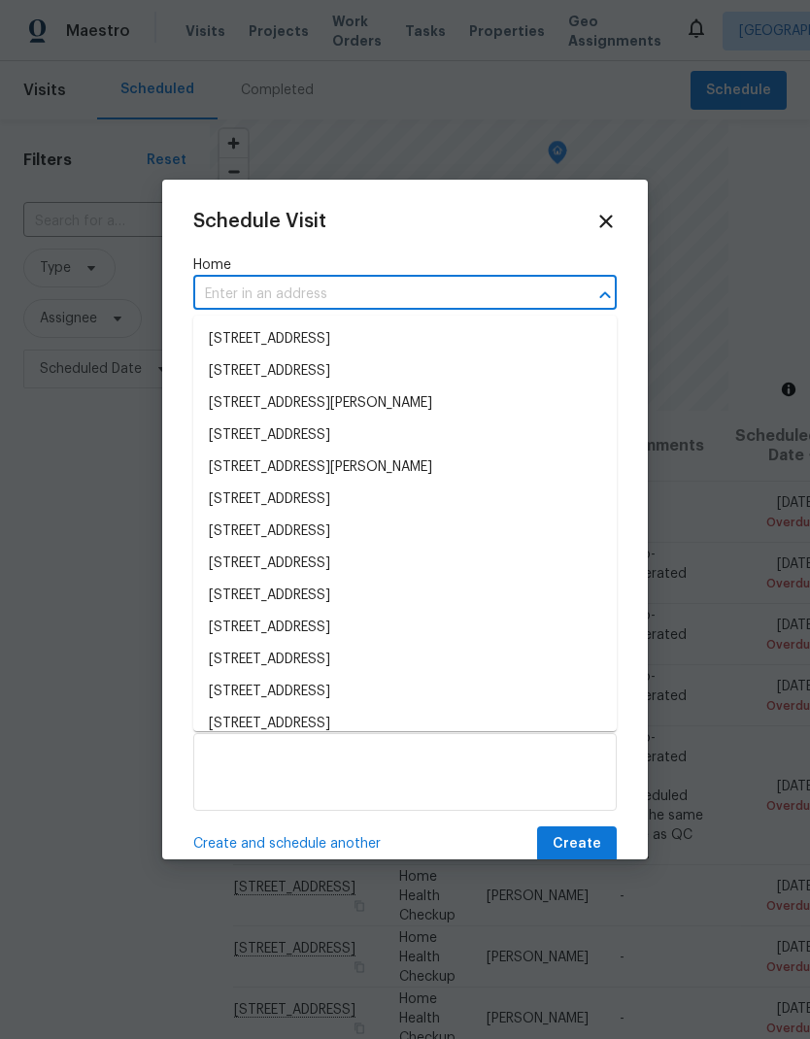
click at [322, 291] on input "text" at bounding box center [377, 295] width 369 height 30
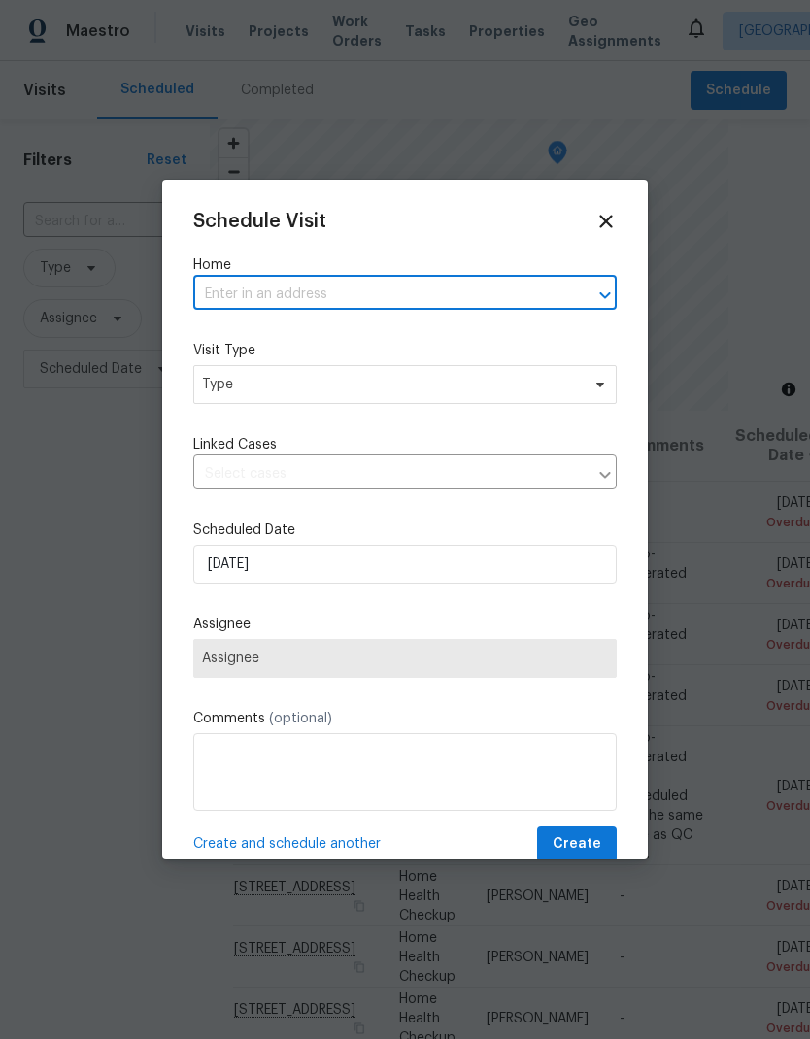
paste input "5735 Hesper Way, Carmichael, CA 95608"
type input "5735 Hesper Way, Carmichael, CA 95608"
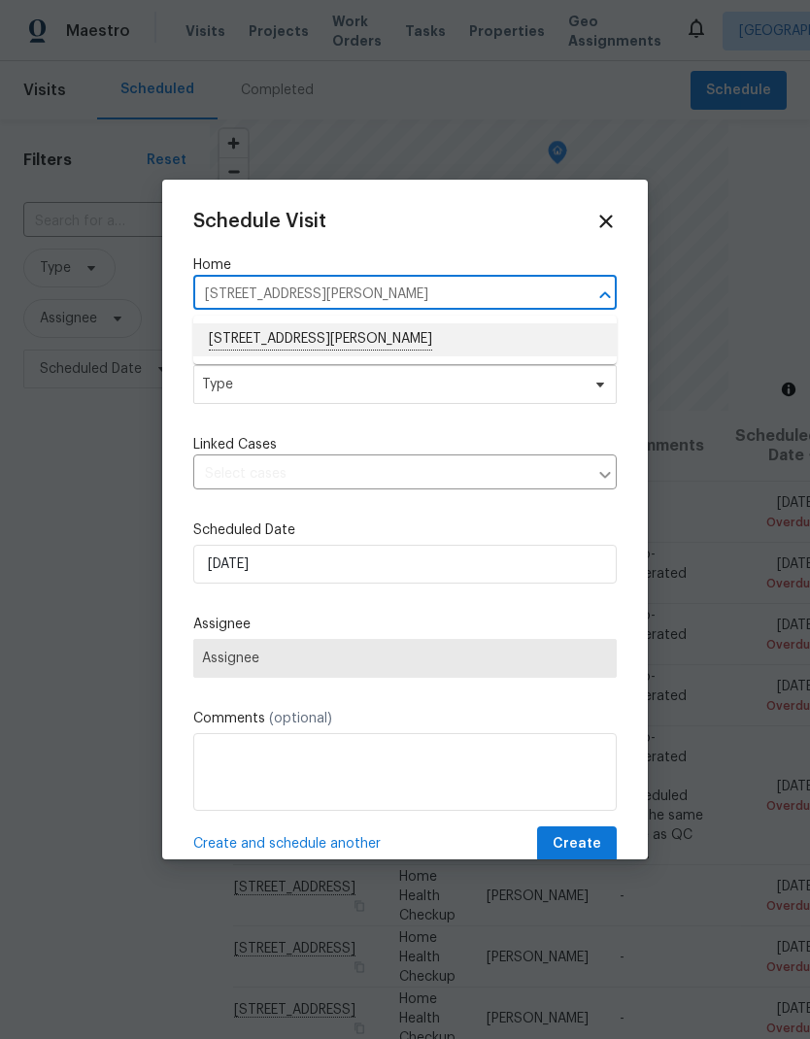
click at [421, 332] on li "5735 Hesper Way, Carmichael, CA 95608" at bounding box center [404, 339] width 423 height 33
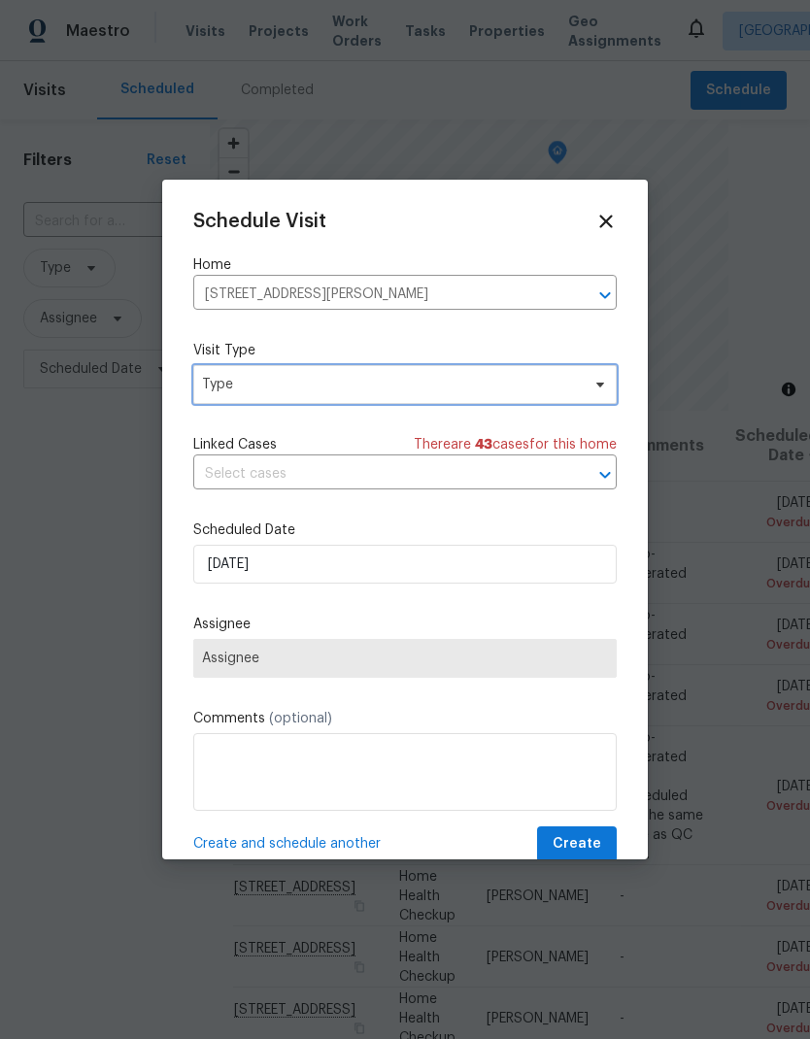
click at [423, 388] on span "Type" at bounding box center [391, 384] width 378 height 19
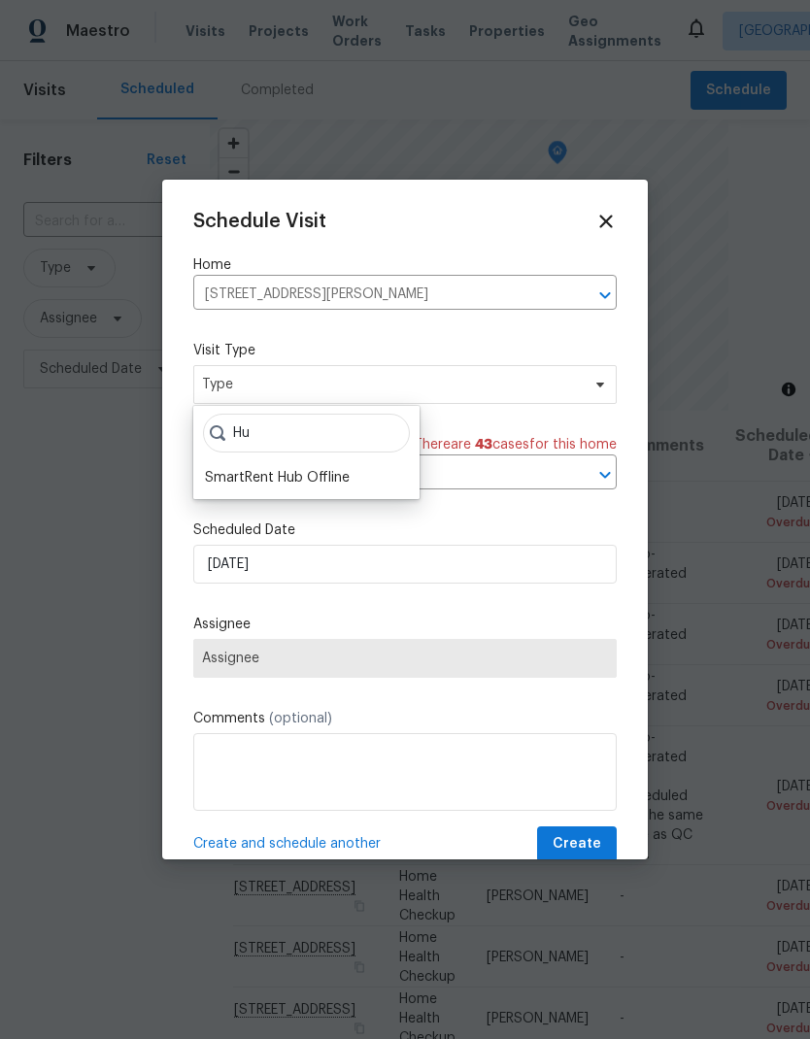
type input "Hu"
click at [355, 469] on div "SmartRent Hub Offline" at bounding box center [306, 477] width 215 height 27
click at [339, 478] on div "SmartRent Hub Offline" at bounding box center [277, 477] width 145 height 19
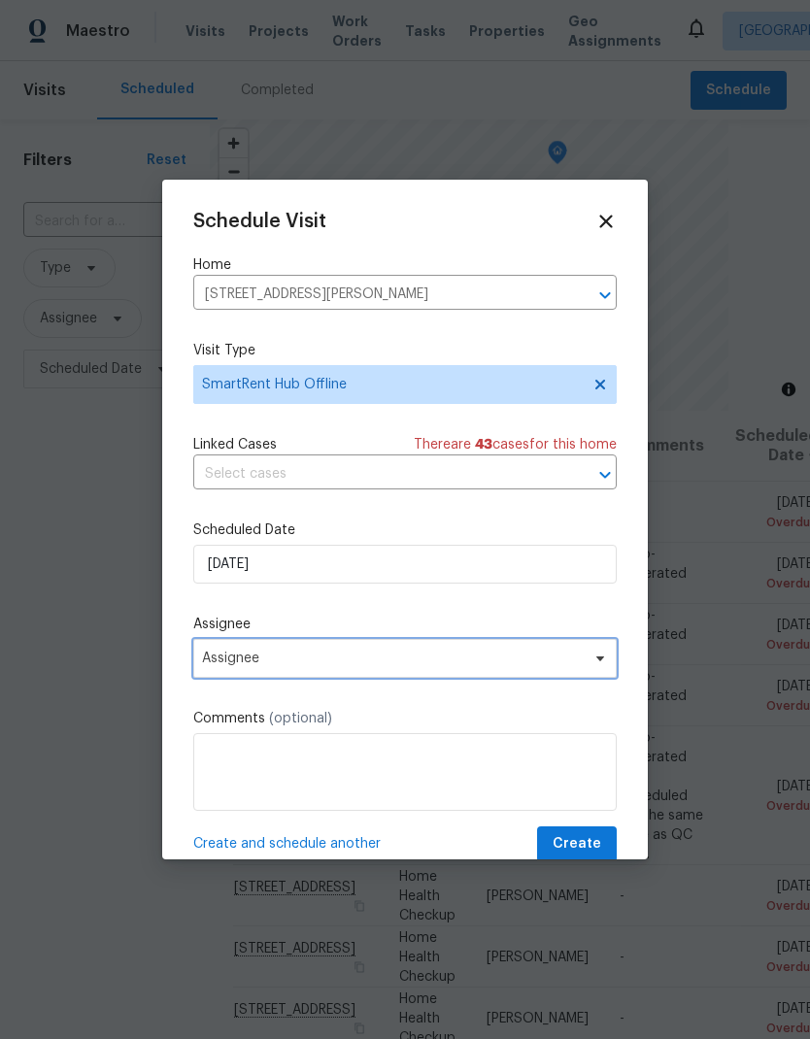
click at [427, 666] on span "Assignee" at bounding box center [392, 659] width 381 height 16
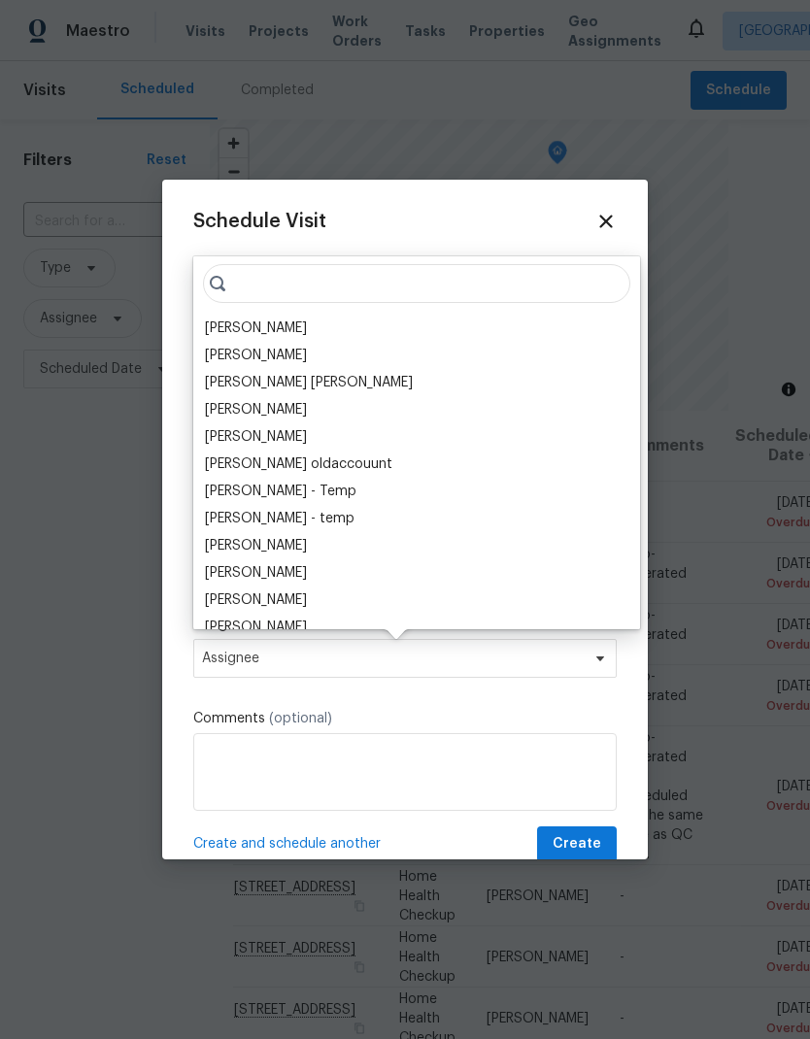
click at [278, 337] on div "[PERSON_NAME]" at bounding box center [256, 328] width 102 height 19
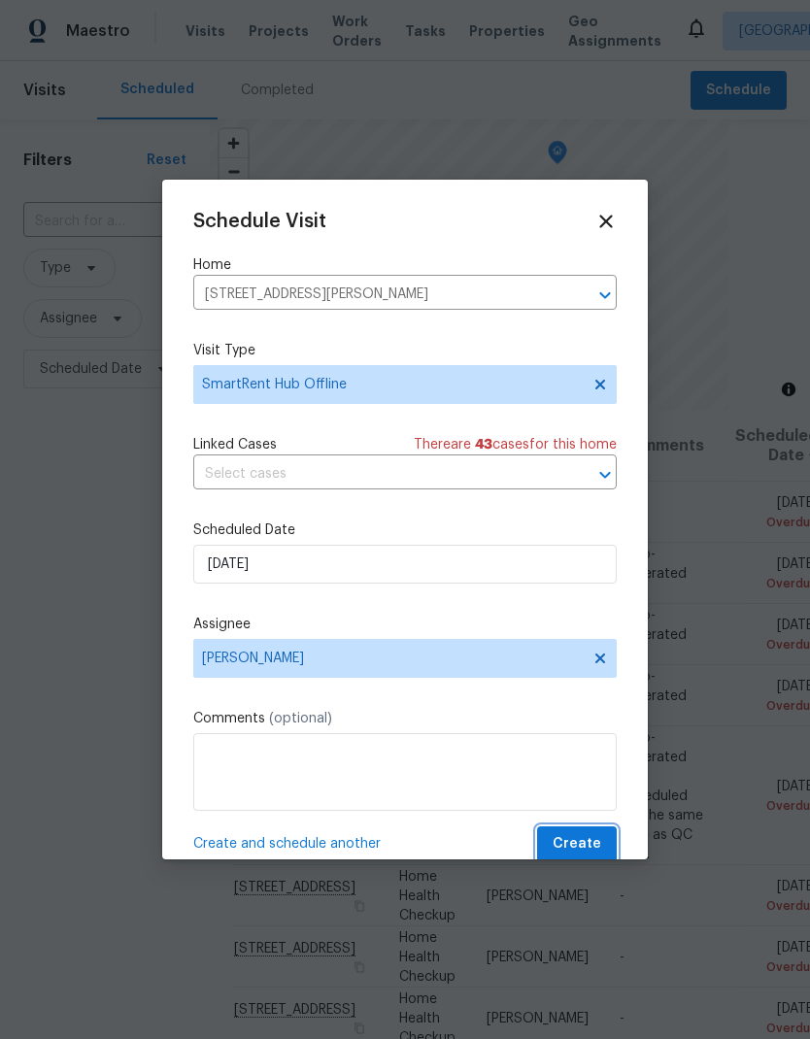
click at [578, 843] on span "Create" at bounding box center [577, 844] width 49 height 24
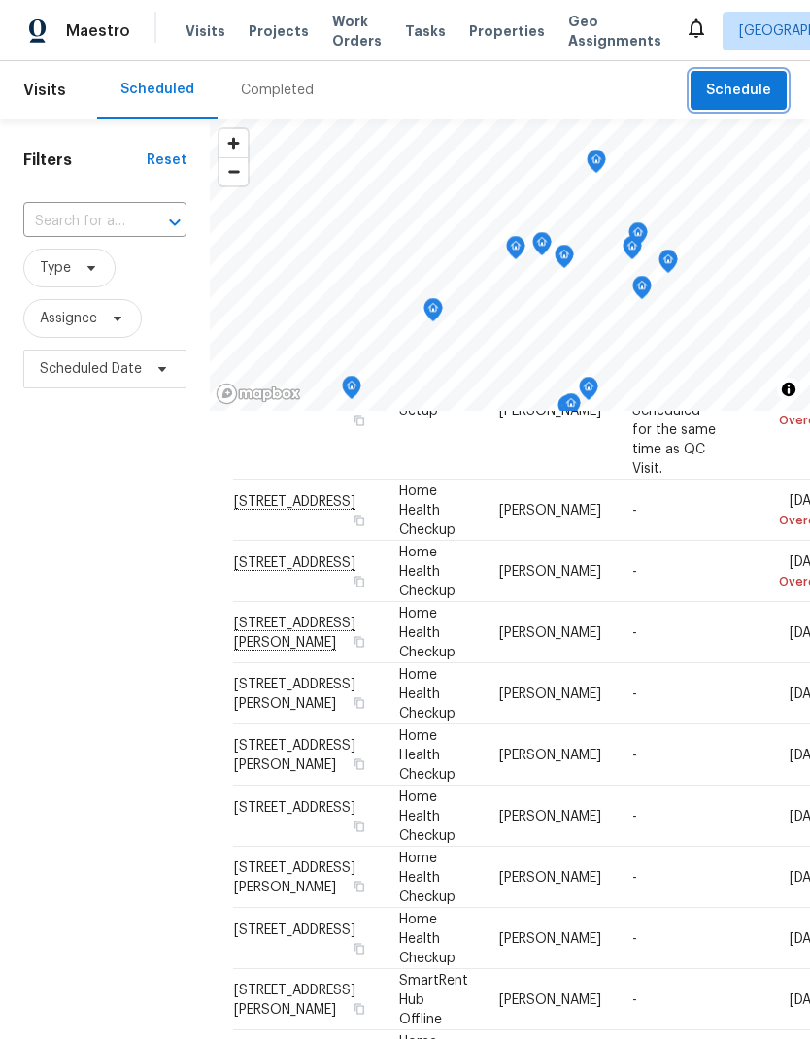
scroll to position [373, 0]
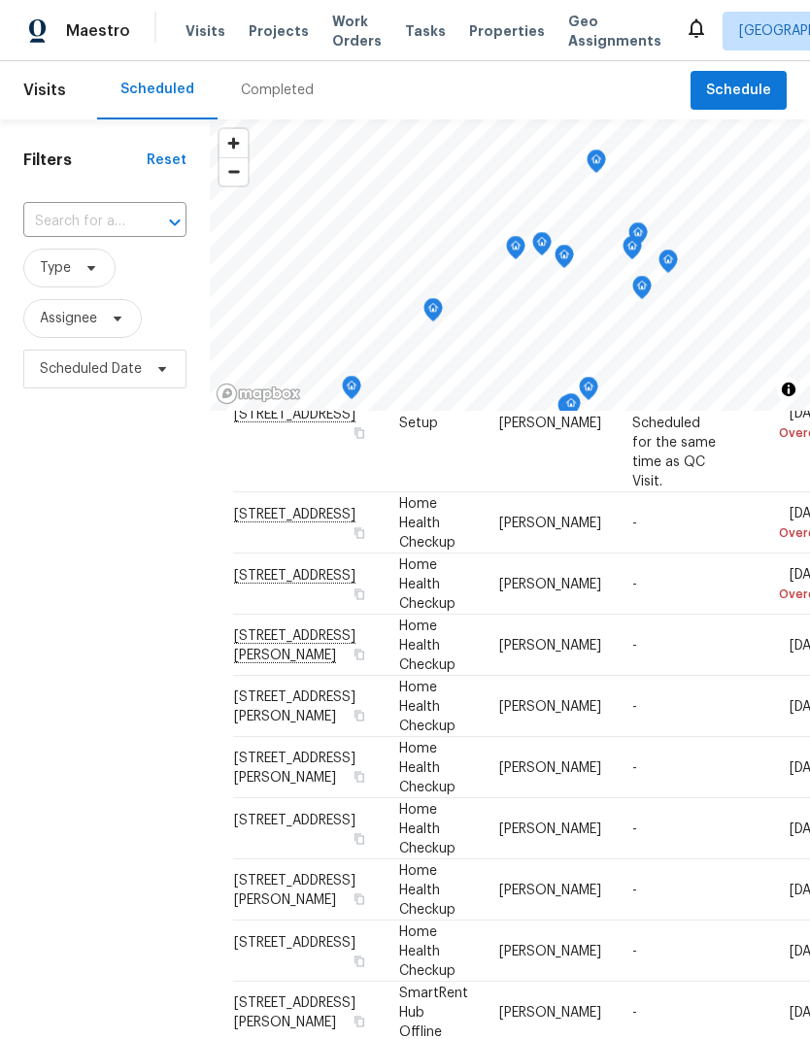
click at [0, 0] on icon at bounding box center [0, 0] width 0 height 0
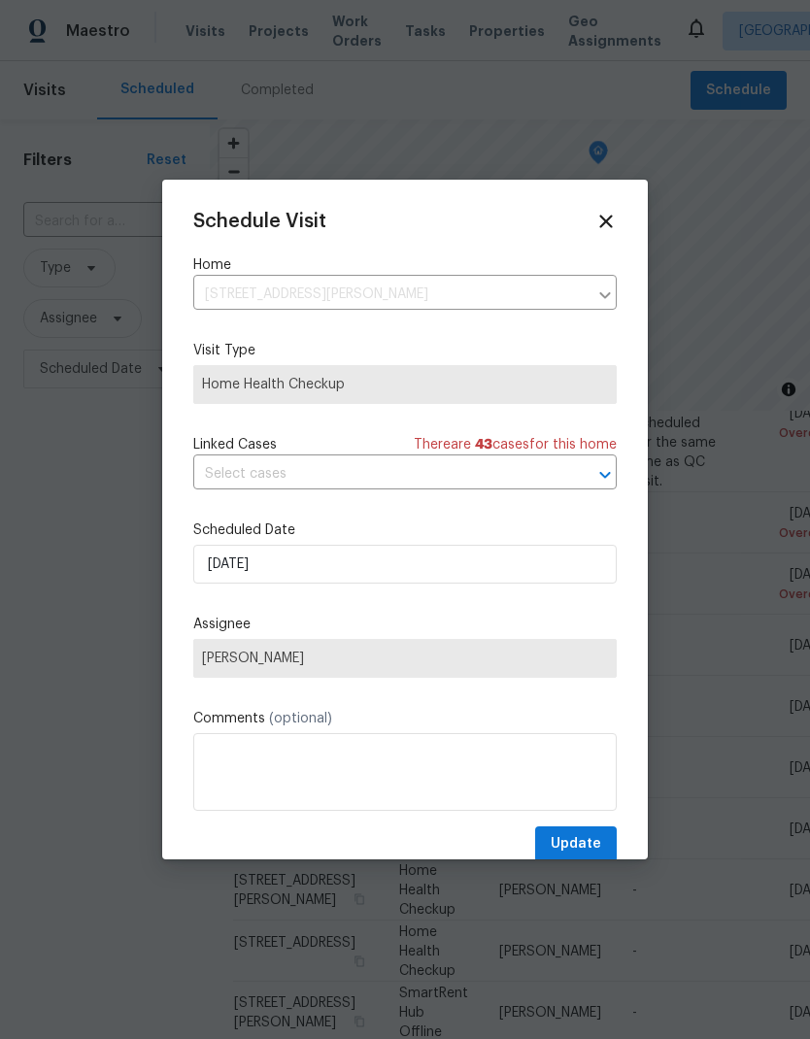
click at [460, 370] on span "Home Health Checkup" at bounding box center [404, 384] width 423 height 39
click at [391, 381] on span "Home Health Checkup" at bounding box center [405, 384] width 406 height 19
click at [480, 386] on span "Home Health Checkup" at bounding box center [405, 384] width 406 height 19
click at [618, 196] on div "Schedule Visit Home 5735 Hesper Way, Carmichael, CA 95608 ​ Visit Type Home Hea…" at bounding box center [405, 520] width 486 height 680
click at [620, 193] on div "Schedule Visit Home 5735 Hesper Way, Carmichael, CA 95608 ​ Visit Type Home Hea…" at bounding box center [405, 520] width 486 height 680
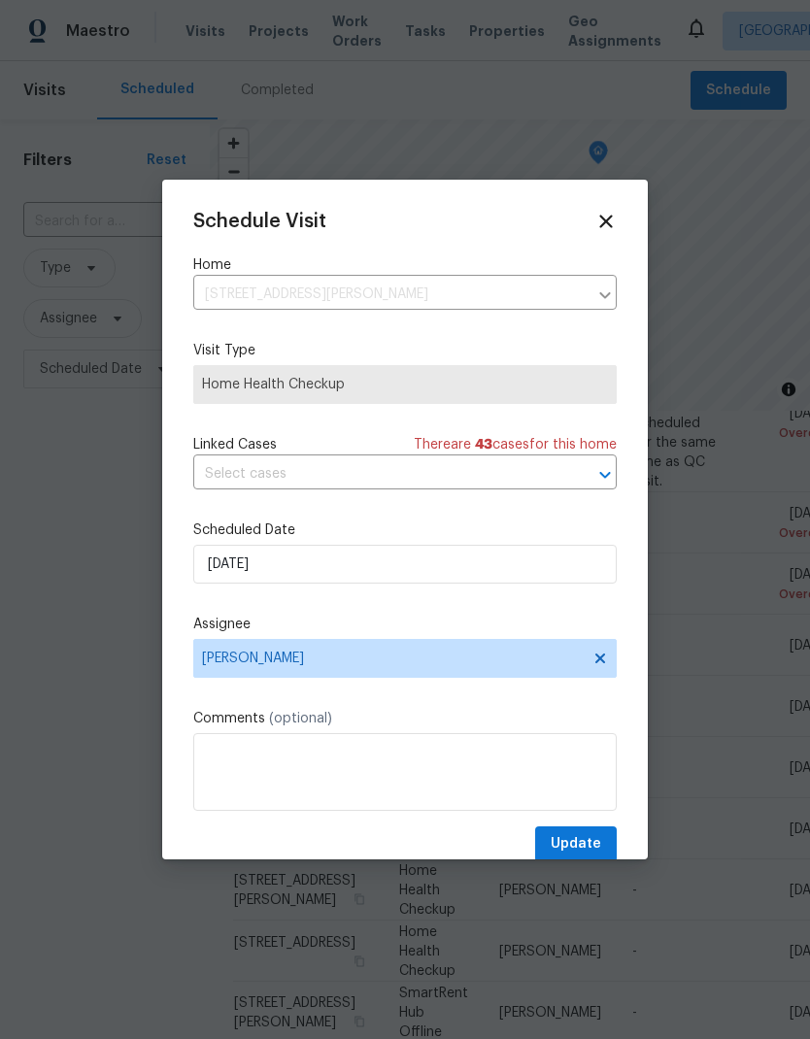
click at [619, 193] on div "Schedule Visit Home 5735 Hesper Way, Carmichael, CA 95608 ​ Visit Type Home Hea…" at bounding box center [405, 520] width 486 height 680
click at [477, 480] on input "text" at bounding box center [377, 474] width 369 height 30
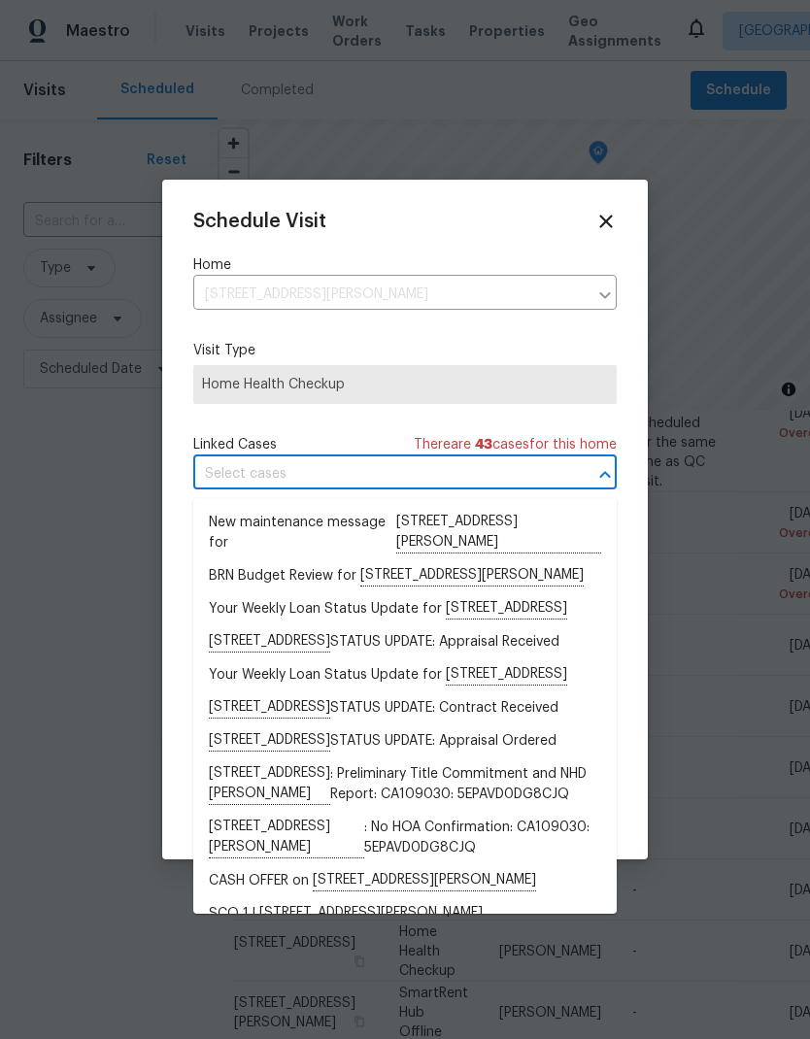
click at [470, 472] on input "text" at bounding box center [377, 474] width 369 height 30
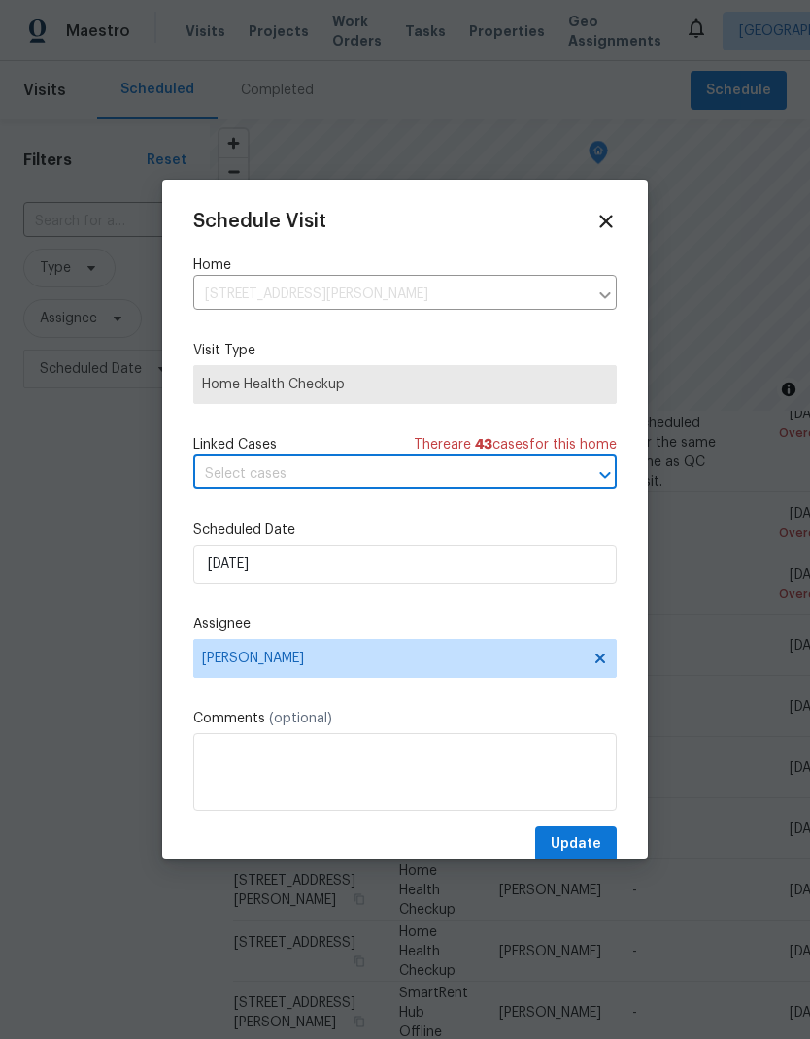
click at [477, 374] on span "Home Health Checkup" at bounding box center [404, 384] width 423 height 39
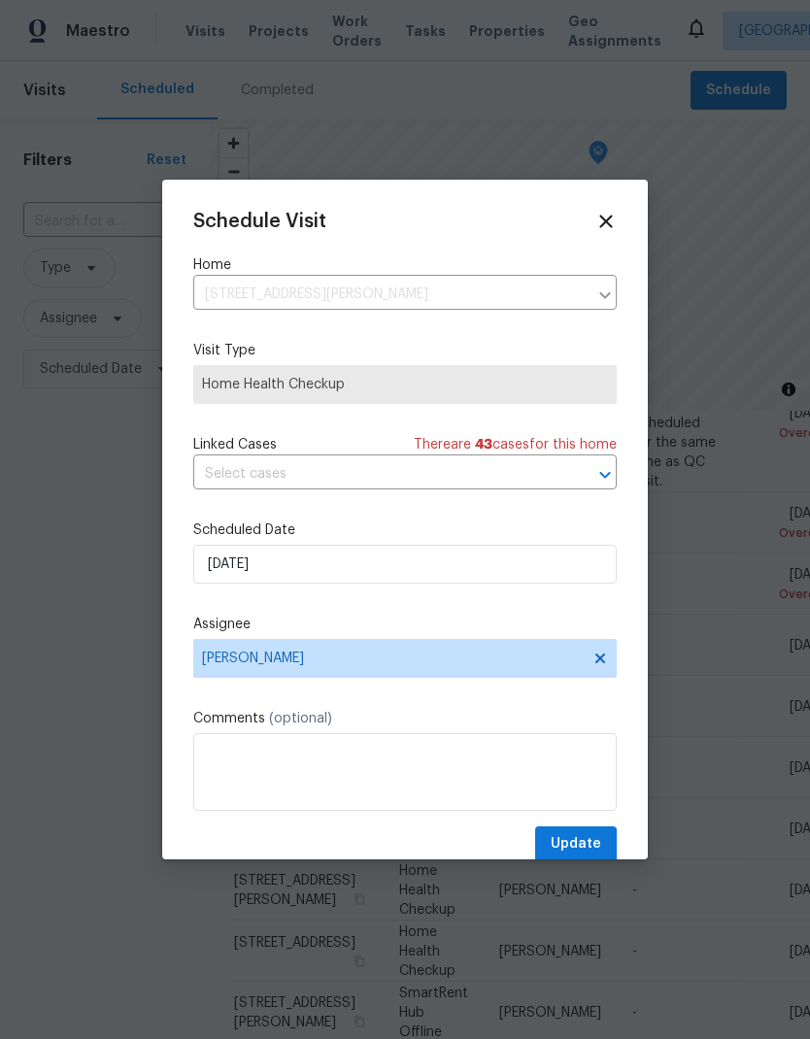
click at [388, 383] on span "Home Health Checkup" at bounding box center [405, 384] width 406 height 19
click at [616, 216] on icon at bounding box center [605, 221] width 21 height 21
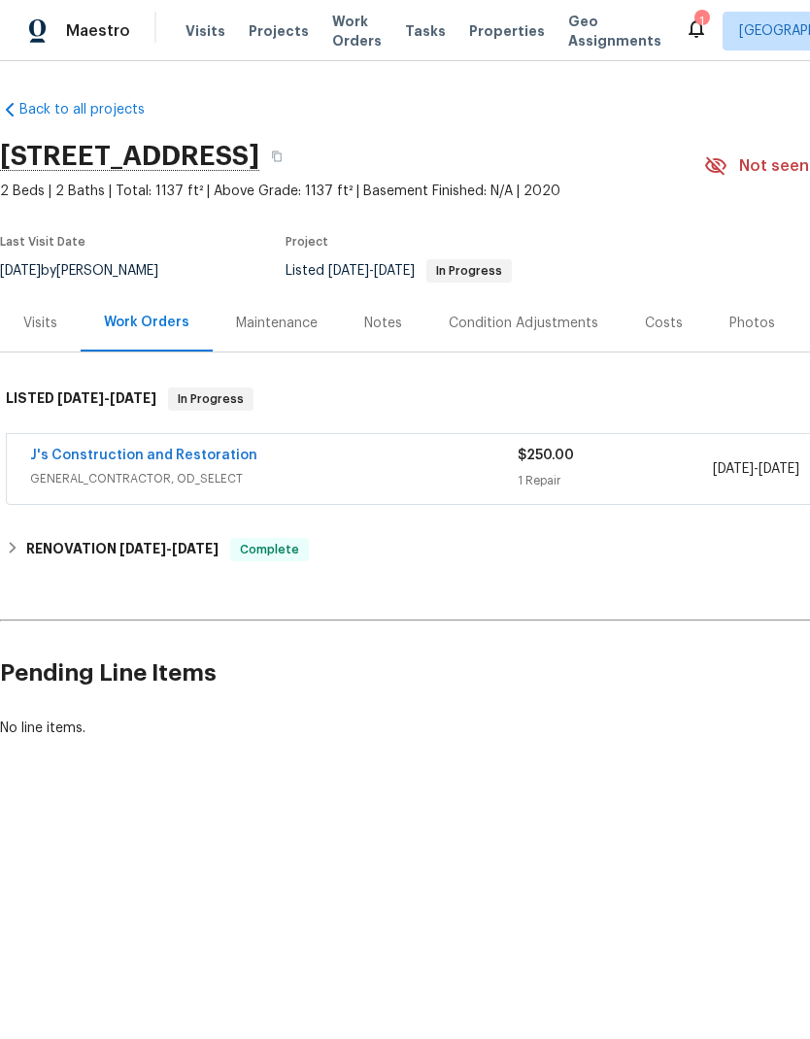
click at [123, 459] on link "J's Construction and Restoration" at bounding box center [143, 456] width 227 height 14
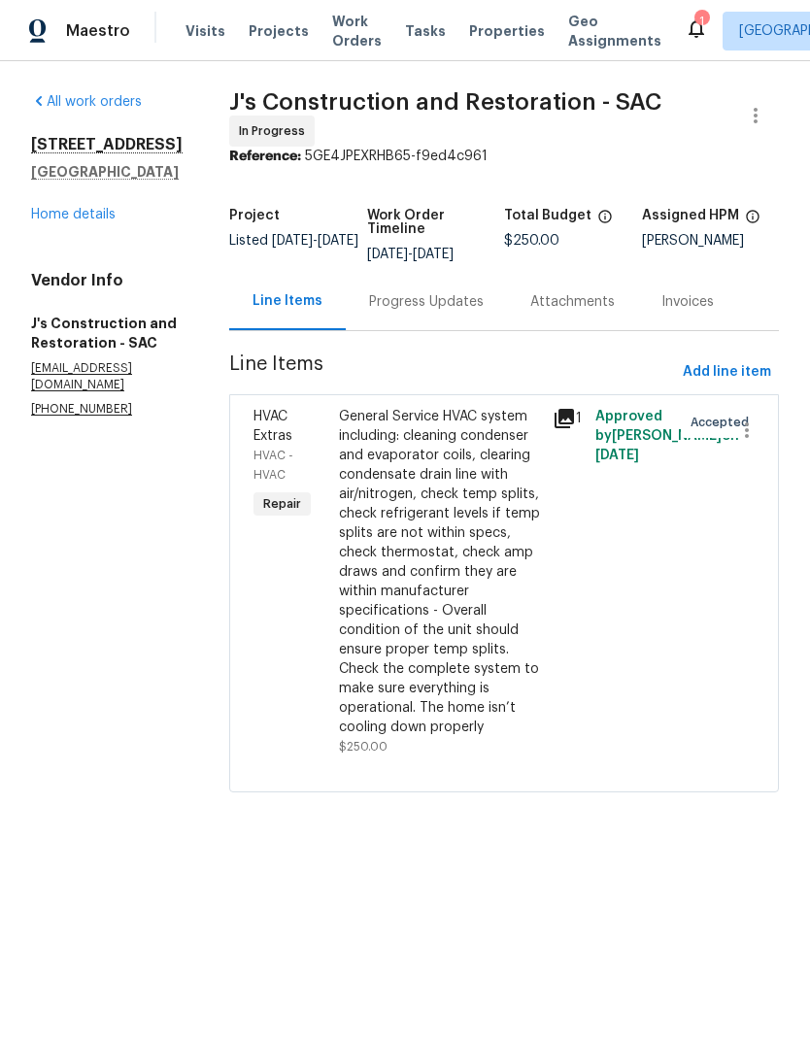
click at [482, 533] on div "General Service HVAC system including: cleaning condenser and evaporator coils,…" at bounding box center [440, 572] width 202 height 330
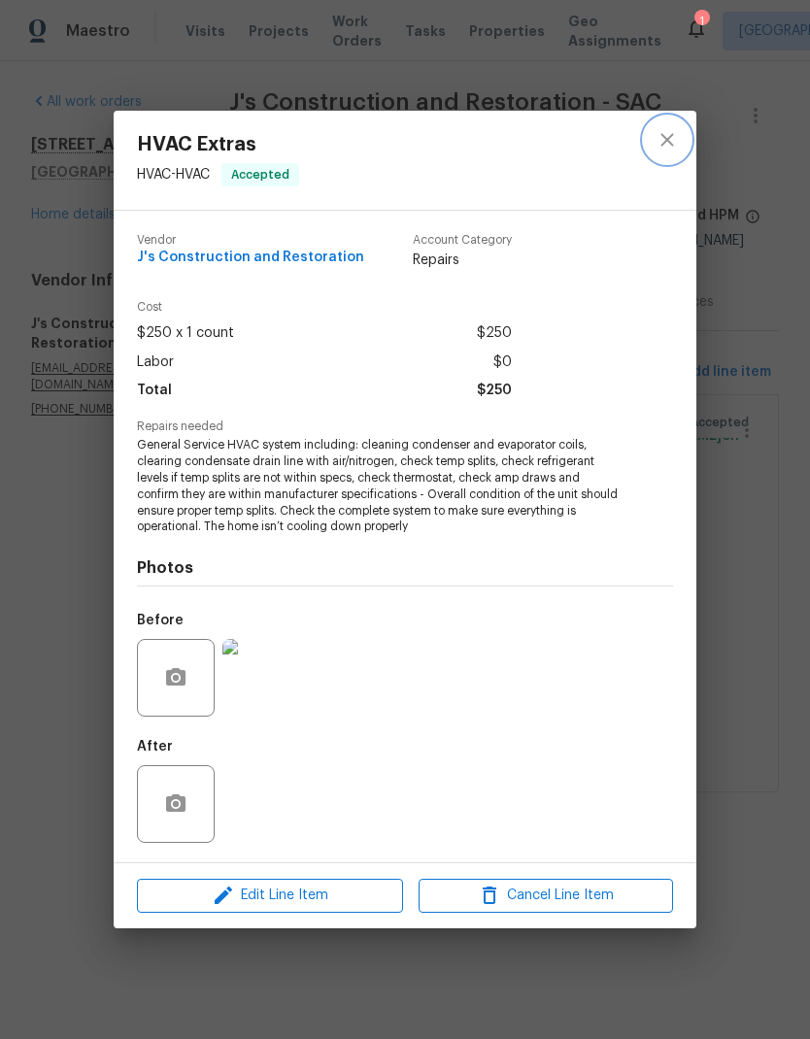
click at [671, 136] on icon "close" at bounding box center [666, 140] width 13 height 13
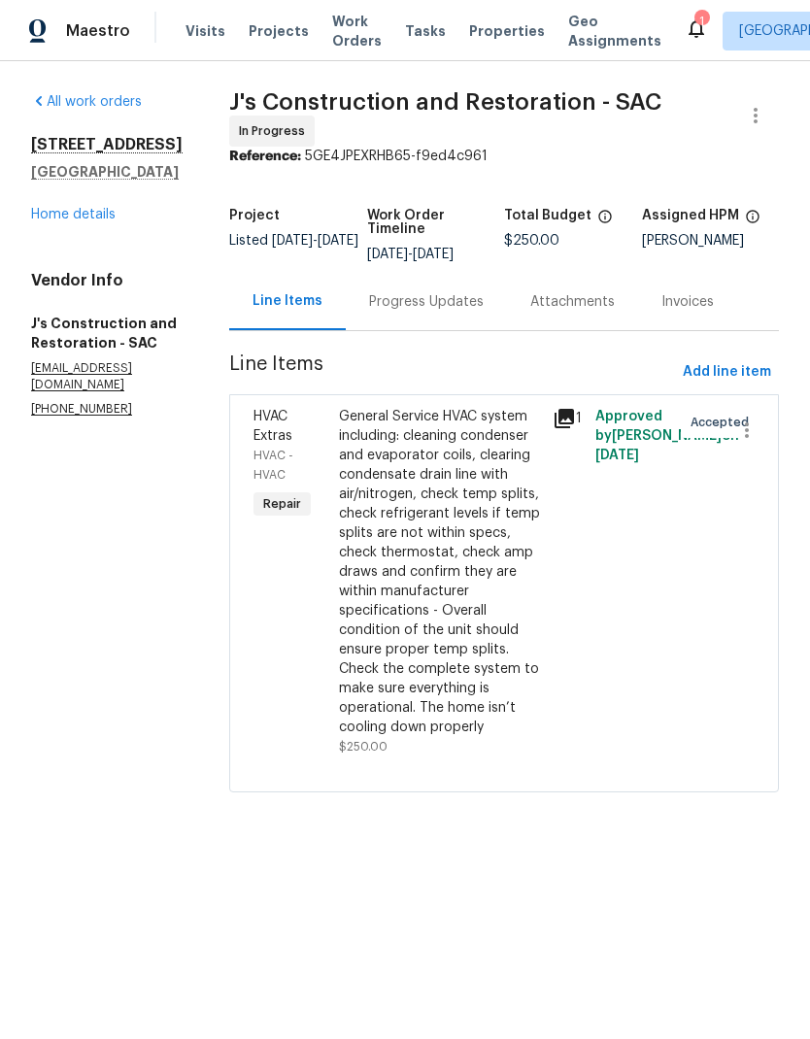
click at [52, 216] on link "Home details" at bounding box center [73, 215] width 84 height 14
